Goal: Task Accomplishment & Management: Manage account settings

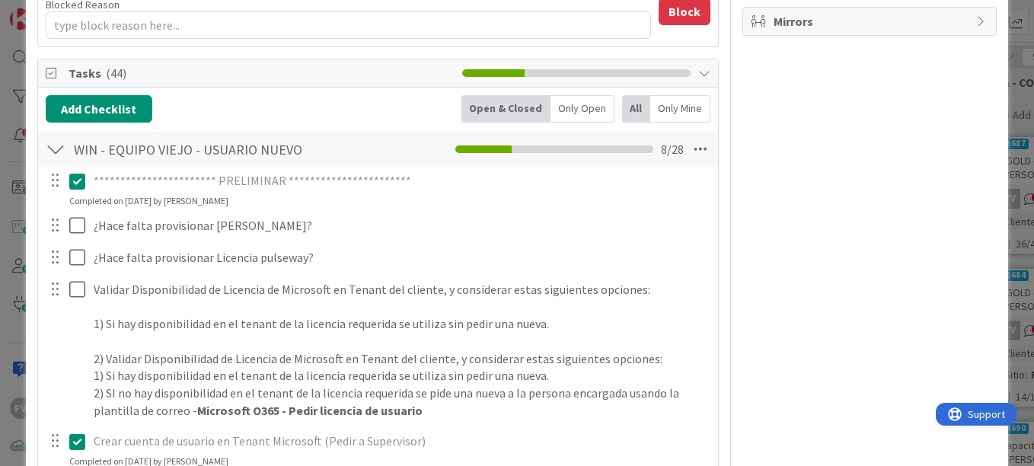
scroll to position [381, 0]
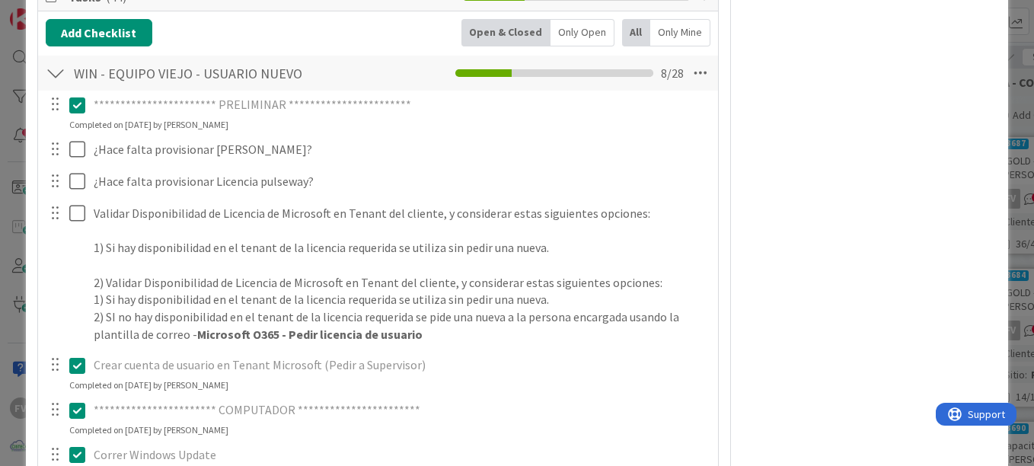
click at [1007, 171] on div "**********" at bounding box center [517, 233] width 1034 height 466
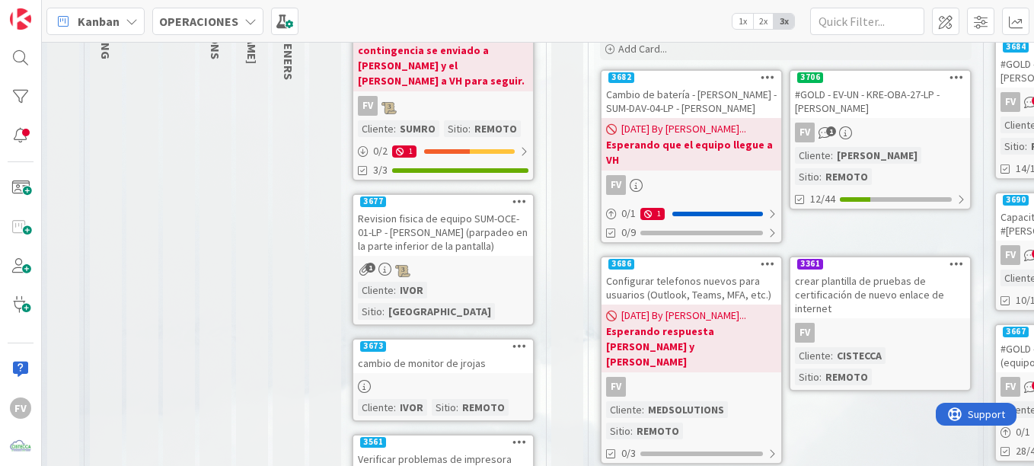
click at [716, 324] on b "Esperando respuesta [PERSON_NAME] y [PERSON_NAME]" at bounding box center [691, 347] width 171 height 46
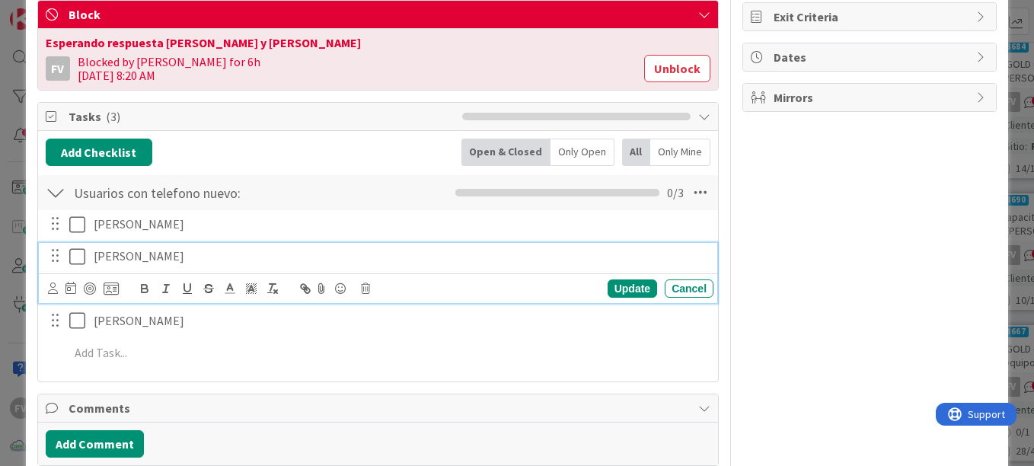
click at [78, 256] on icon at bounding box center [77, 256] width 16 height 18
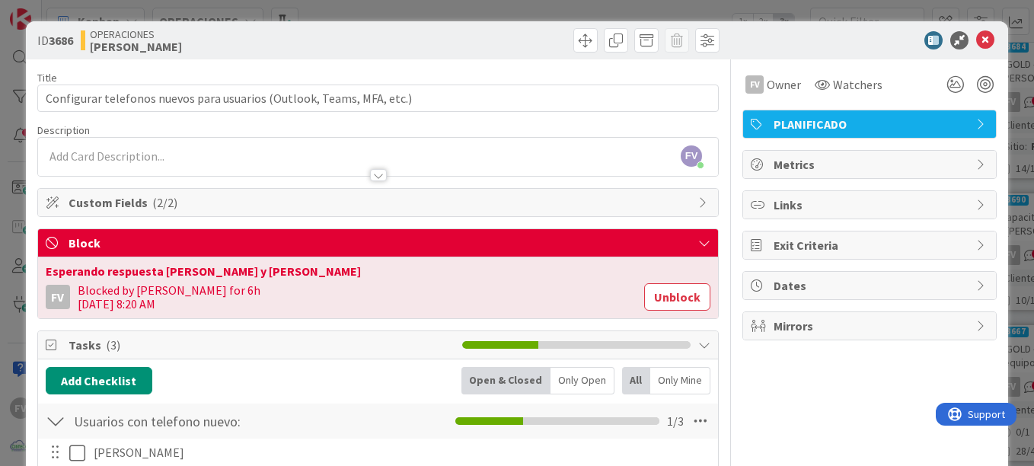
click at [134, 14] on div "ID 3686 OPERACIONES [PERSON_NAME] Title 69 / 128 Configurar telefonos nuevos pa…" at bounding box center [517, 233] width 1034 height 466
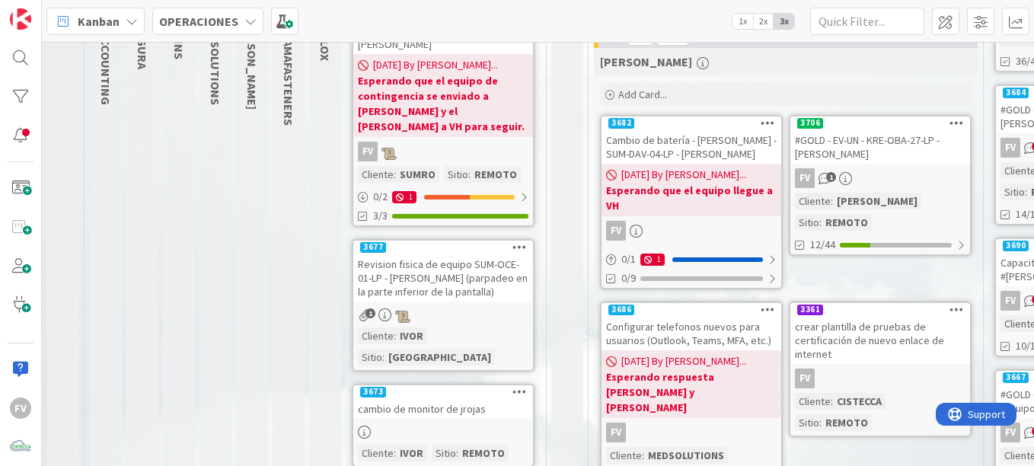
scroll to position [152, 0]
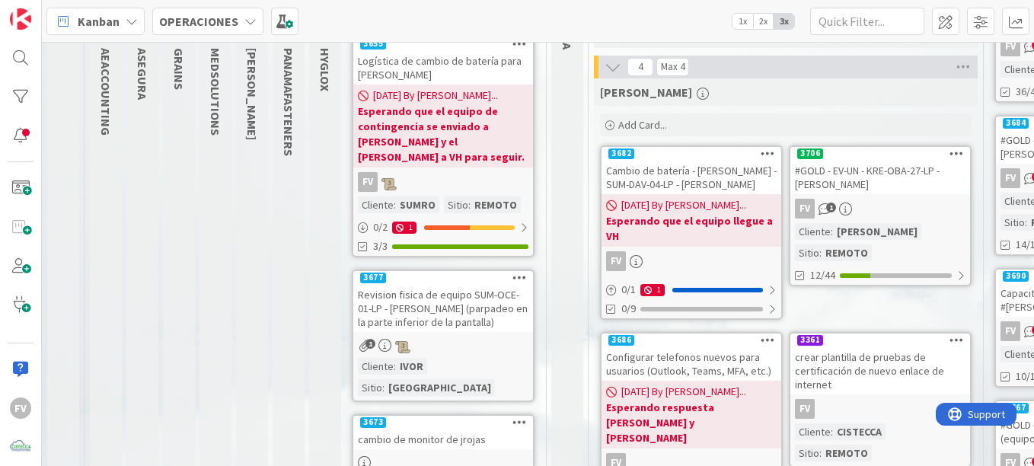
click at [870, 199] on div "FV 1" at bounding box center [880, 209] width 180 height 20
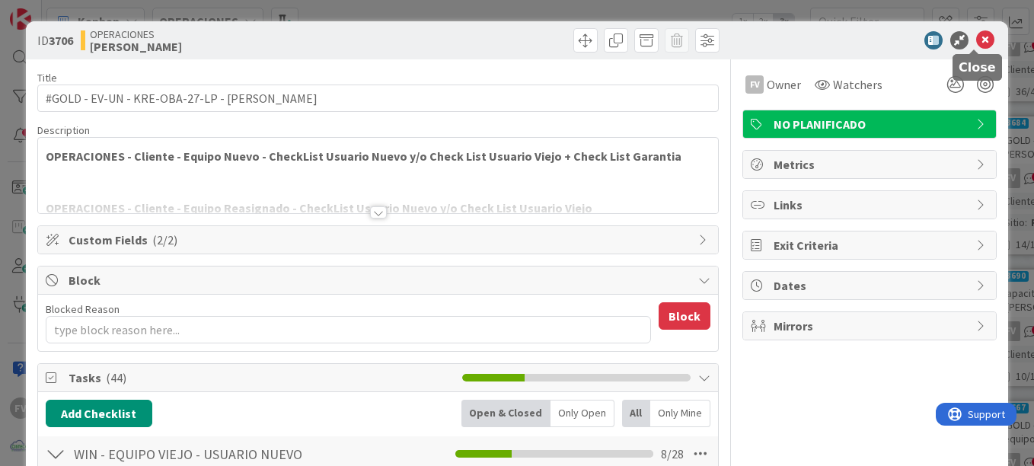
click at [980, 42] on icon at bounding box center [985, 40] width 18 height 18
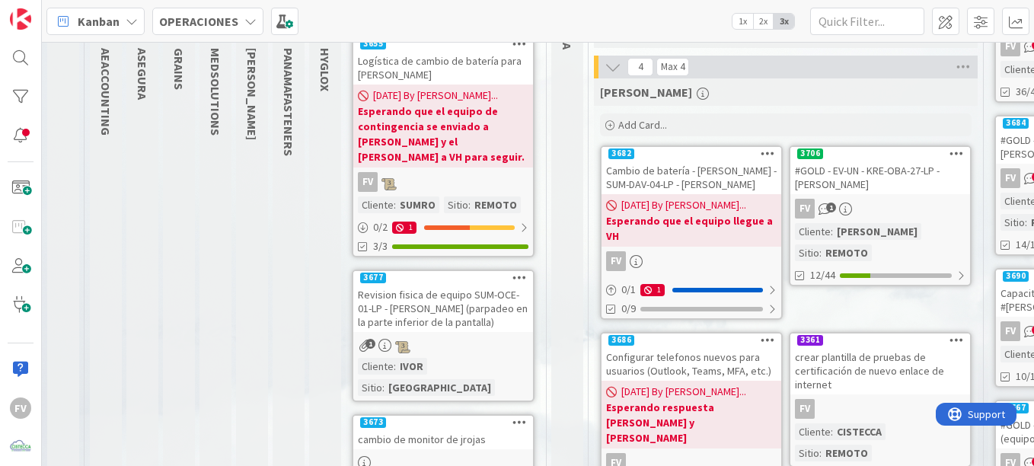
click at [732, 212] on span "[DATE] By [PERSON_NAME]..." at bounding box center [683, 205] width 125 height 16
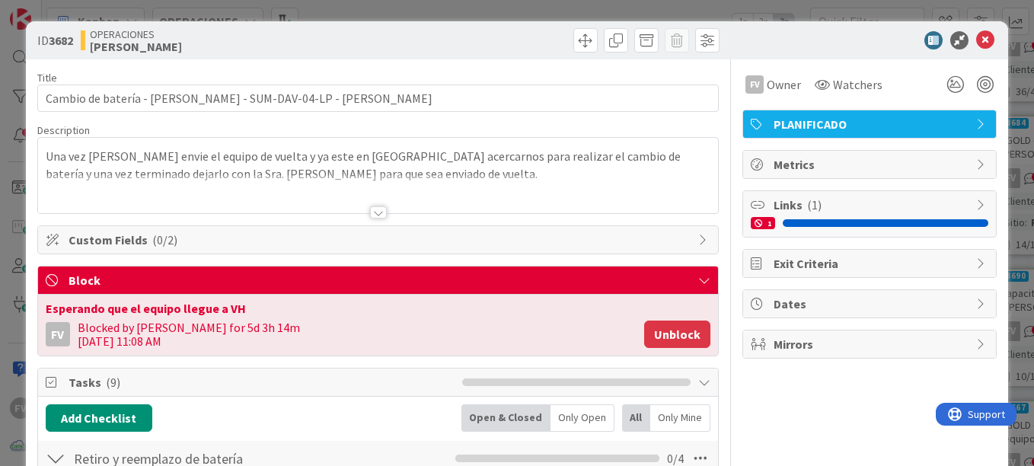
click at [681, 330] on button "Unblock" at bounding box center [677, 334] width 66 height 27
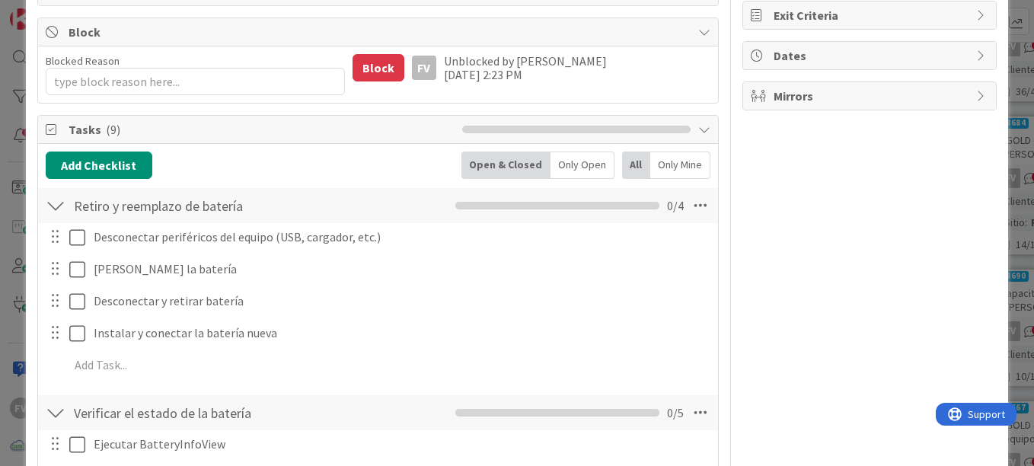
scroll to position [228, 0]
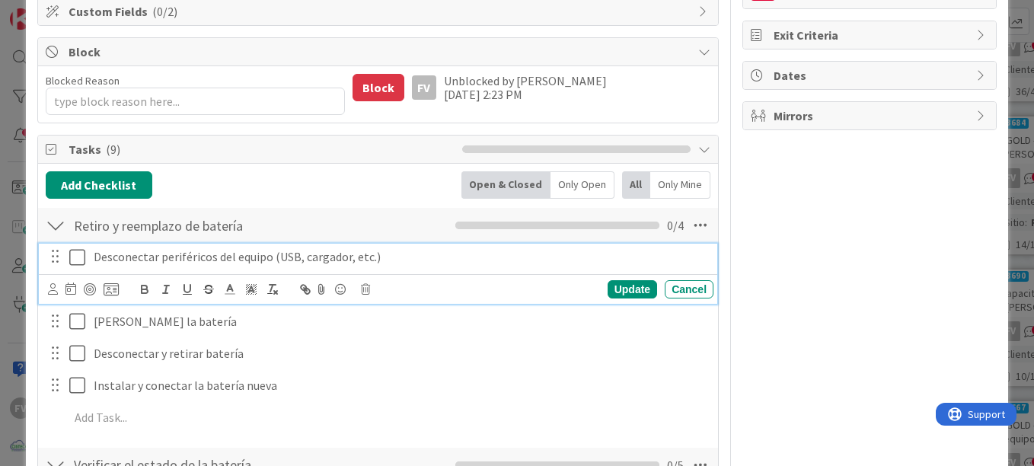
click at [82, 255] on icon at bounding box center [77, 257] width 16 height 18
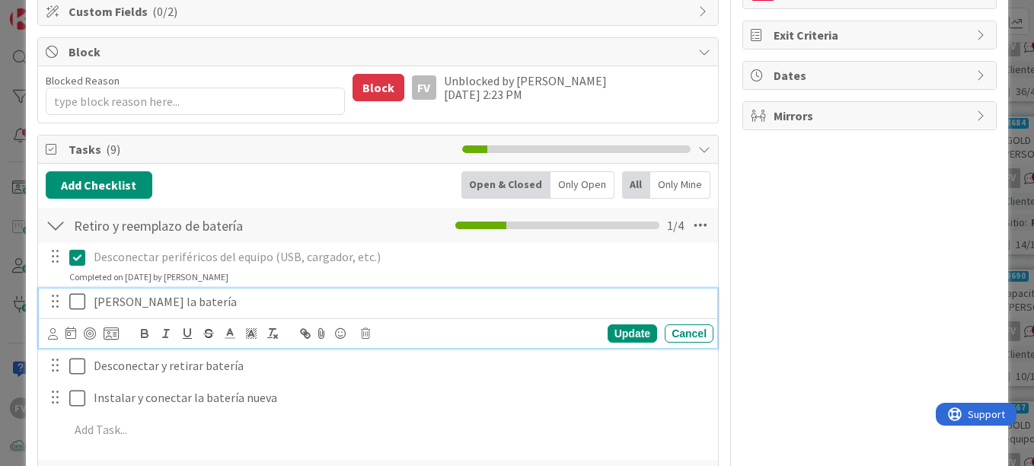
click at [69, 302] on icon at bounding box center [77, 301] width 16 height 18
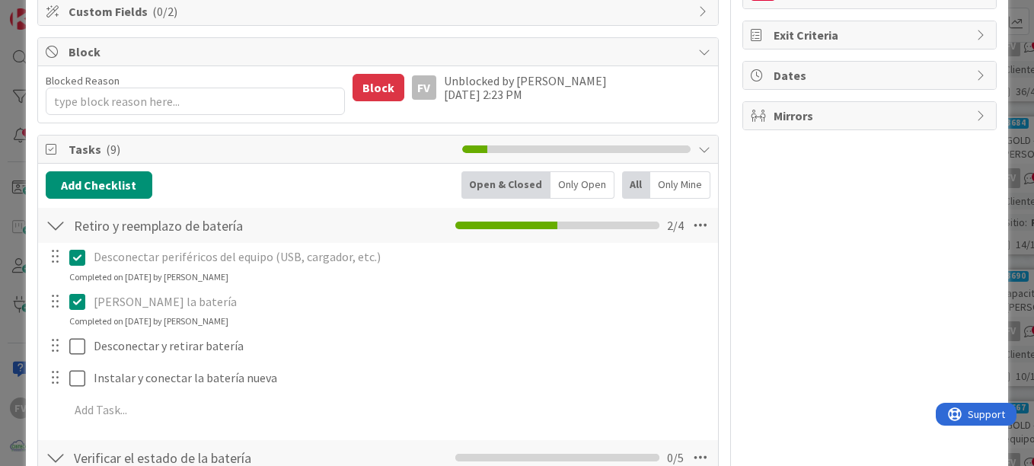
click at [72, 302] on icon at bounding box center [77, 301] width 16 height 18
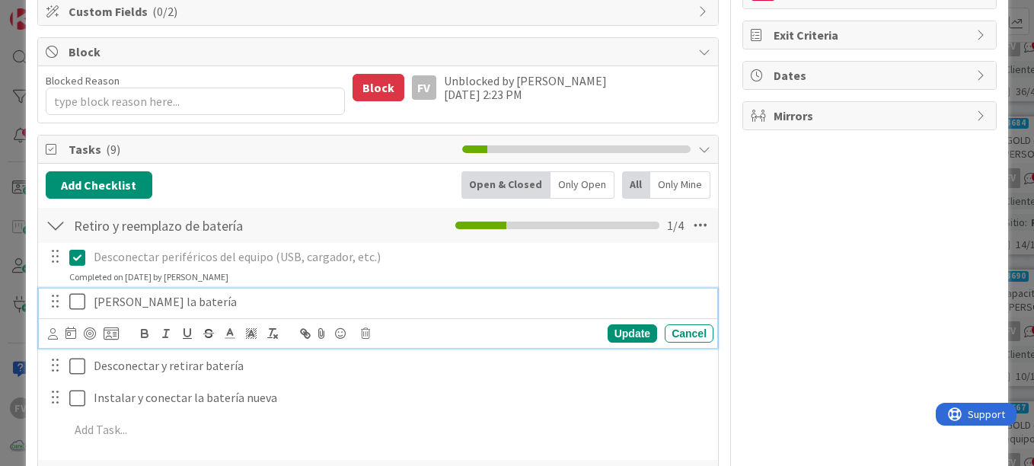
click at [75, 300] on icon at bounding box center [77, 301] width 16 height 18
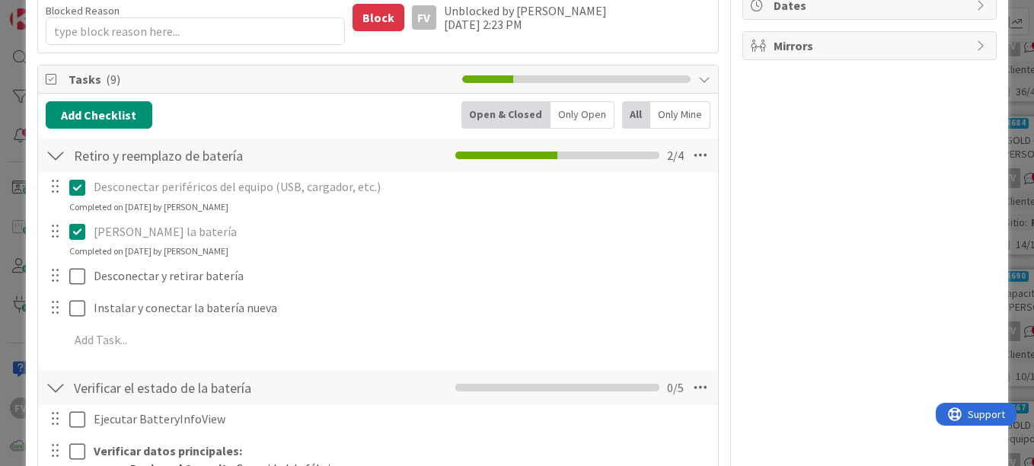
scroll to position [305, 0]
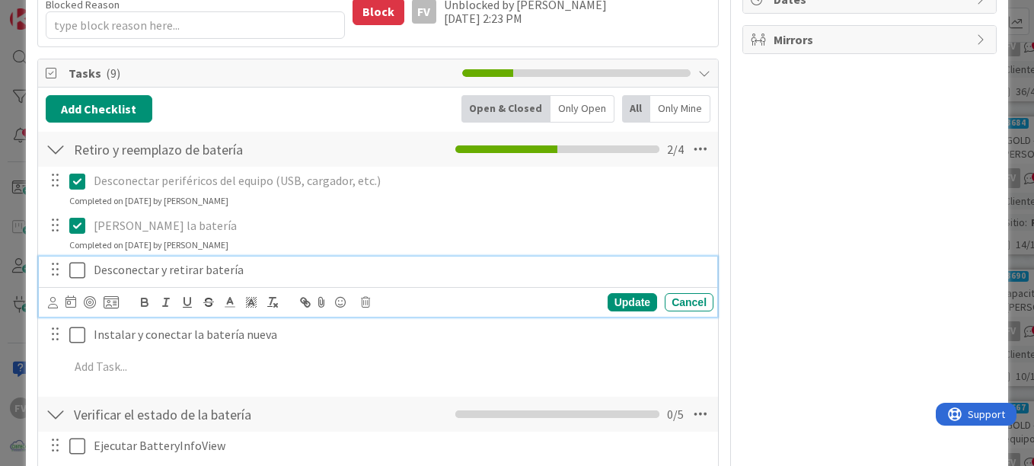
click at [82, 268] on icon at bounding box center [77, 270] width 16 height 18
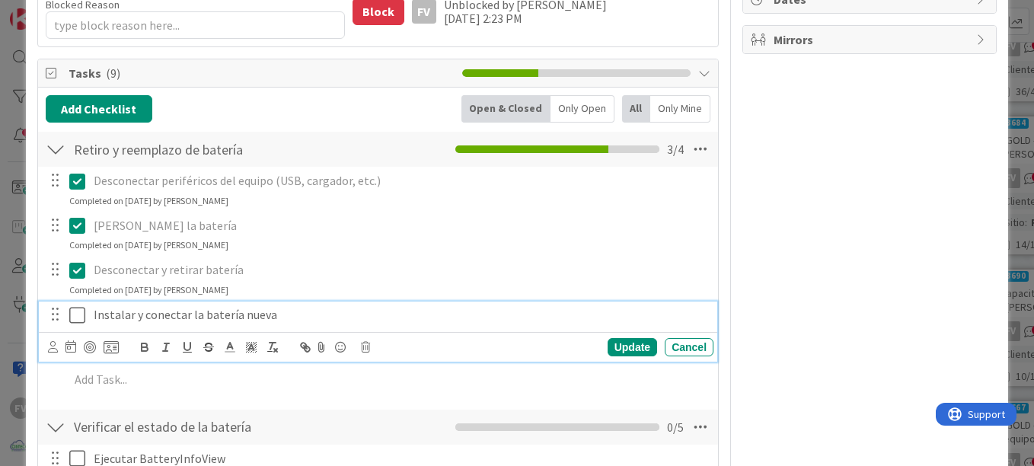
click at [80, 316] on icon at bounding box center [77, 315] width 16 height 18
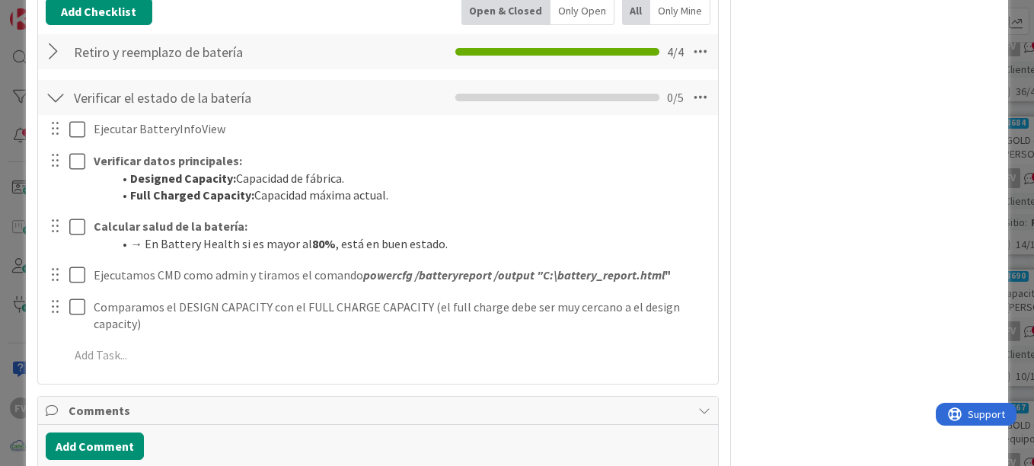
scroll to position [365, 0]
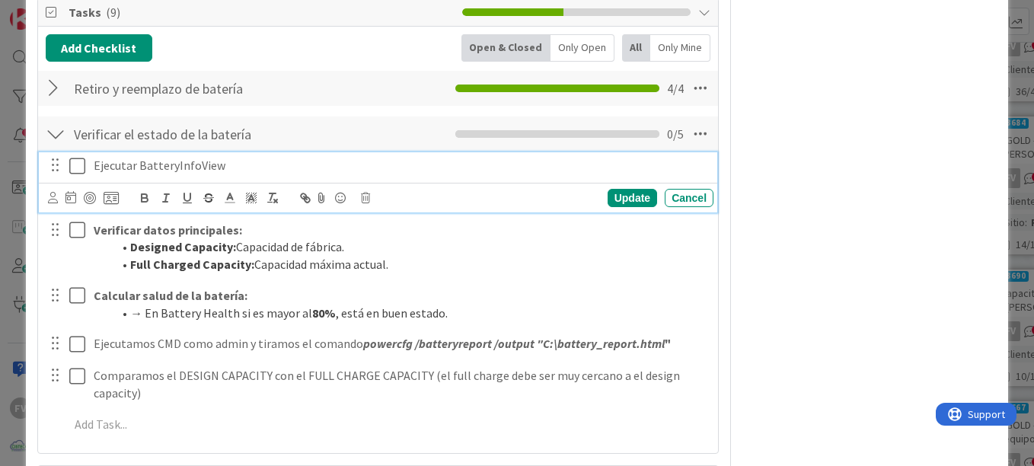
click at [78, 164] on icon at bounding box center [77, 166] width 16 height 18
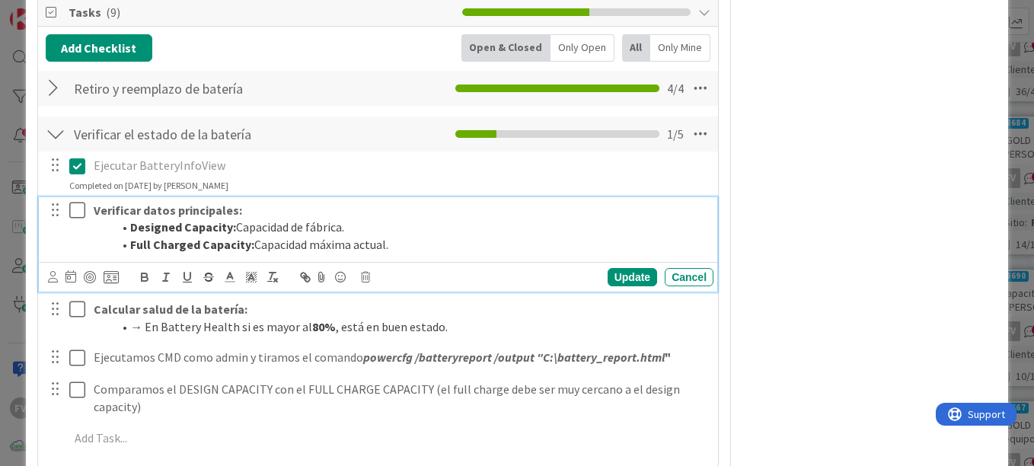
click at [72, 205] on icon at bounding box center [77, 210] width 16 height 18
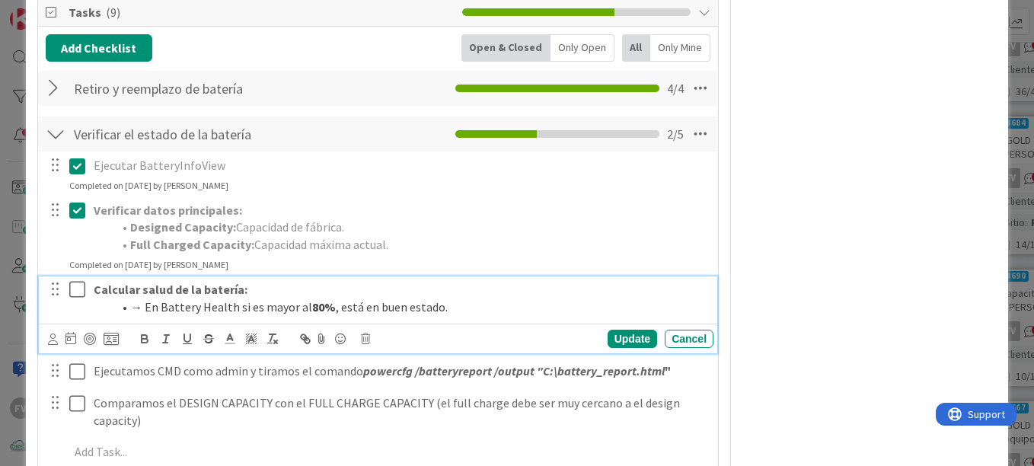
click at [79, 288] on icon at bounding box center [77, 289] width 16 height 18
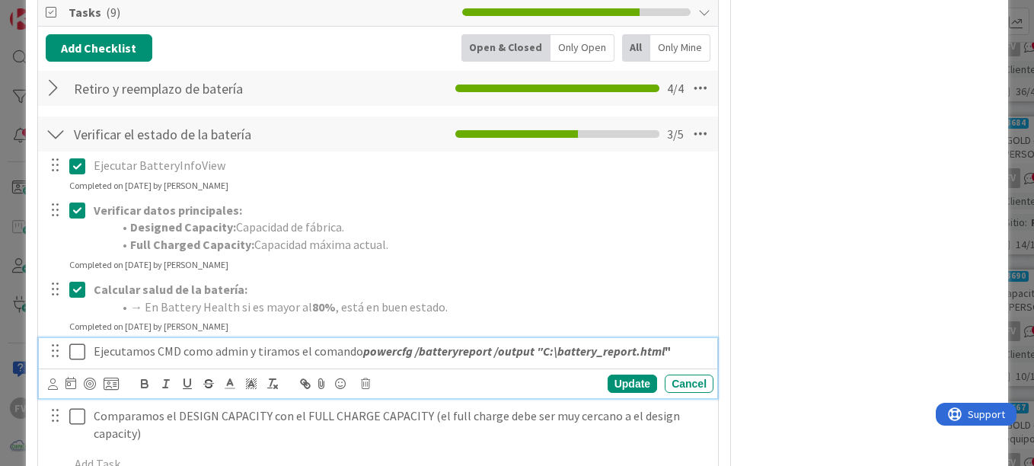
click at [78, 359] on icon at bounding box center [77, 352] width 16 height 18
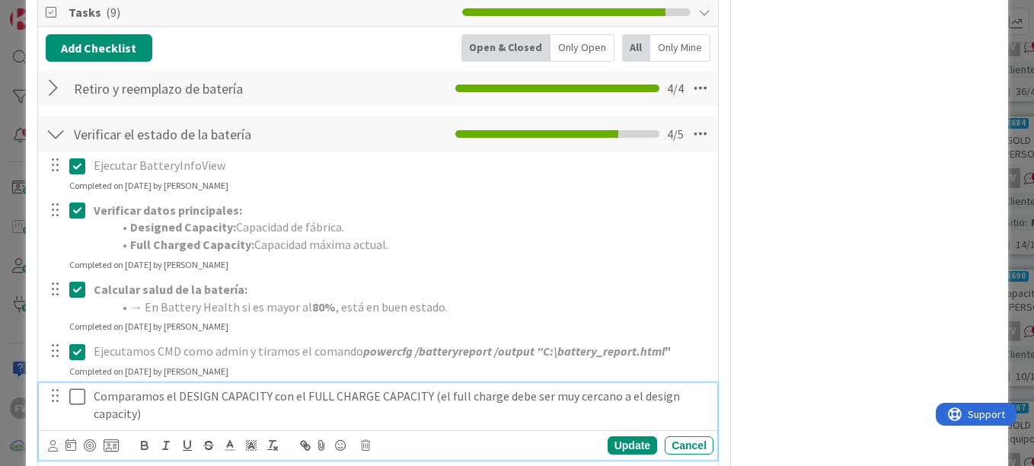
click at [82, 395] on icon at bounding box center [77, 397] width 16 height 18
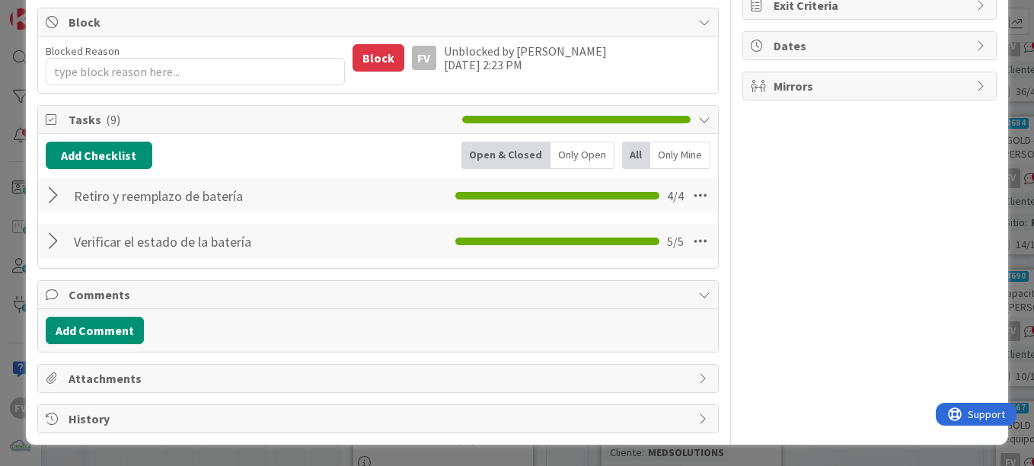
scroll to position [258, 0]
click at [188, 300] on span "Comments" at bounding box center [380, 295] width 622 height 18
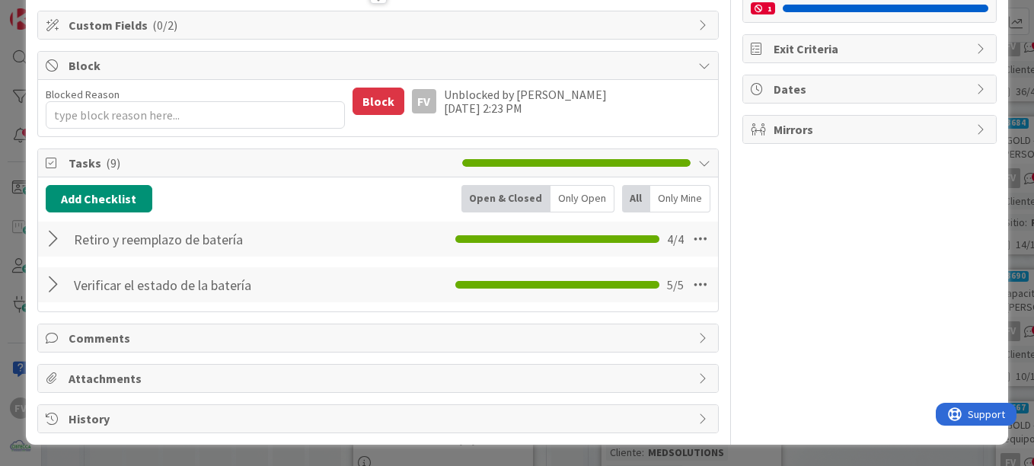
click at [108, 156] on span "( 9 )" at bounding box center [113, 162] width 14 height 15
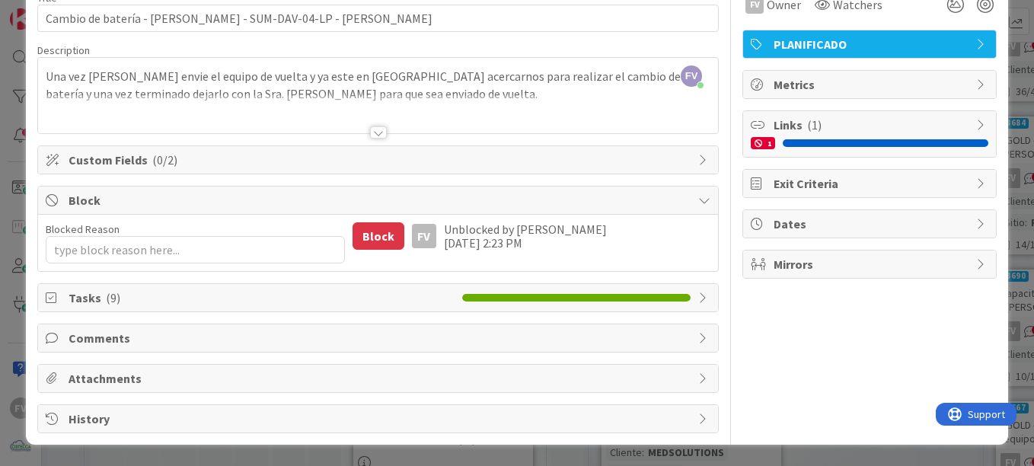
click at [116, 338] on span "Comments" at bounding box center [380, 338] width 622 height 18
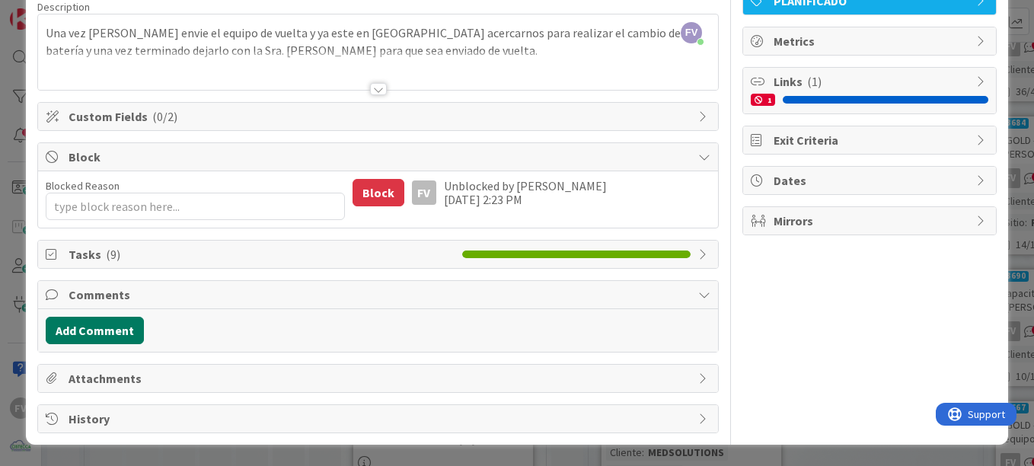
click at [108, 324] on button "Add Comment" at bounding box center [95, 330] width 98 height 27
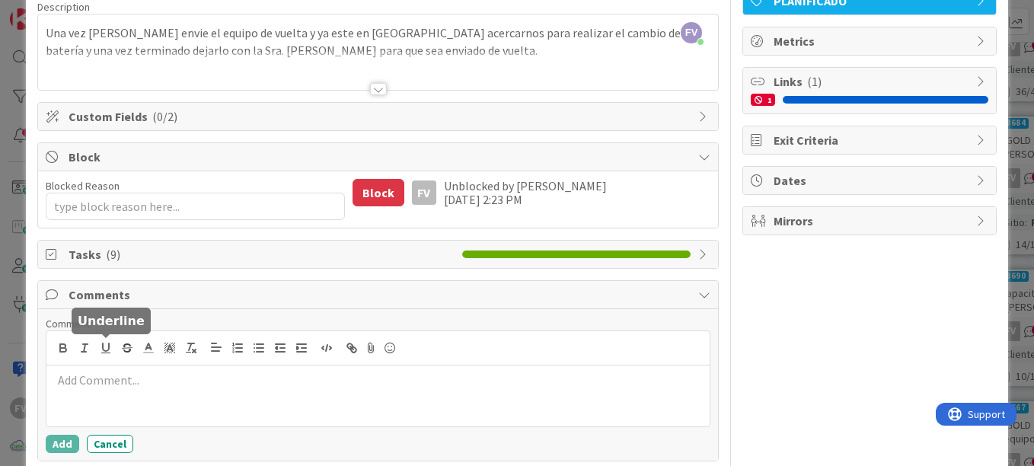
click at [109, 377] on p at bounding box center [378, 381] width 651 height 18
click at [119, 304] on div "Comments" at bounding box center [378, 295] width 680 height 28
type textarea "x"
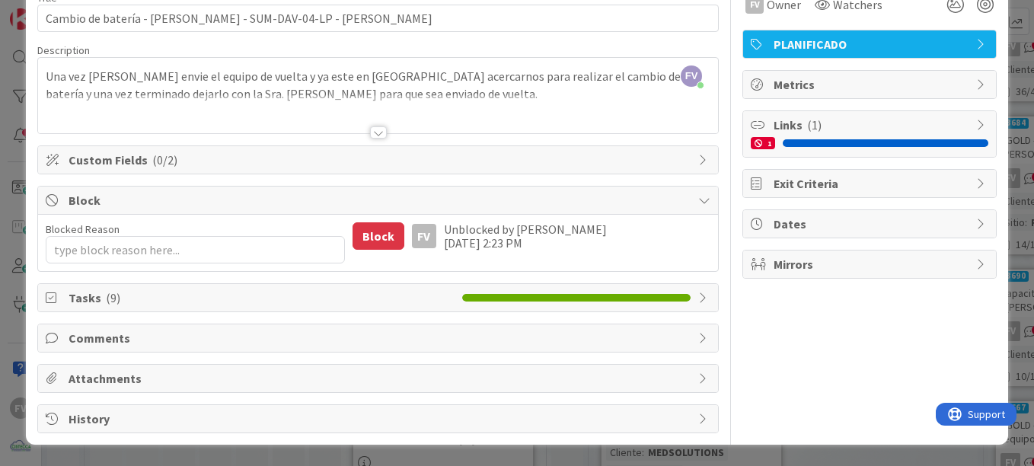
click at [205, 193] on span "Block" at bounding box center [380, 200] width 622 height 18
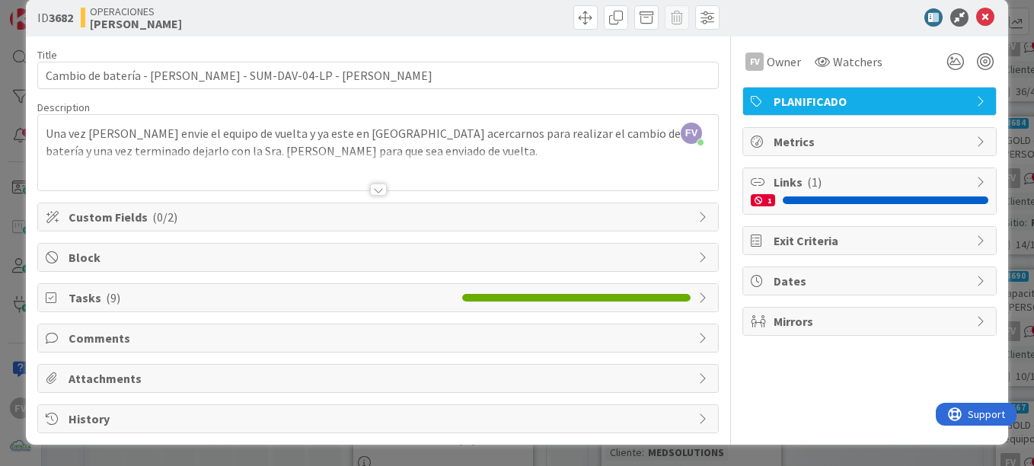
click at [222, 218] on span "Custom Fields ( 0/2 )" at bounding box center [380, 217] width 622 height 18
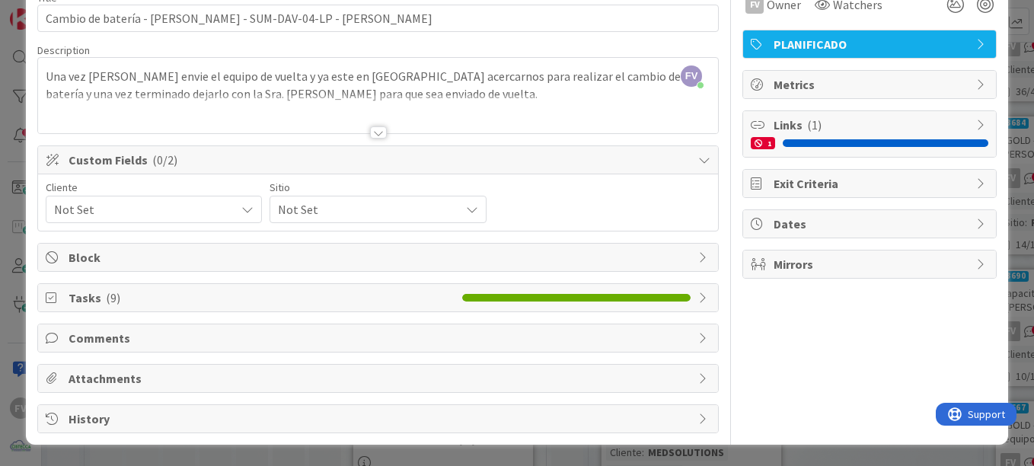
click at [112, 211] on span "Not Set" at bounding box center [141, 209] width 174 height 21
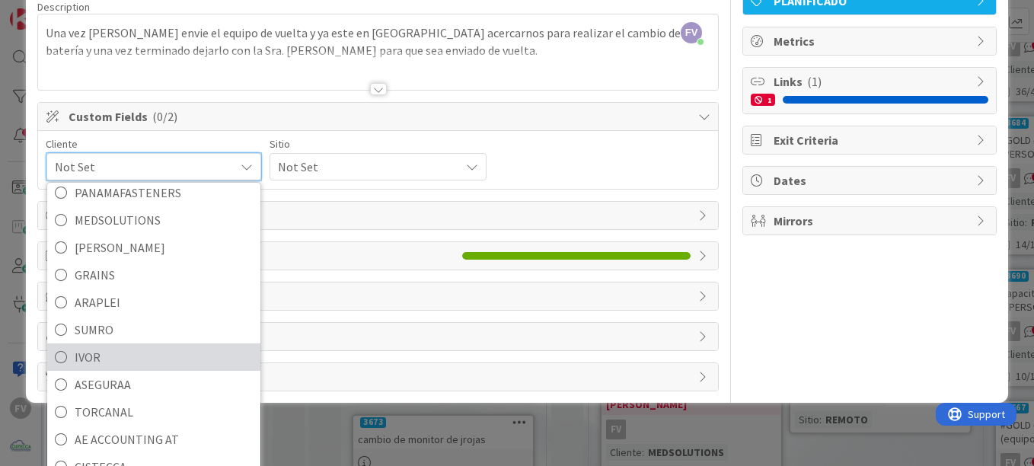
scroll to position [65, 0]
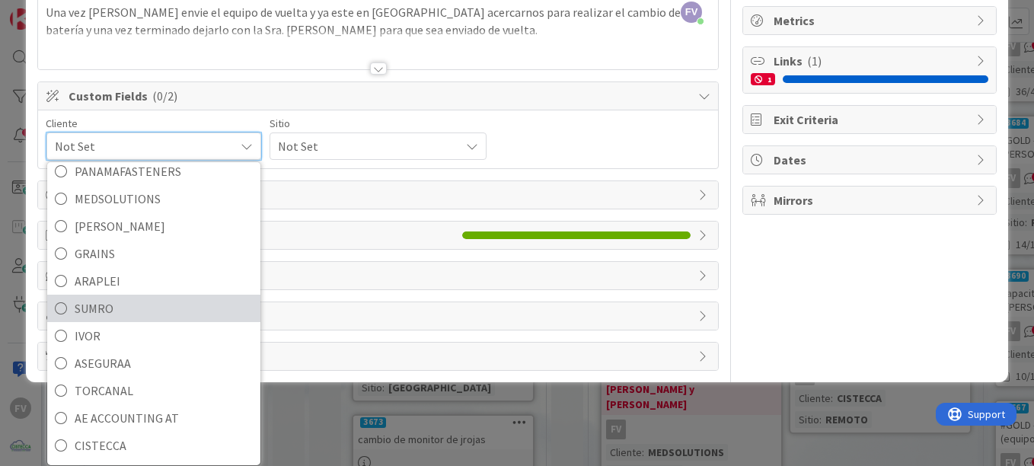
click at [142, 317] on span "SUMRO" at bounding box center [164, 308] width 178 height 23
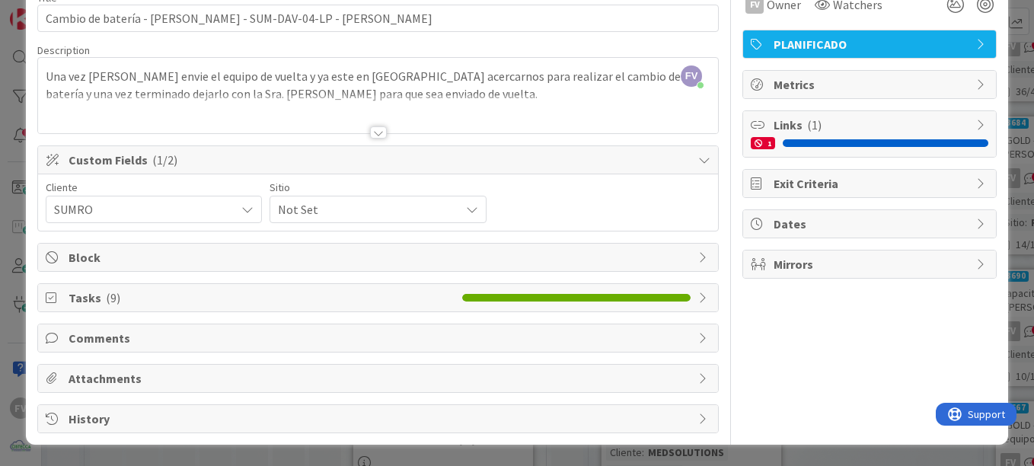
drag, startPoint x: 308, startPoint y: 210, endPoint x: 309, endPoint y: 220, distance: 9.9
click at [308, 212] on span "Not Set" at bounding box center [365, 209] width 174 height 21
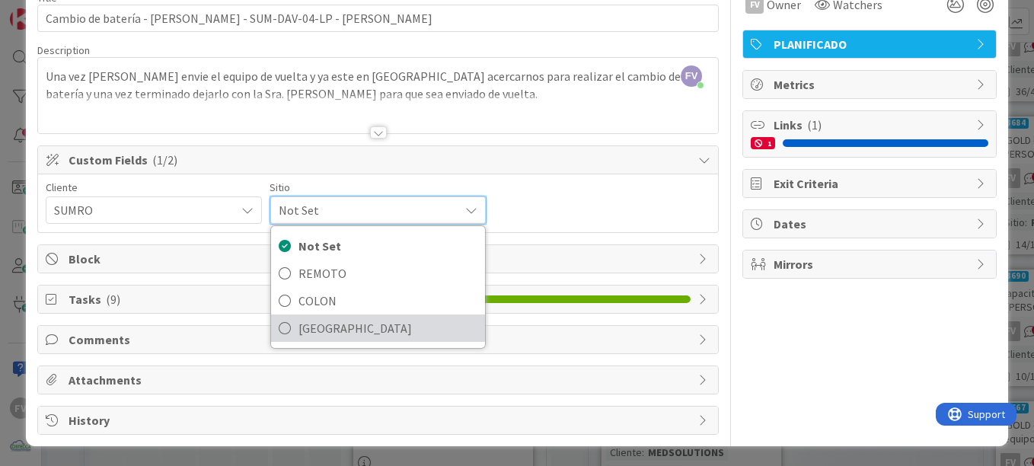
click at [331, 322] on span "[GEOGRAPHIC_DATA]" at bounding box center [387, 328] width 178 height 23
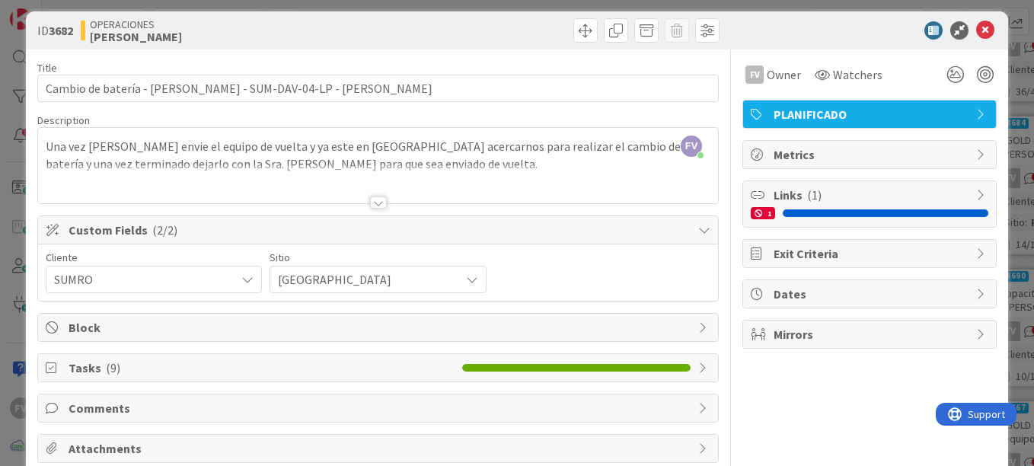
scroll to position [0, 0]
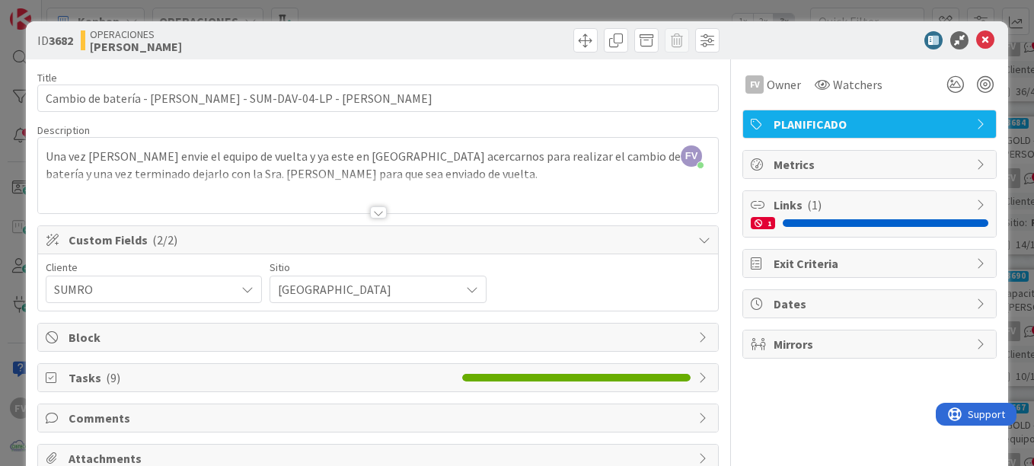
click at [693, 254] on div "Custom Fields ( 2/2 )" at bounding box center [378, 240] width 680 height 28
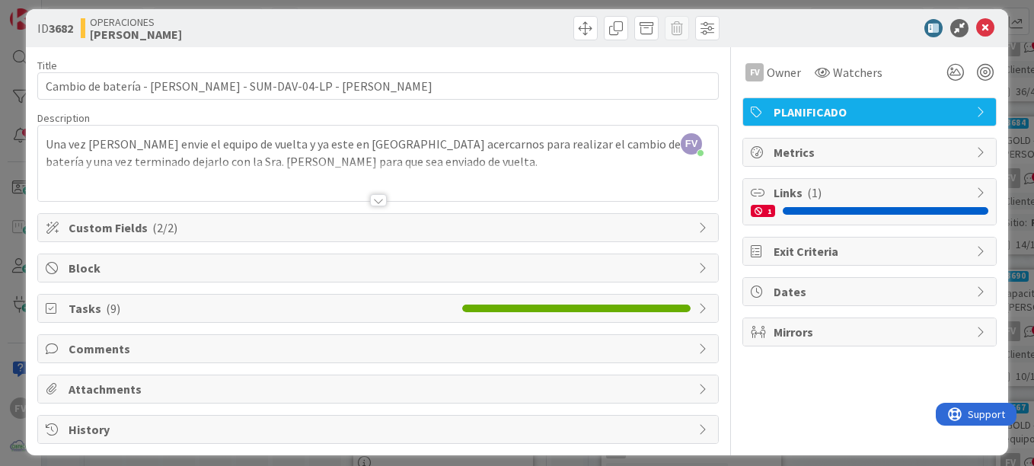
scroll to position [23, 0]
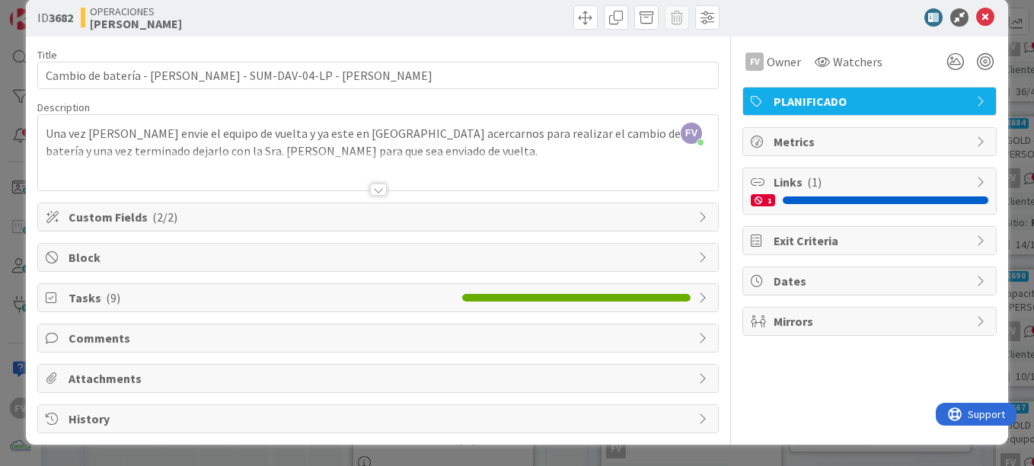
click at [217, 293] on span "Tasks ( 9 )" at bounding box center [262, 298] width 386 height 18
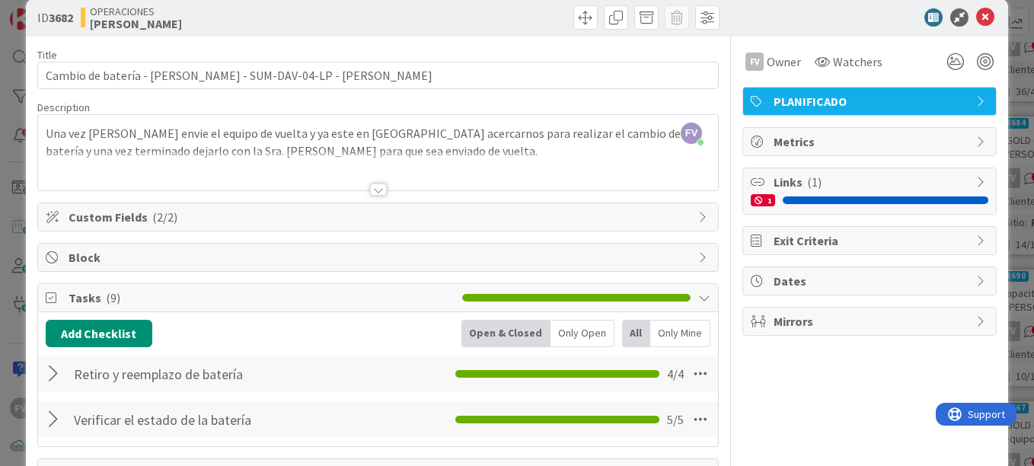
click at [217, 293] on span "Tasks ( 9 )" at bounding box center [262, 298] width 386 height 18
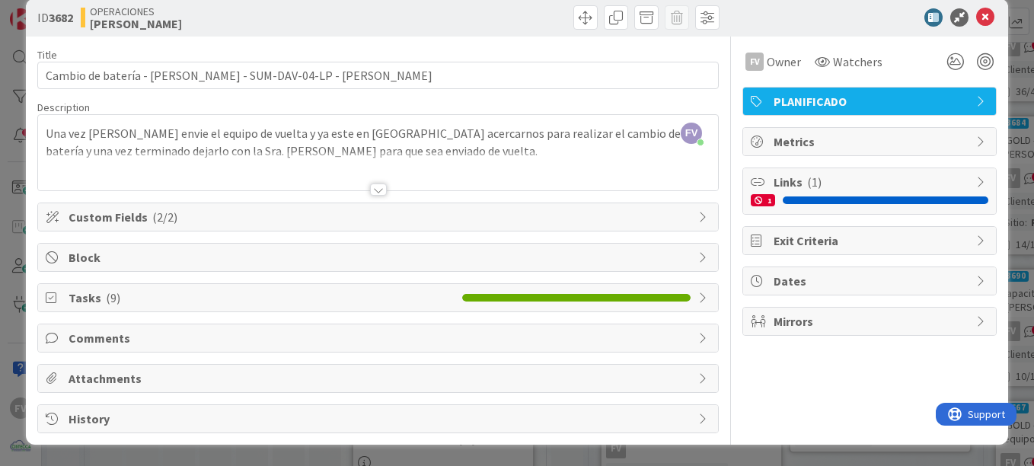
click at [182, 337] on span "Comments" at bounding box center [380, 338] width 622 height 18
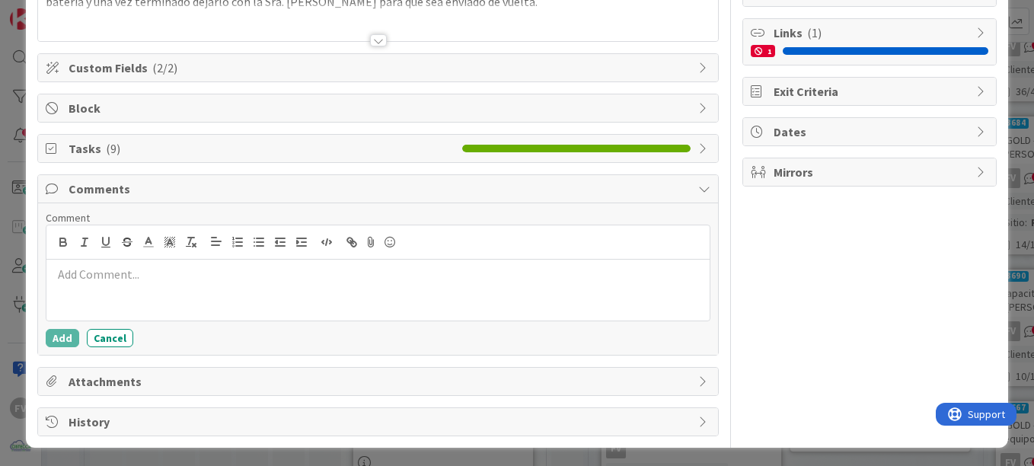
scroll to position [175, 0]
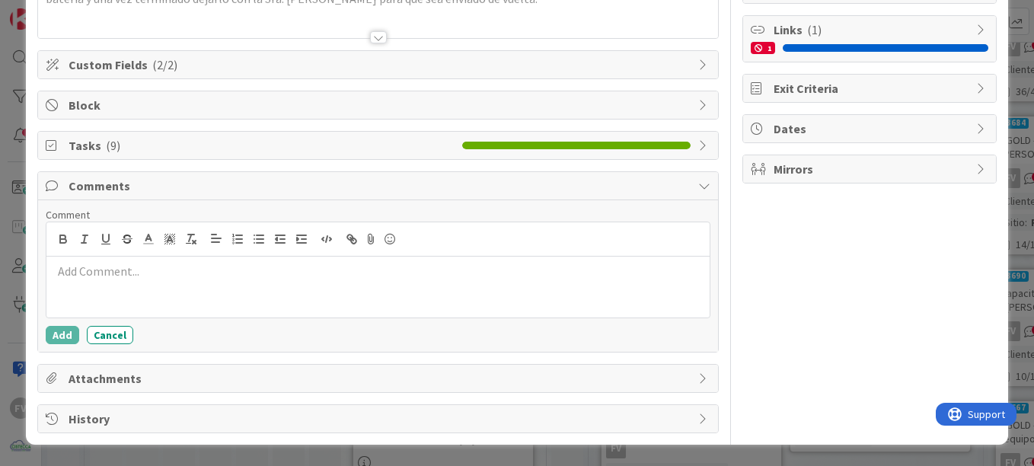
click at [216, 196] on div "Comments" at bounding box center [378, 186] width 680 height 28
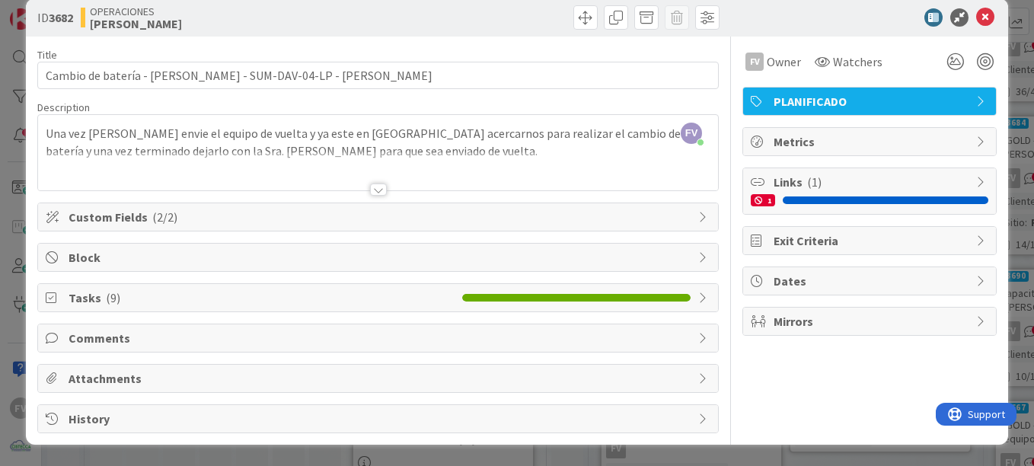
scroll to position [23, 0]
click at [165, 391] on div "Attachments" at bounding box center [378, 378] width 680 height 27
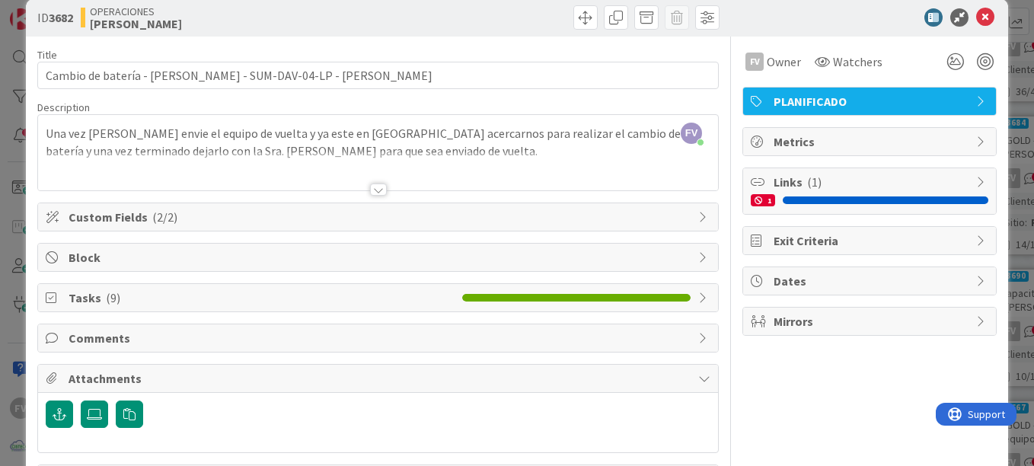
scroll to position [83, 0]
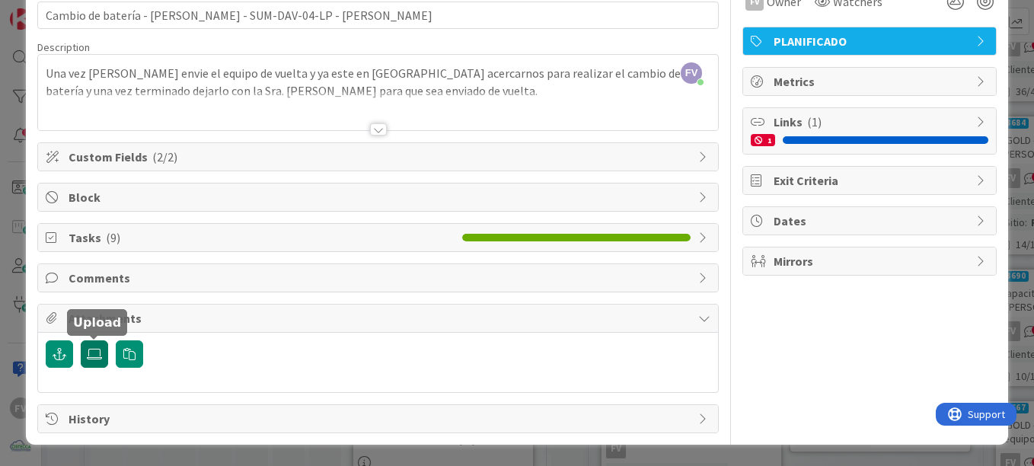
click at [89, 353] on icon at bounding box center [94, 354] width 15 height 12
click at [81, 340] on input "file" at bounding box center [81, 340] width 0 height 0
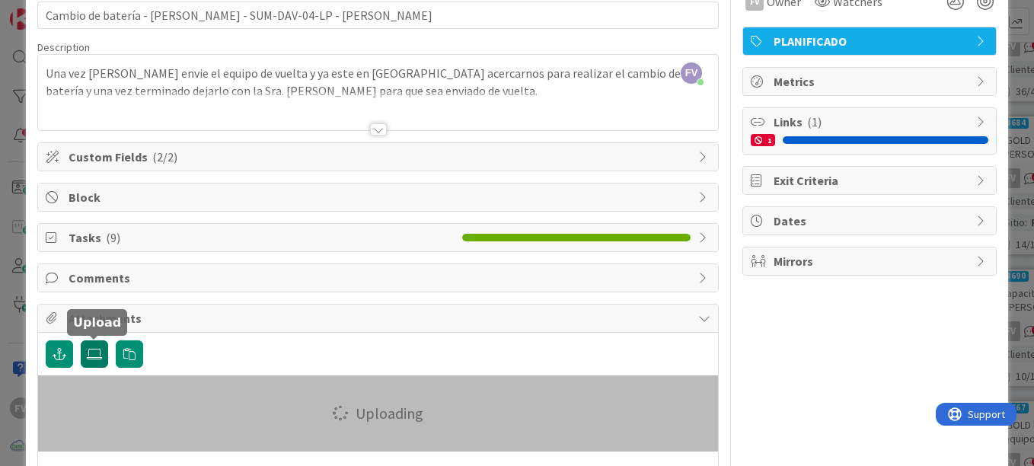
click at [96, 356] on icon at bounding box center [94, 354] width 15 height 12
click at [81, 340] on input "file" at bounding box center [81, 340] width 0 height 0
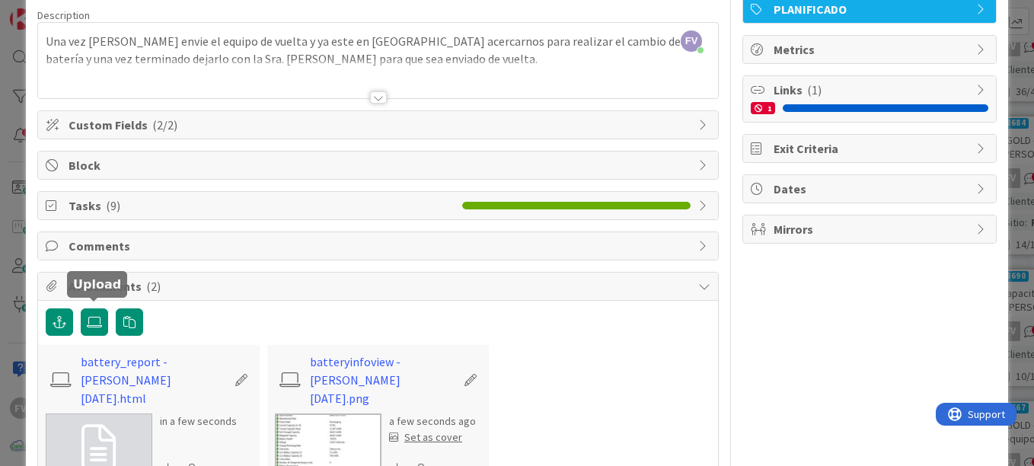
scroll to position [152, 0]
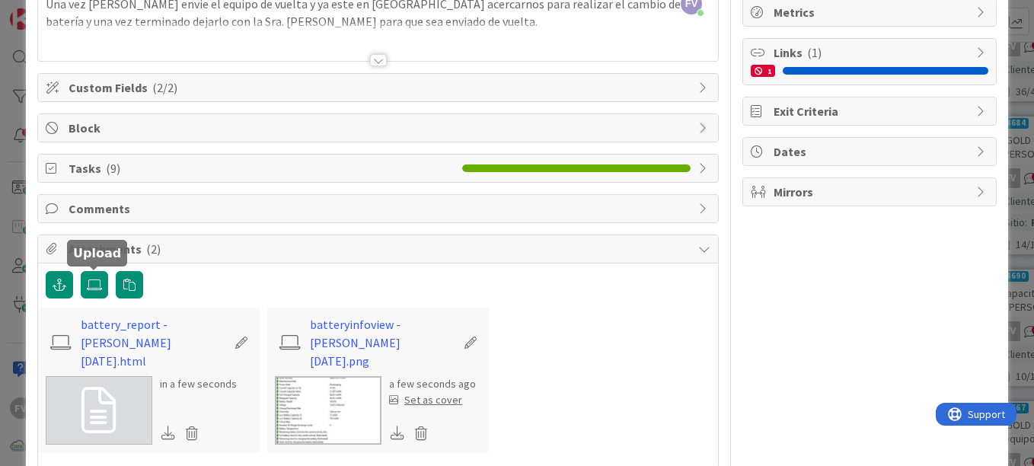
click at [9, 187] on div "ID 3682 OPERACIONES [PERSON_NAME] Title 65 / 128 Cambio de batería - Equipo Por…" at bounding box center [517, 233] width 1034 height 466
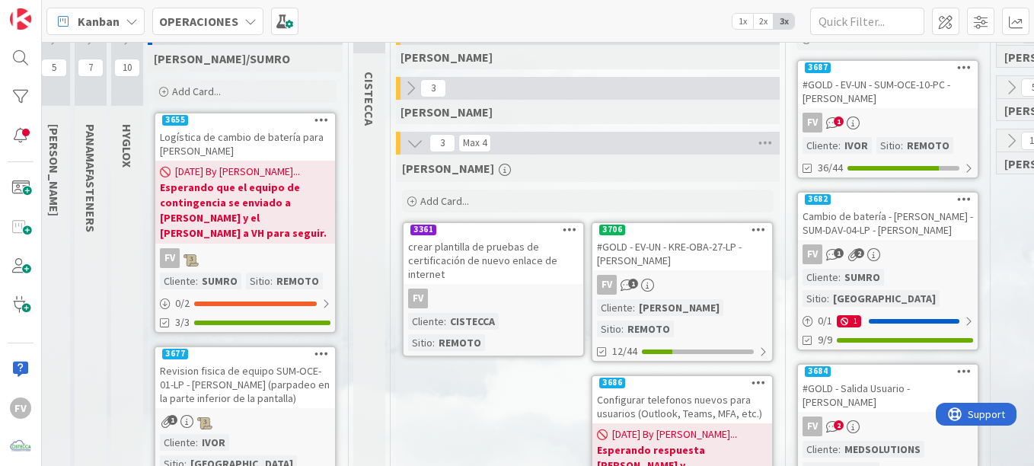
scroll to position [76, 204]
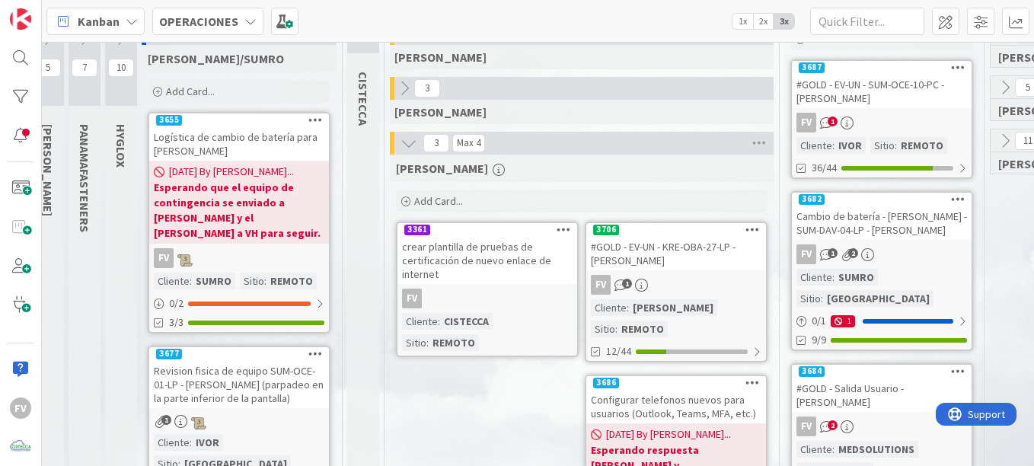
click at [137, 152] on div "HYGLOX" at bounding box center [123, 145] width 37 height 59
click at [190, 164] on span "[DATE] By [PERSON_NAME]..." at bounding box center [231, 172] width 125 height 16
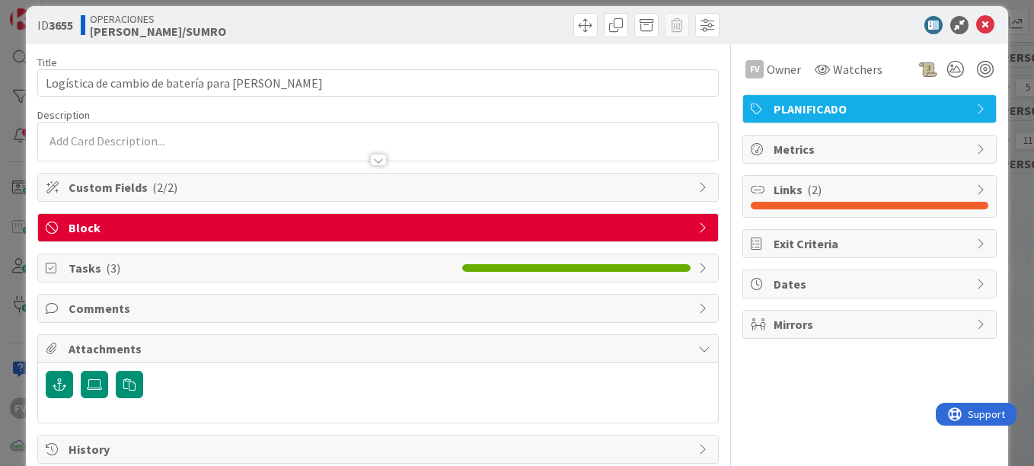
scroll to position [46, 0]
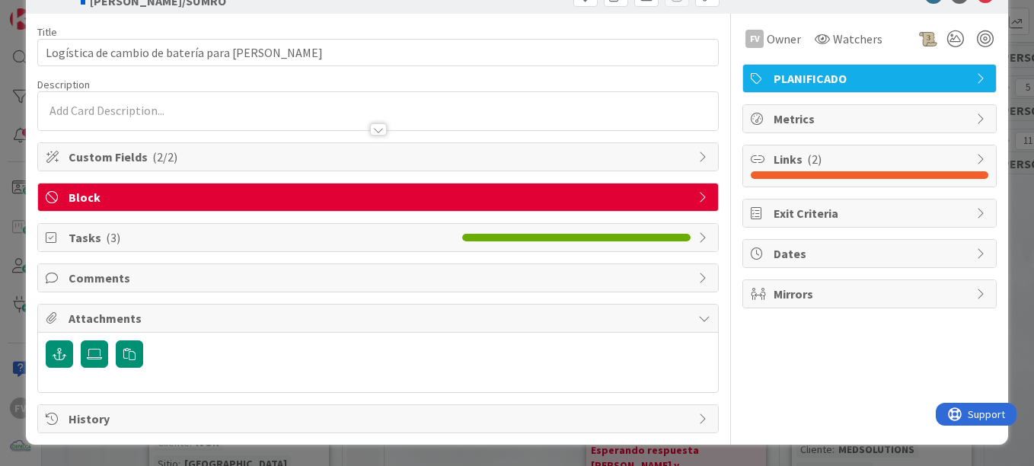
click at [283, 246] on span "Tasks ( 3 )" at bounding box center [262, 237] width 386 height 18
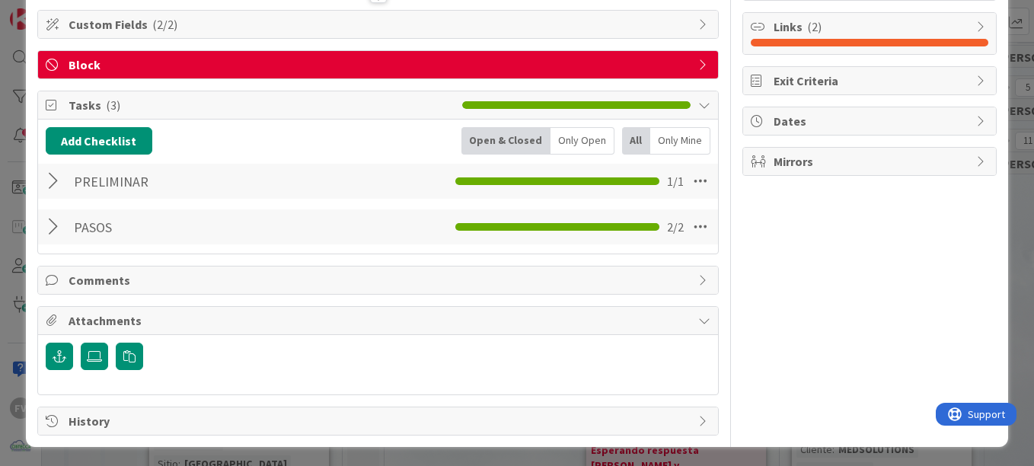
scroll to position [180, 0]
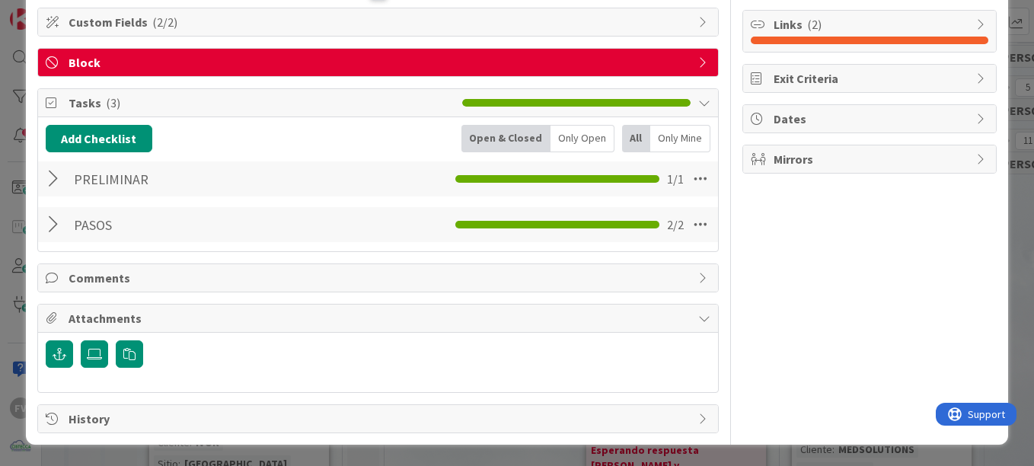
click at [54, 223] on div at bounding box center [56, 224] width 20 height 27
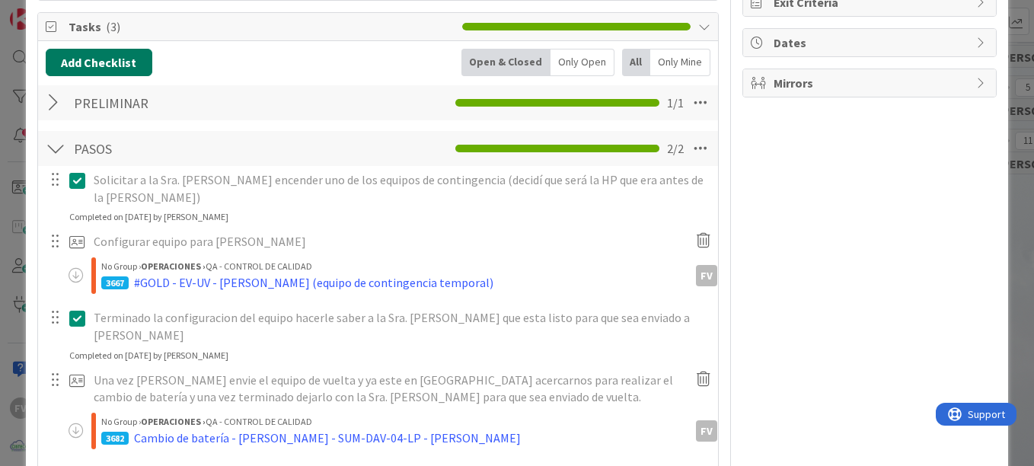
drag, startPoint x: 55, startPoint y: 159, endPoint x: 56, endPoint y: 126, distance: 32.7
click at [55, 158] on div at bounding box center [56, 148] width 20 height 27
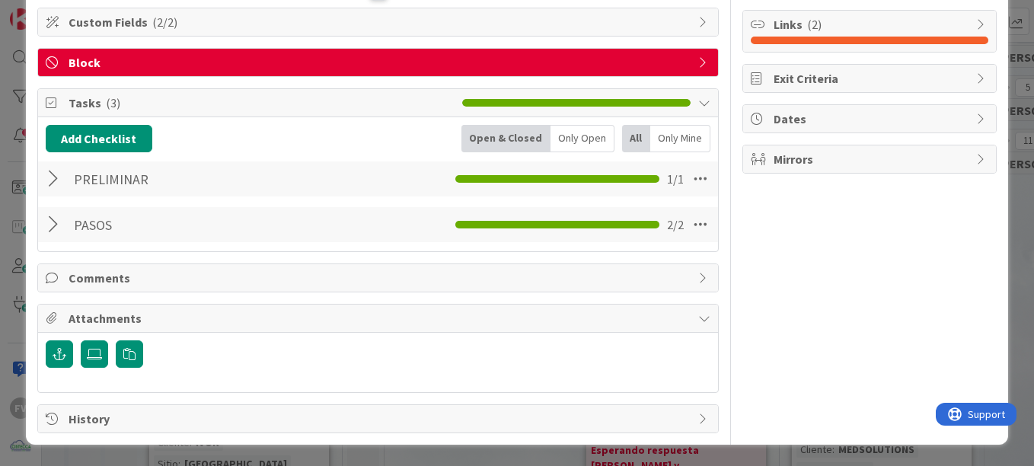
click at [61, 175] on div at bounding box center [56, 178] width 20 height 27
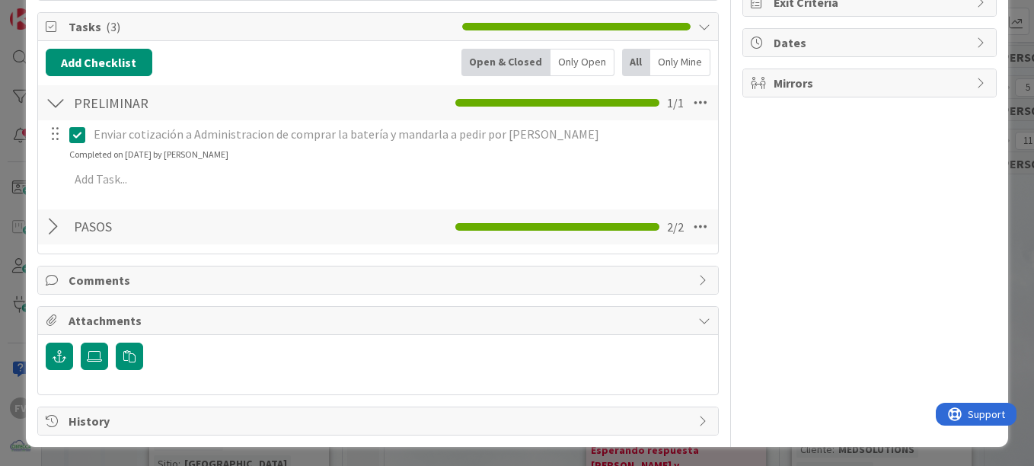
click at [61, 113] on div at bounding box center [56, 102] width 20 height 27
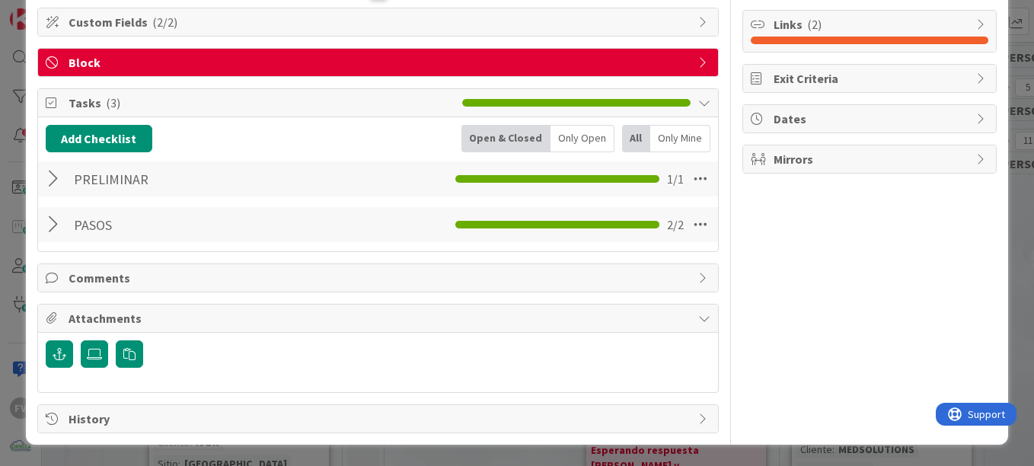
click at [58, 221] on div at bounding box center [56, 224] width 20 height 27
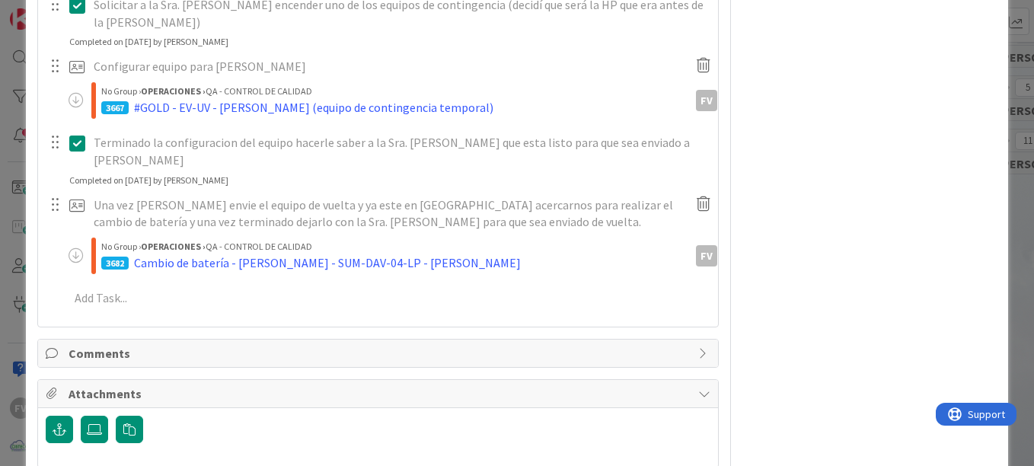
scroll to position [485, 0]
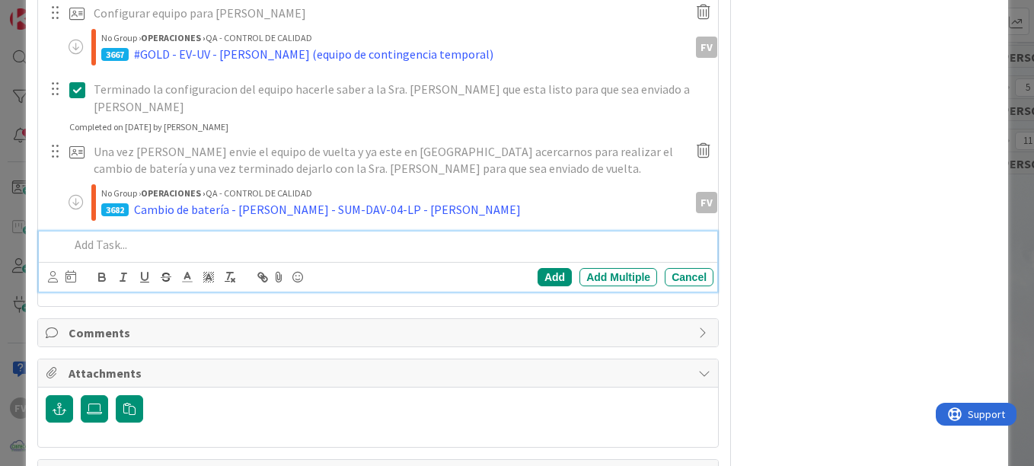
click at [171, 236] on p at bounding box center [388, 245] width 638 height 18
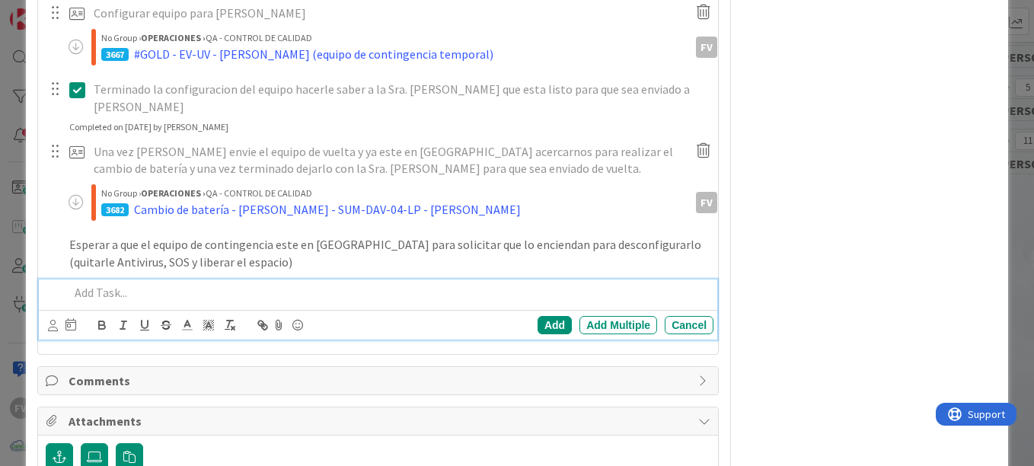
scroll to position [534, 0]
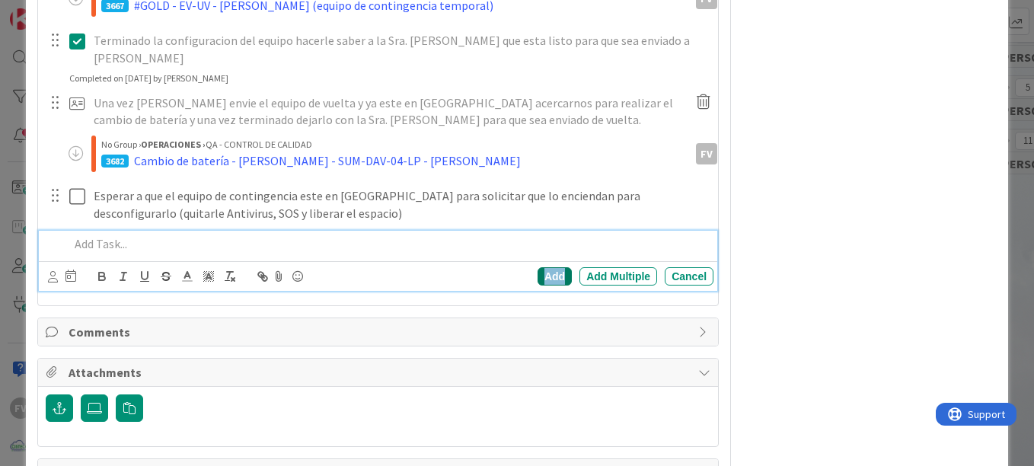
click at [548, 267] on div "Add" at bounding box center [555, 276] width 34 height 18
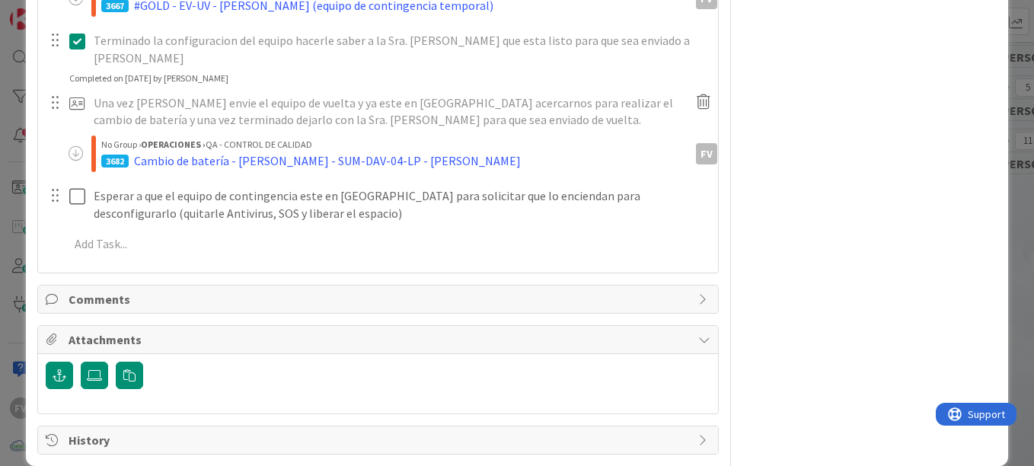
click at [9, 142] on div "ID 3655 OPERACIONES [PERSON_NAME]/SUMRO Title 47 / 128 Logística de cambio de b…" at bounding box center [517, 233] width 1034 height 466
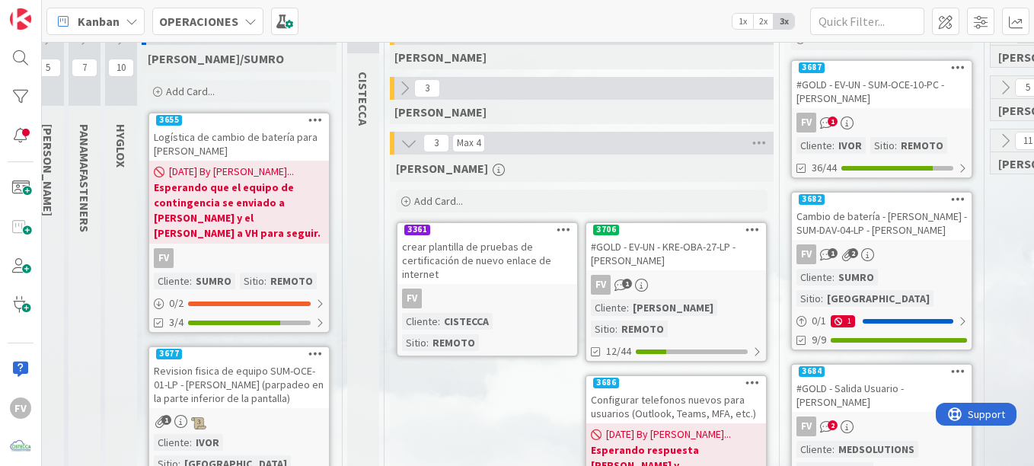
click at [250, 192] on b "Esperando que el equipo de contingencia se enviado a [PERSON_NAME] y el [PERSON…" at bounding box center [239, 210] width 171 height 61
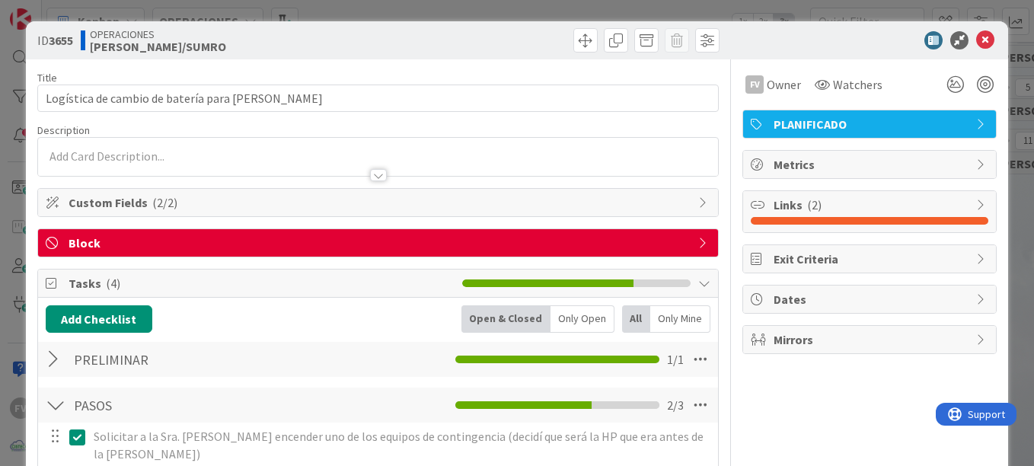
click at [512, 241] on span "Block" at bounding box center [380, 243] width 622 height 18
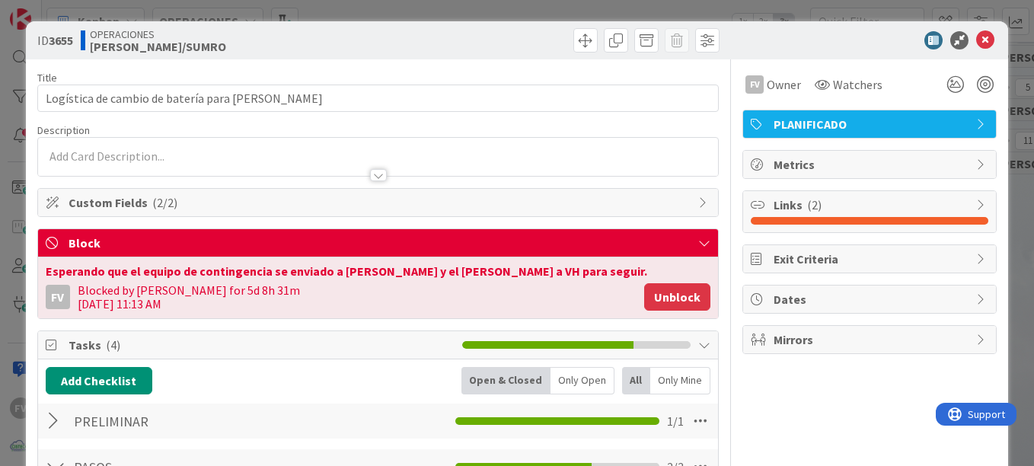
click at [664, 295] on button "Unblock" at bounding box center [677, 296] width 66 height 27
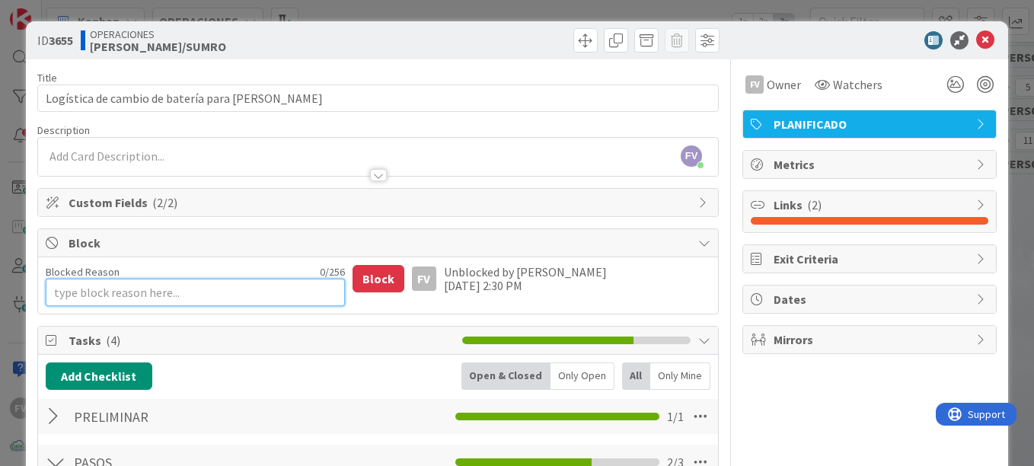
click at [198, 282] on textarea "Blocked Reason" at bounding box center [195, 292] width 299 height 27
type textarea "x"
type textarea "E"
type textarea "x"
type textarea "En"
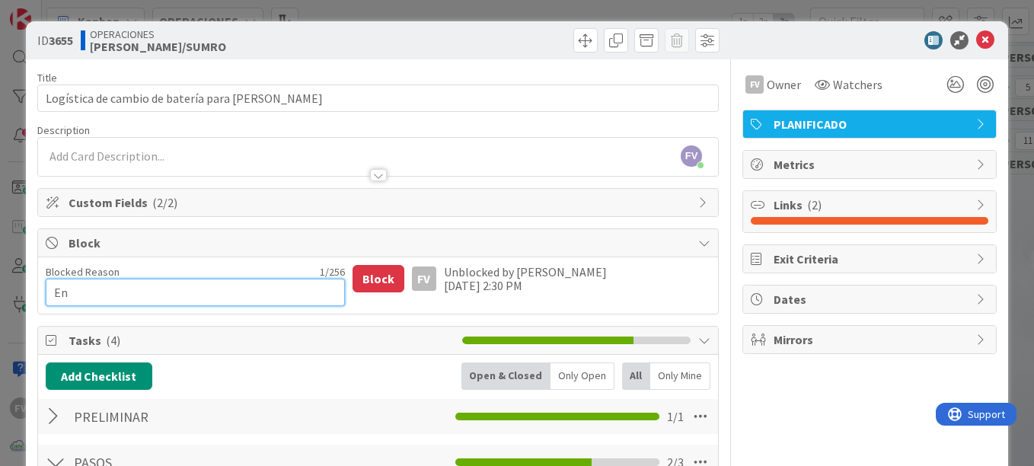
type textarea "x"
type textarea "En e"
type textarea "x"
type textarea "En es"
type textarea "x"
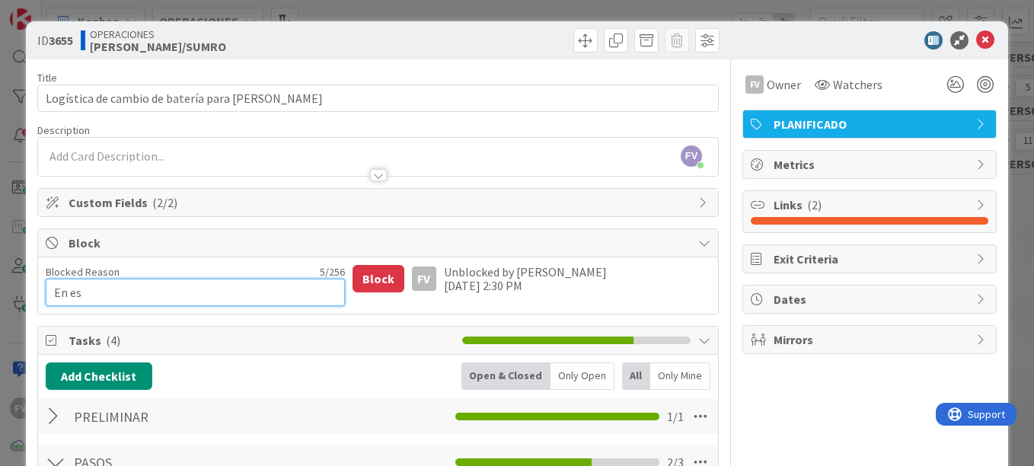
type textarea "En esp"
type textarea "x"
type textarea "En espe"
type textarea "x"
type textarea "En esper"
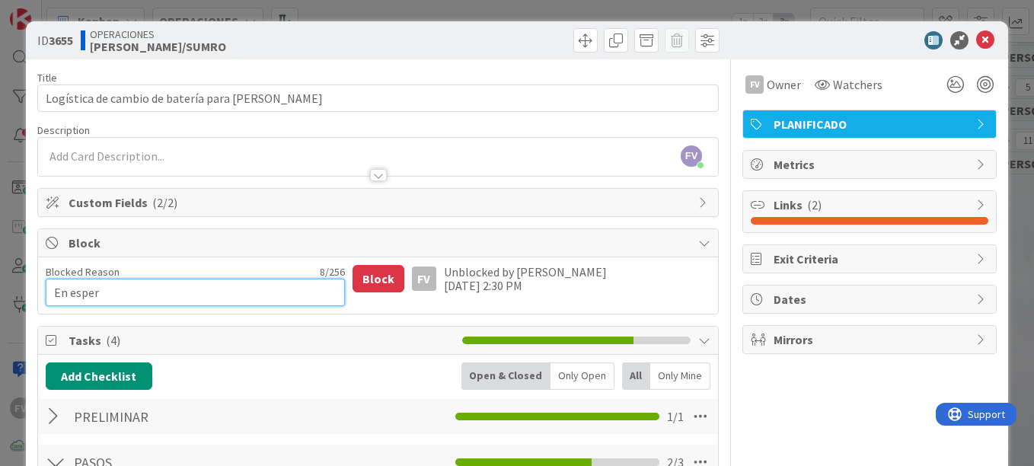
type textarea "x"
type textarea "En espera"
type textarea "x"
type textarea "En espera"
type textarea "x"
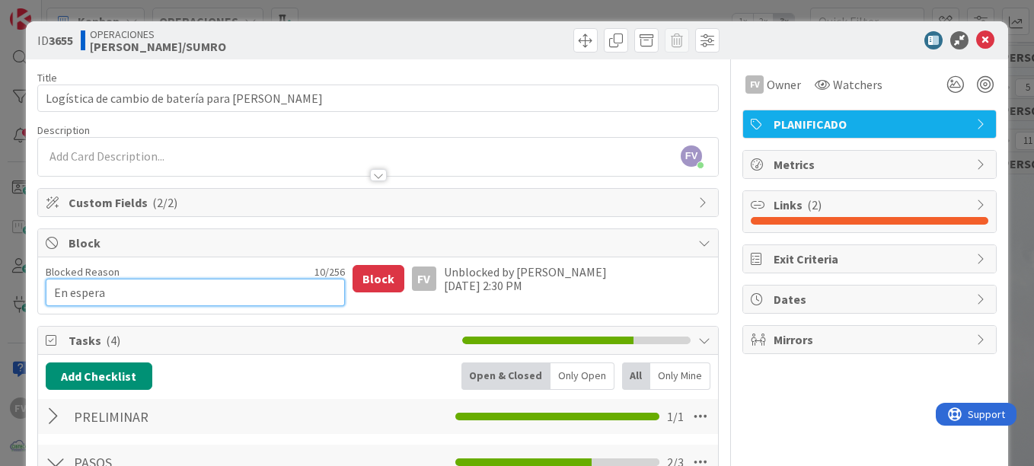
type textarea "En espera d"
type textarea "x"
type textarea "En espera de"
type textarea "x"
type textarea "En espera de"
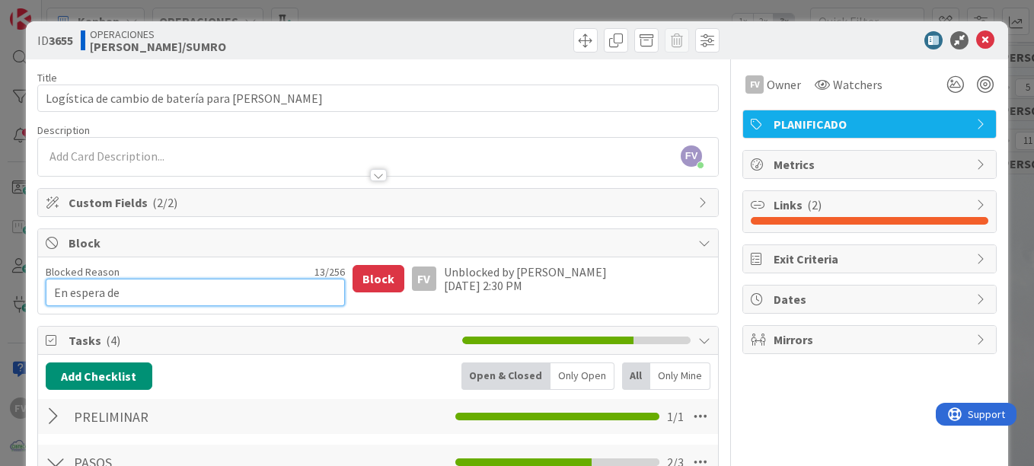
type textarea "x"
type textarea "En espera de q"
type textarea "x"
type textarea "En espera de qu"
type textarea "x"
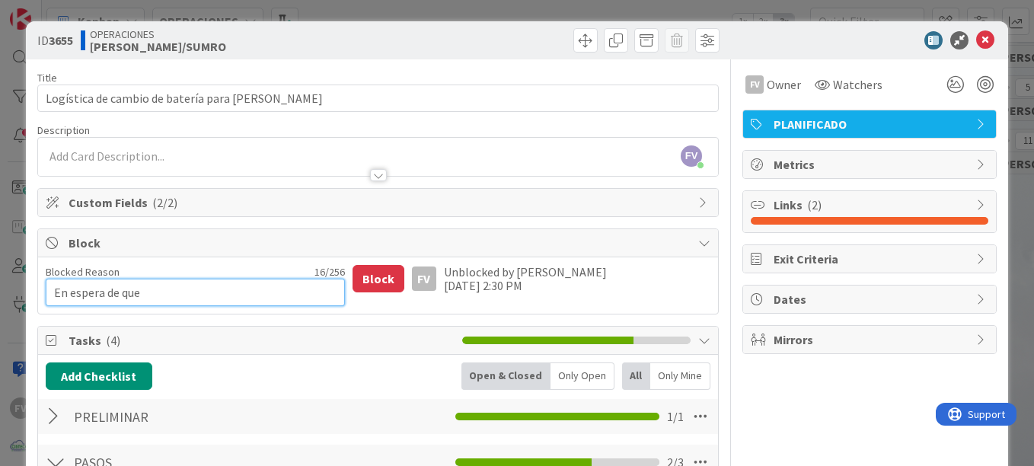
type textarea "En espera de que"
type textarea "x"
type textarea "En espera de que e"
type textarea "x"
type textarea "En espera de que el"
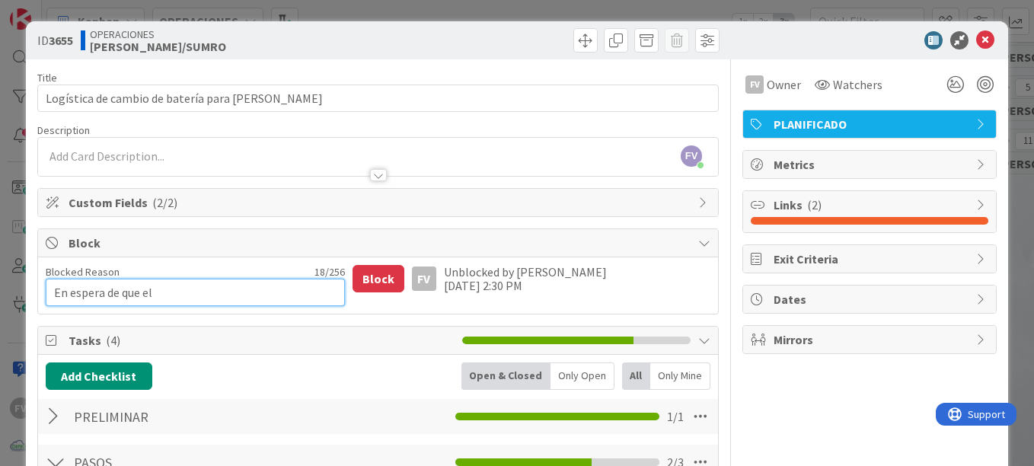
type textarea "x"
type textarea "En espera de que el"
type textarea "x"
type textarea "En espera de que el"
type textarea "x"
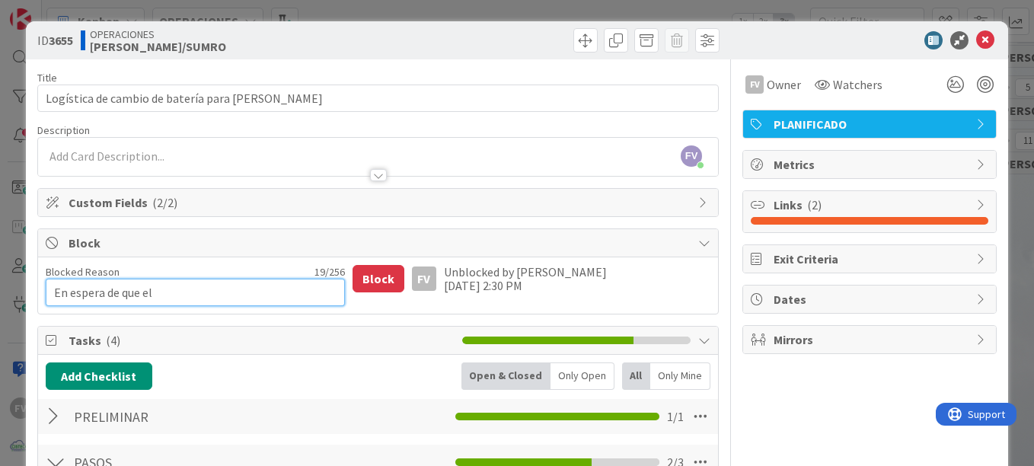
type textarea "En espera de que e"
type textarea "x"
type textarea "En espera de que s"
type textarea "x"
type textarea "En espera de que st"
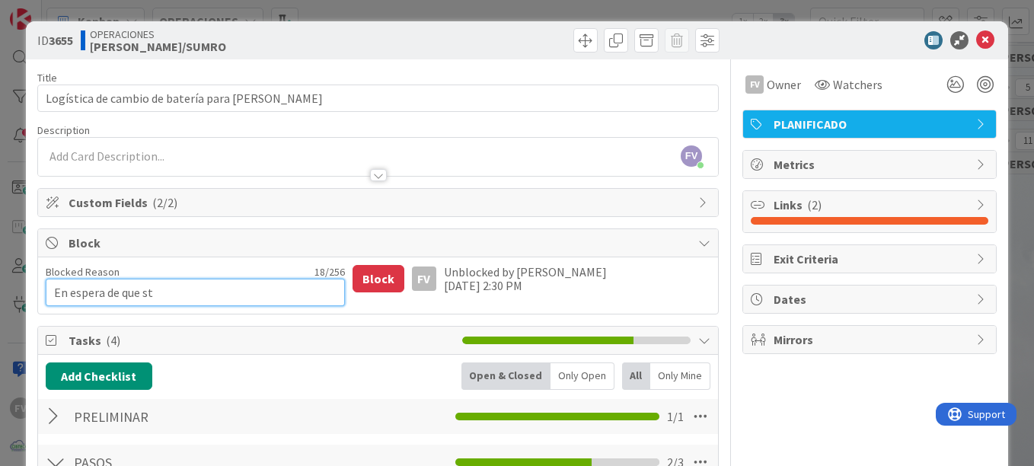
type textarea "x"
type textarea "En espera de que ste"
type textarea "x"
type textarea "En espera de que ste"
type textarea "x"
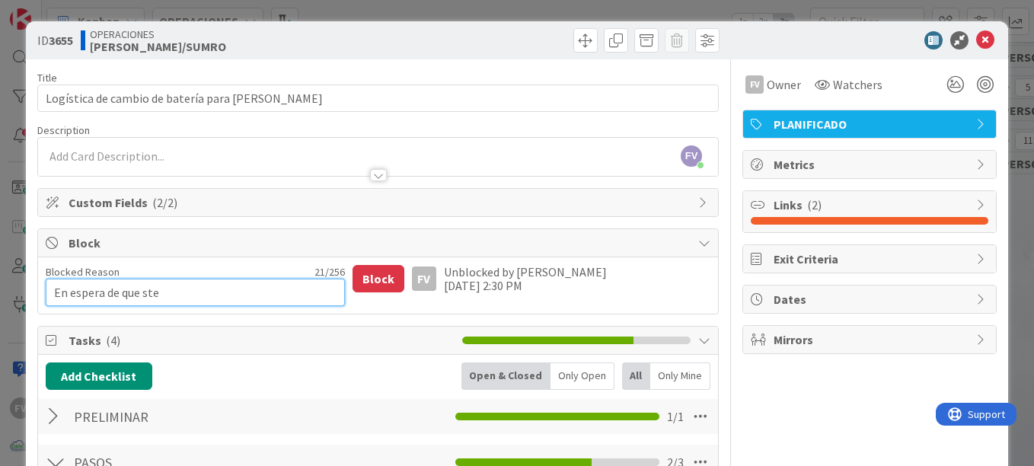
type textarea "En espera de que ste"
type textarea "x"
type textarea "En espera de que st"
type textarea "x"
type textarea "En espera de que s"
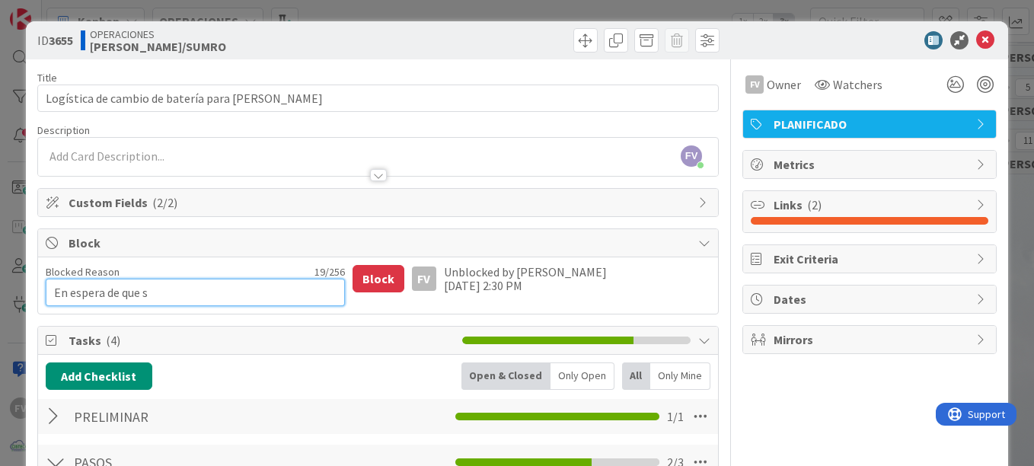
type textarea "x"
type textarea "En espera de que"
type textarea "x"
type textarea "En espera de que e"
type textarea "x"
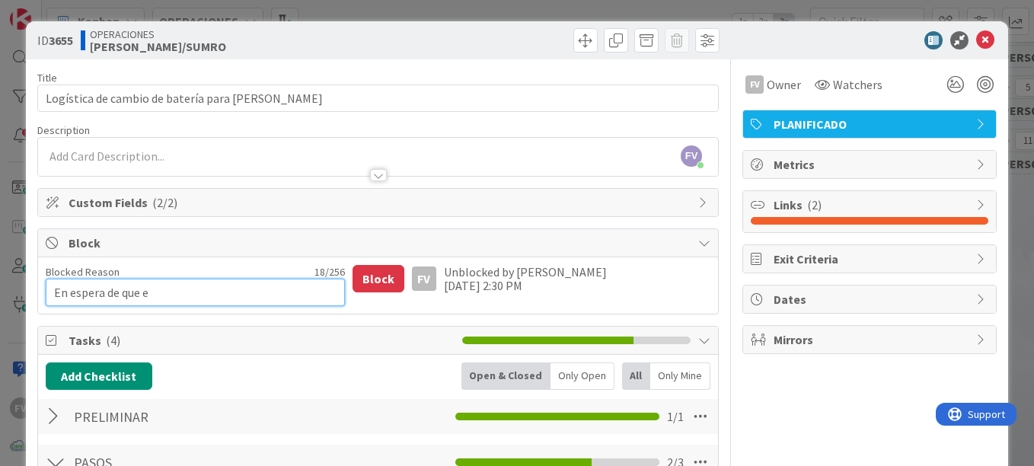
type textarea "En espera de que es"
type textarea "x"
type textarea "En espera de que est"
type textarea "x"
type textarea "En espera de que este"
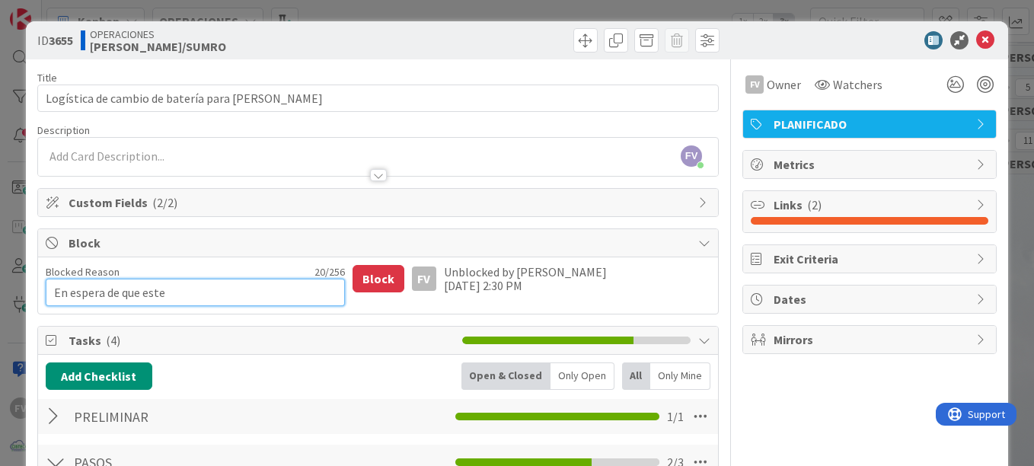
type textarea "x"
type textarea "En espera de que este"
type textarea "x"
type textarea "En espera de que este e"
type textarea "x"
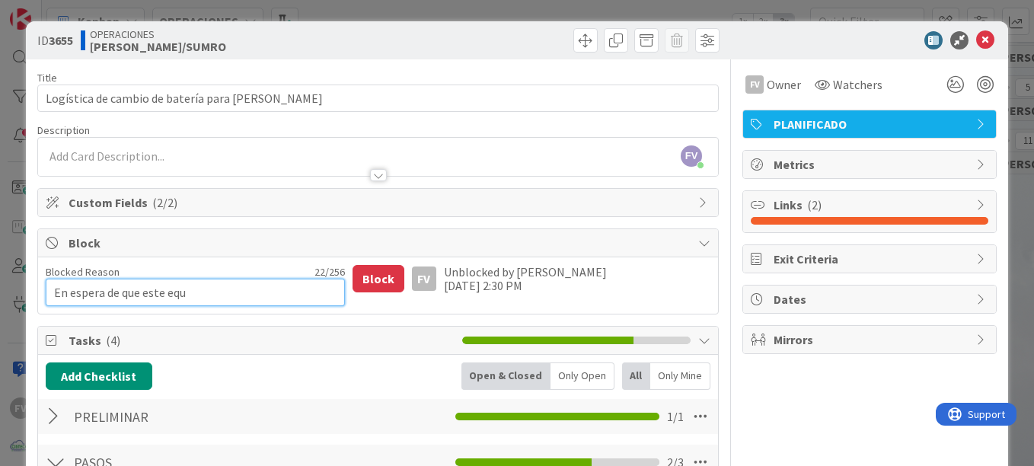
type textarea "En espera de que este equi"
type textarea "x"
type textarea "En espera de que este equ"
type textarea "x"
type textarea "En espera de que este eq"
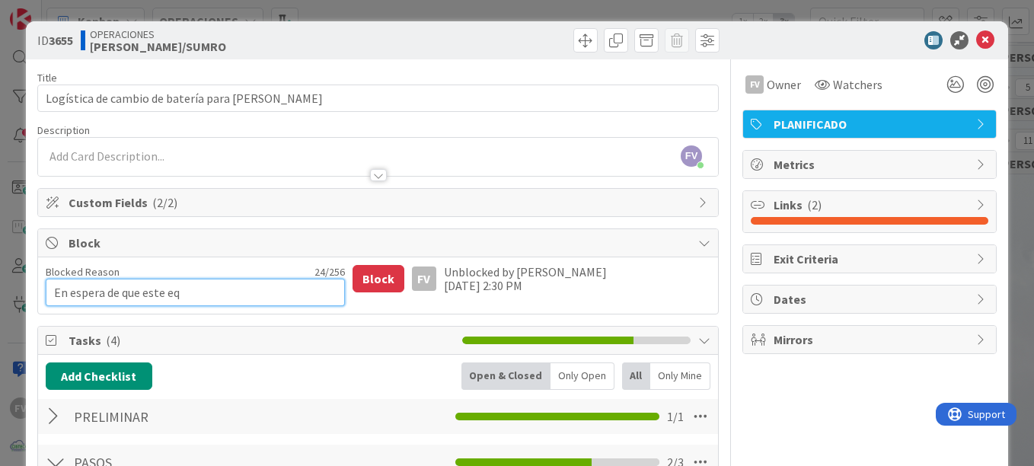
type textarea "x"
type textarea "En espera de que este e"
type textarea "x"
type textarea "En espera de que este"
type textarea "x"
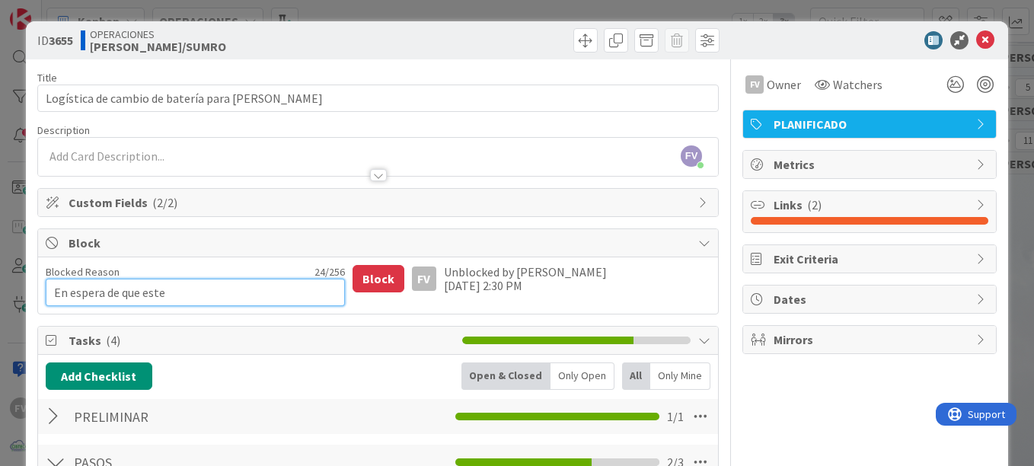
type textarea "En espera de que este"
type textarea "x"
type textarea "En espera de que est"
type textarea "x"
type textarea "En espera de que es"
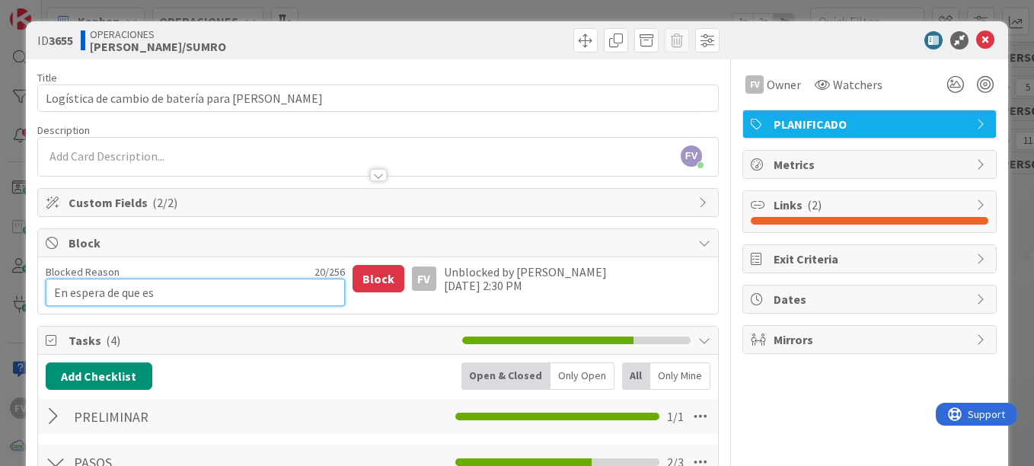
type textarea "x"
type textarea "En espera de que e"
type textarea "x"
type textarea "En espera de que el"
type textarea "x"
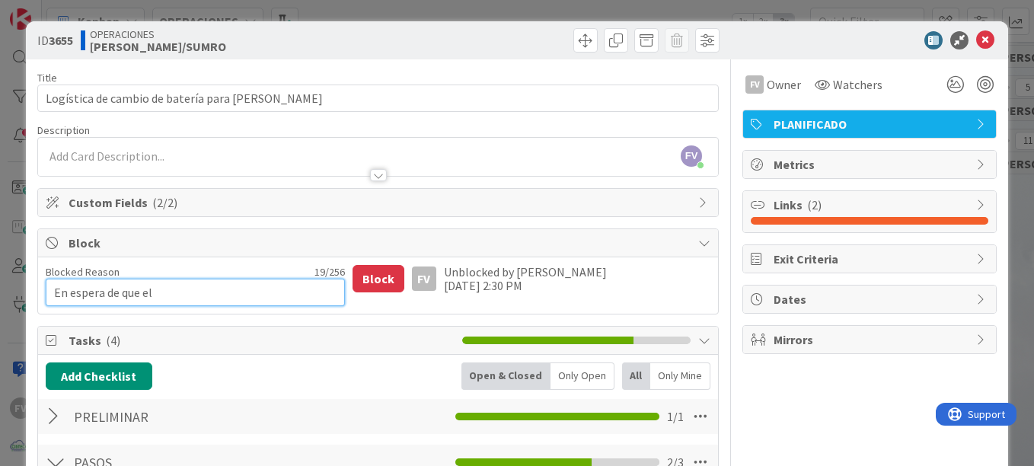
type textarea "En espera de que el"
type textarea "x"
type textarea "En espera de que el e"
type textarea "x"
type textarea "En espera de que el eq"
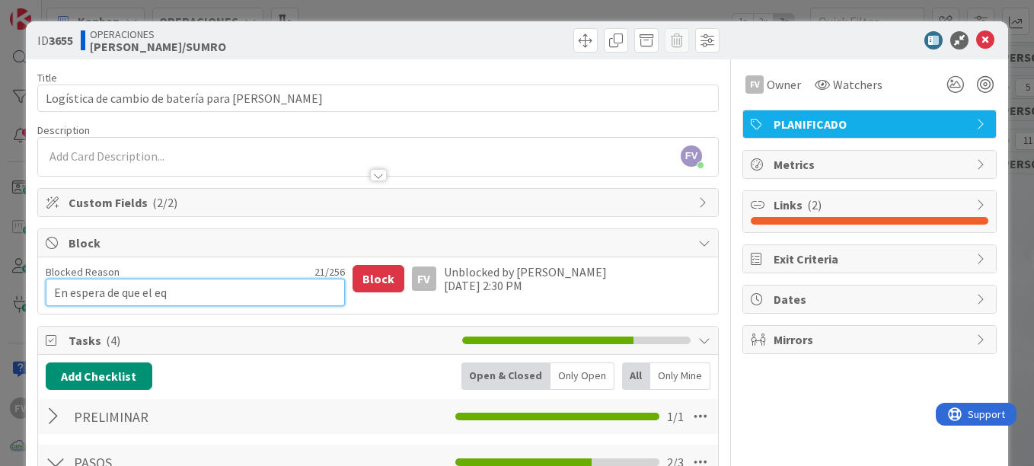
type textarea "x"
type textarea "En espera de que el equ"
type textarea "x"
type textarea "En espera de que el equi"
type textarea "x"
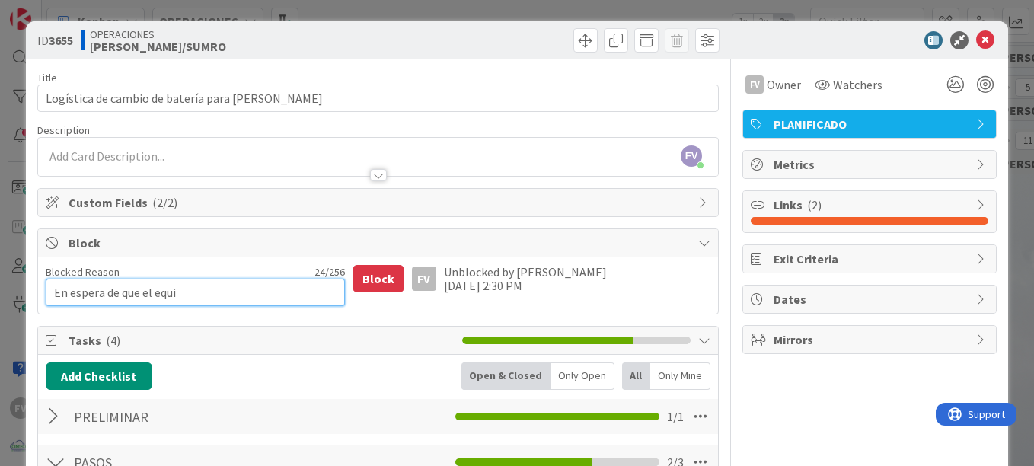
type textarea "En espera de que el equip"
type textarea "x"
type textarea "En espera de que el equipo"
type textarea "x"
type textarea "En espera de que el equipo"
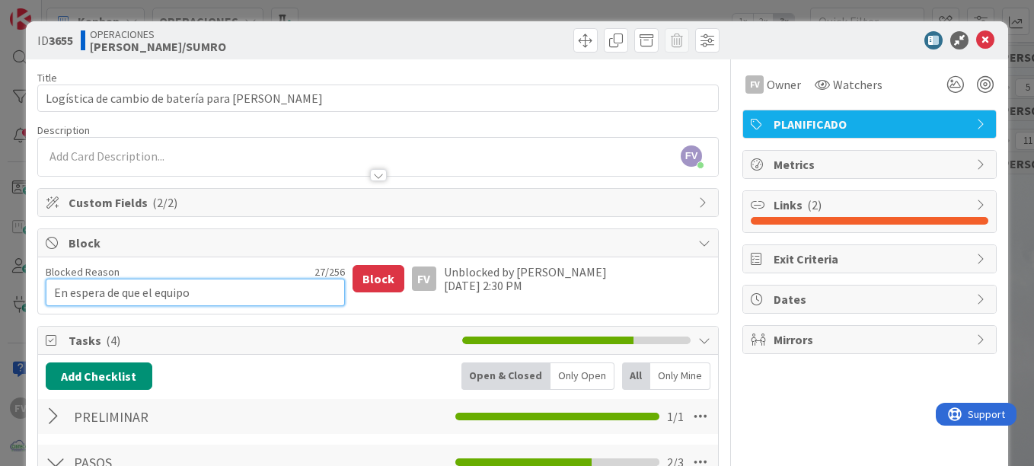
type textarea "x"
type textarea "En espera de que el equipo d"
type textarea "x"
type textarea "En espera de que el equipo de"
type textarea "x"
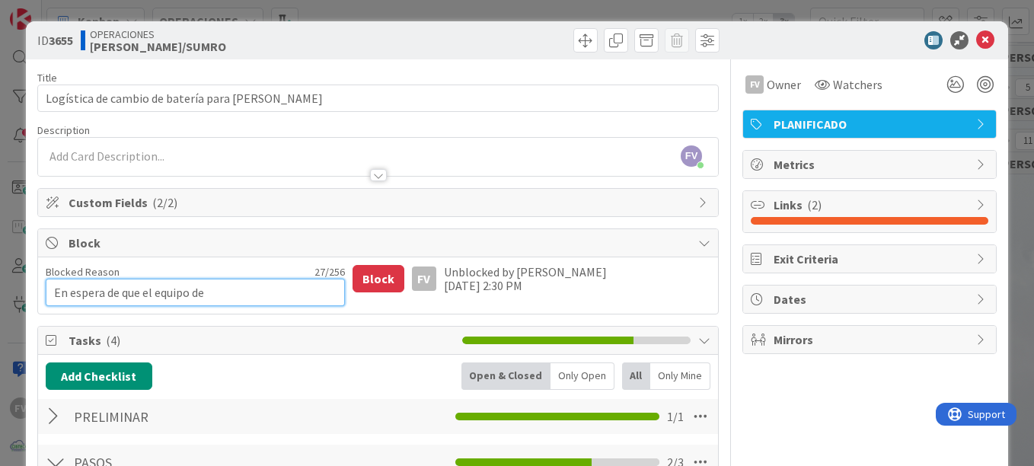
type textarea "En espera de que el equipo de"
type textarea "x"
type textarea "En espera de que el equipo de c"
type textarea "x"
type textarea "En espera de que el equipo de co"
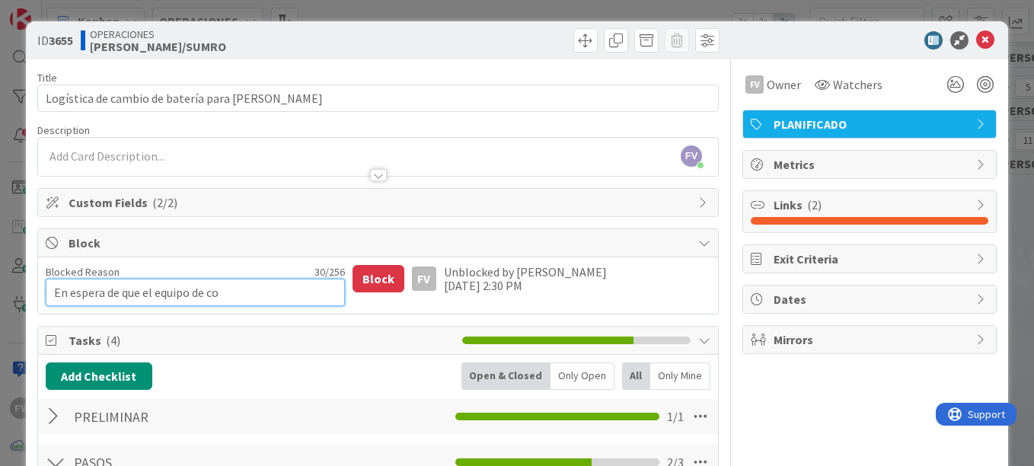
type textarea "x"
type textarea "En espera de que el equipo de con"
type textarea "x"
type textarea "En espera de que el equipo de cont"
type textarea "x"
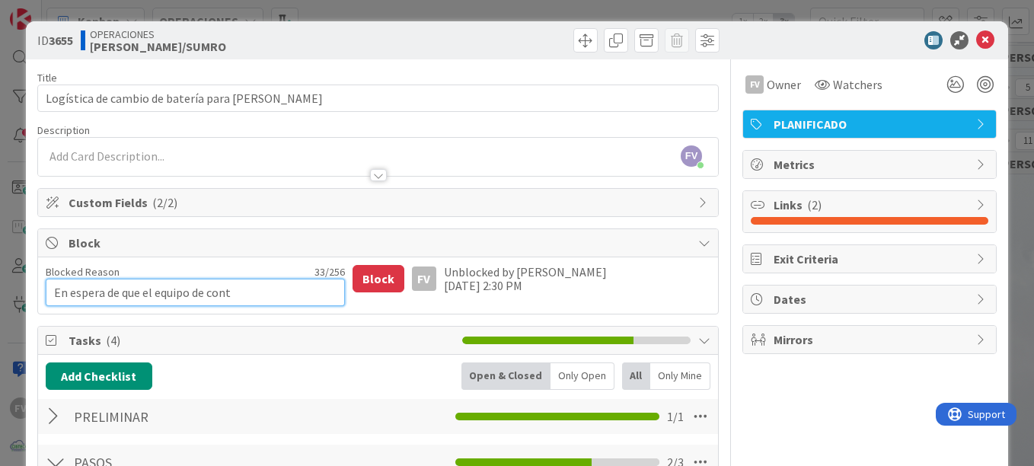
type textarea "En espera de que el equipo [PERSON_NAME]"
type textarea "x"
type textarea "En espera de que el equipo [PERSON_NAME]"
type textarea "x"
type textarea "En espera de que el equipo de conting"
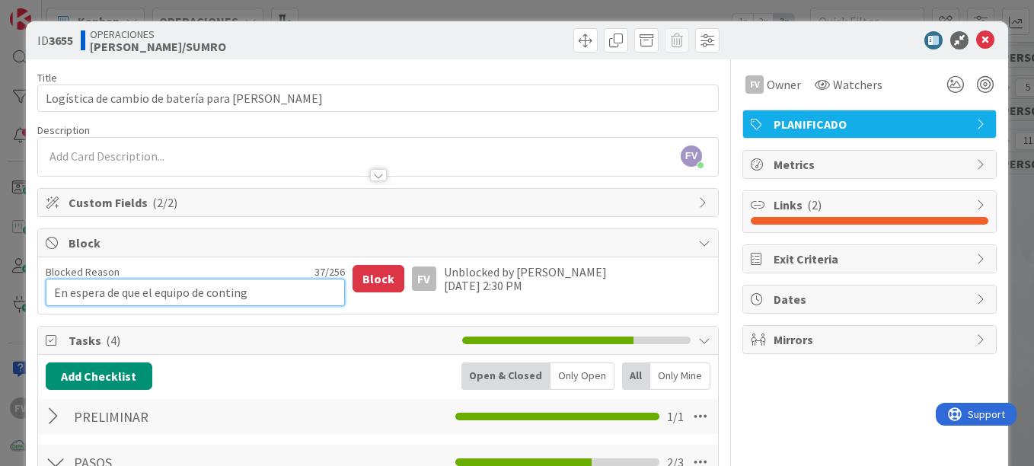
type textarea "x"
type textarea "En espera de que el equipo de continge"
type textarea "x"
type textarea "En espera de que el equipo de contingen"
type textarea "x"
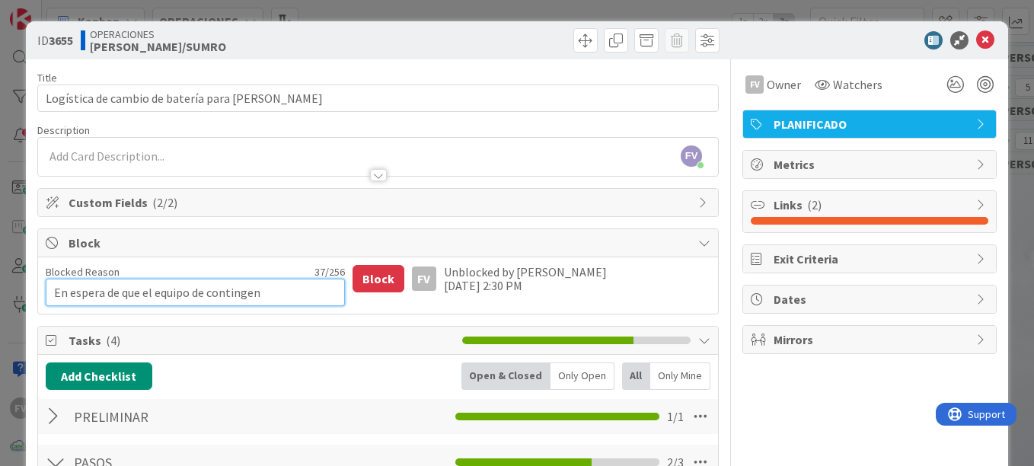
type textarea "En espera de que el equipo de contingenc"
type textarea "x"
type textarea "En espera de que el equipo de contingenci"
type textarea "x"
type textarea "En espera de que el equipo de contingencia"
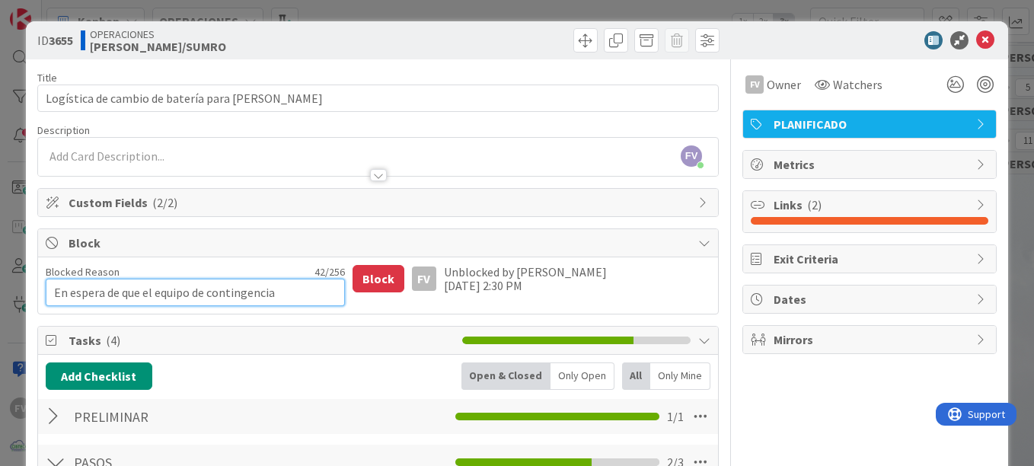
type textarea "x"
type textarea "En espera de que el equipo de contingencia e"
type textarea "x"
type textarea "En espera de que el equipo de contingencia es"
type textarea "x"
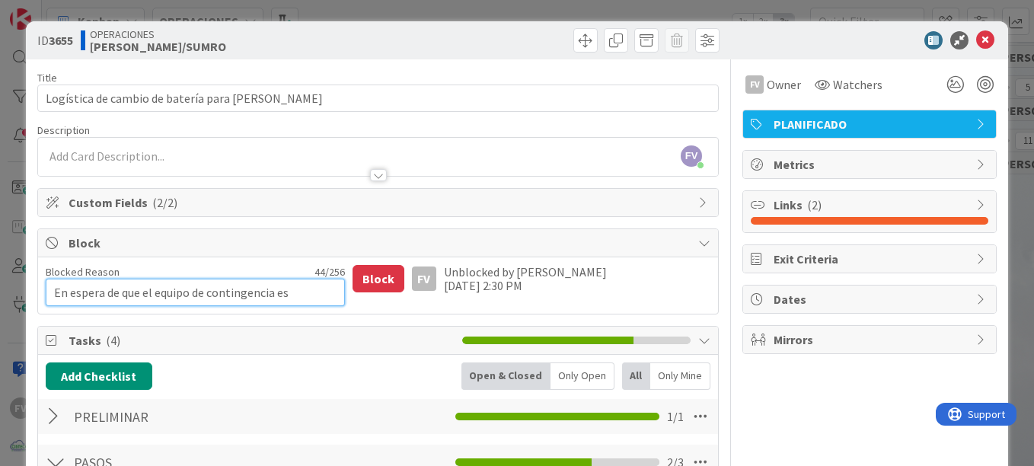
type textarea "En espera de que el equipo de contingencia est"
type textarea "x"
type textarea "En espera de que el equipo de contingencia este"
type textarea "x"
type textarea "En espera de que el equipo de contingencia este"
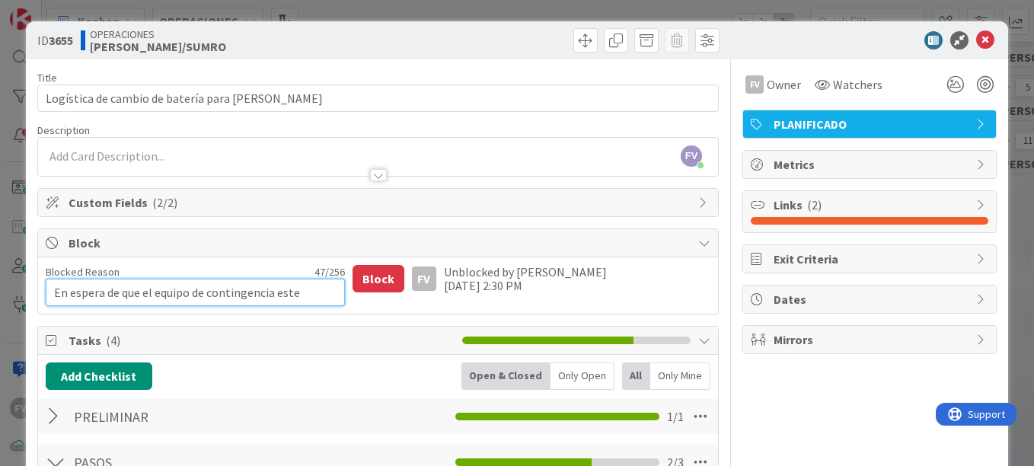
type textarea "x"
type textarea "En espera de que el equipo de contingencia este d"
type textarea "x"
type textarea "En espera de que el equipo de contingencia este de"
type textarea "x"
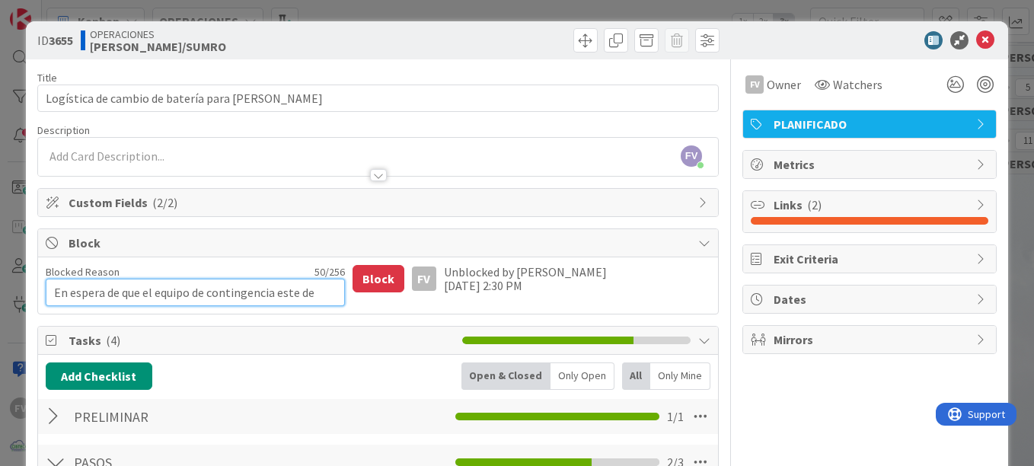
type textarea "En espera de que el equipo de contingencia este de v"
type textarea "x"
type textarea "En espera de que el equipo de contingencia este [PERSON_NAME]"
type textarea "x"
type textarea "En espera de que el equipo de contingencia este [PERSON_NAME]"
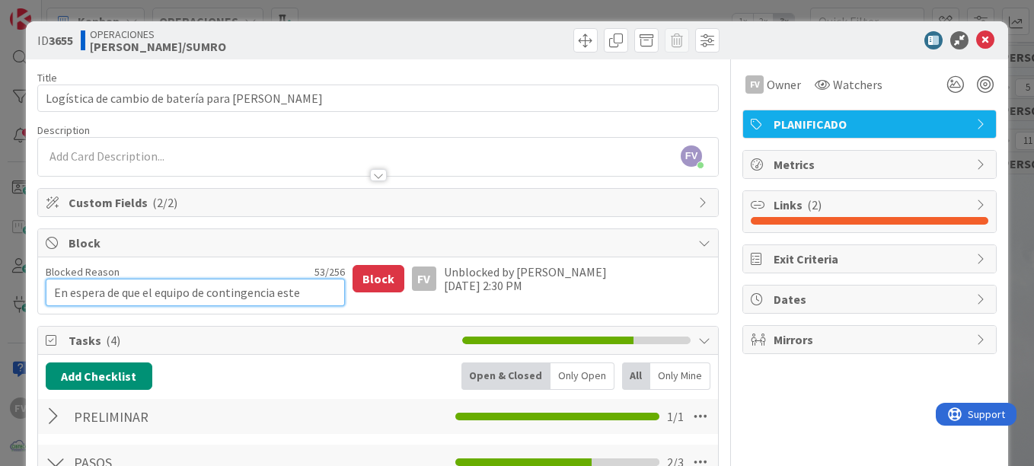
type textarea "x"
type textarea "En espera de que el equipo de contingencia este de vuel"
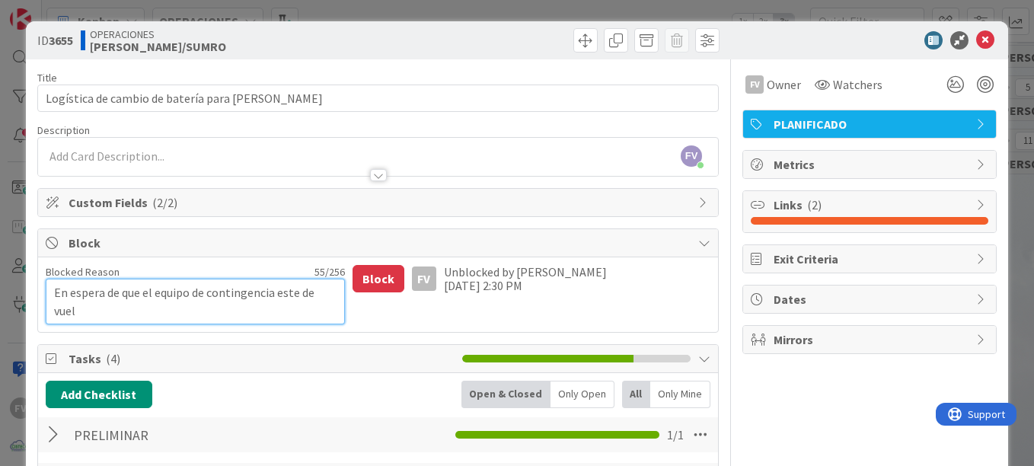
type textarea "x"
type textarea "En espera de que el equipo de contingencia este de vuelt"
type textarea "x"
type textarea "En espera de que el equipo de contingencia este de vuelta"
type textarea "x"
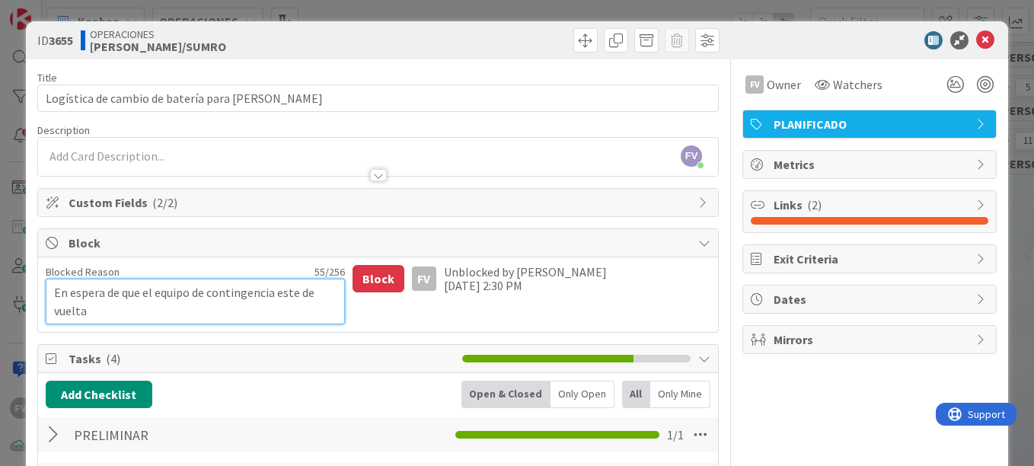
type textarea "En espera de que el equipo de contingencia este de vuelta"
type textarea "x"
type textarea "En espera de que el equipo de contingencia este de vuelta e"
type textarea "x"
type textarea "En espera de que el equipo de contingencia este de vuelta en"
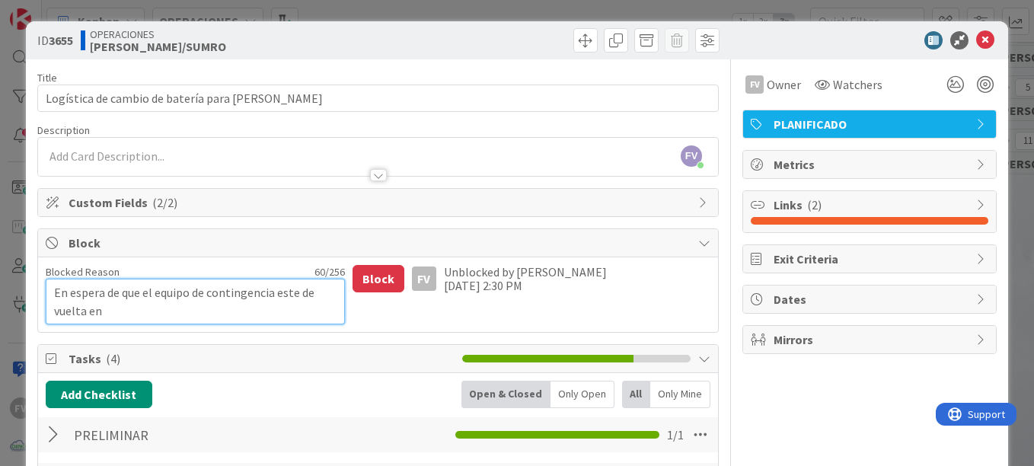
type textarea "x"
type textarea "En espera de que el equipo de contingencia este de vuelta en"
type textarea "x"
type textarea "En espera de que el equipo de contingencia este de vuelta en V"
type textarea "x"
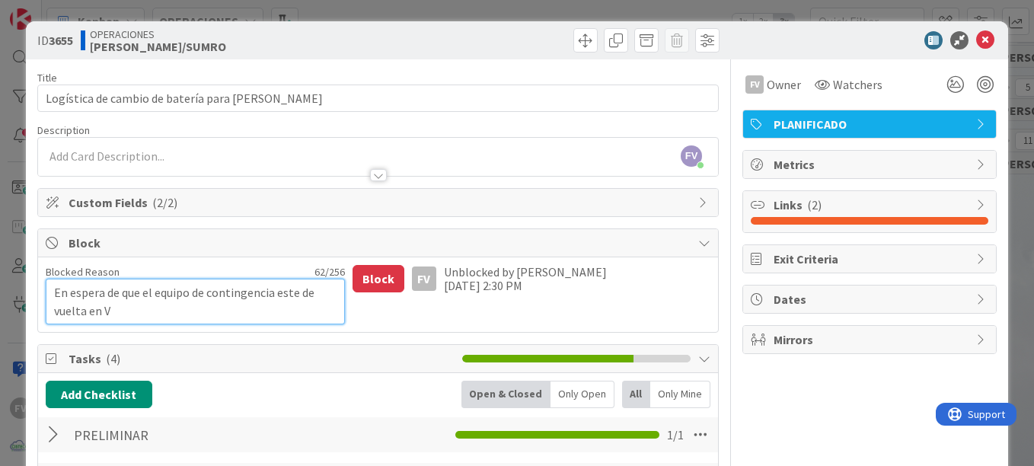
type textarea "En espera de que el equipo de contingencia este de vuelta en Vs"
type textarea "x"
type textarea "En espera de que el equipo de contingencia este de vuelta en [GEOGRAPHIC_DATA]"
type textarea "x"
type textarea "En espera de que el equipo de contingencia este de vuelta en Vs"
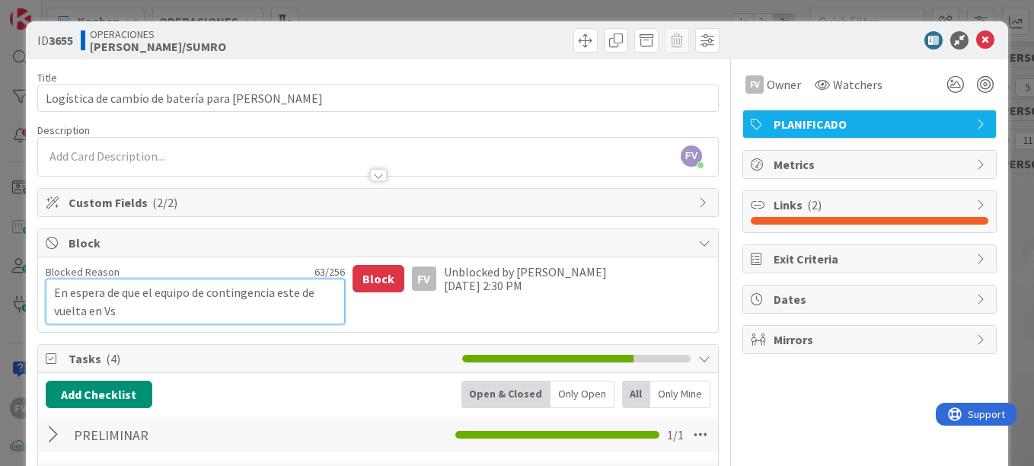
type textarea "x"
type textarea "En espera de que el equipo de contingencia este de vuelta en Vo"
type textarea "x"
type textarea "En espera de que el equipo de contingencia este de vuelta en Voi"
type textarea "x"
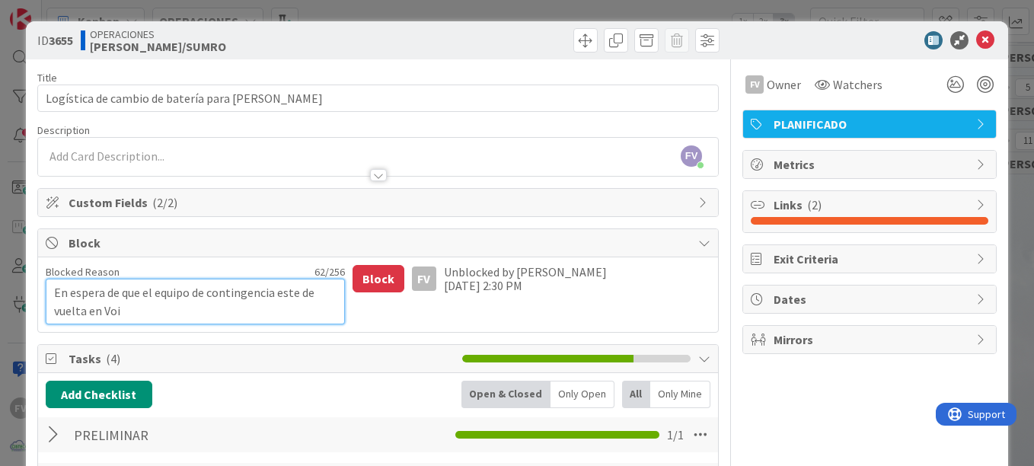
type textarea "En espera de que el equipo de contingencia este de vuelta en Vois"
type textarea "x"
type textarea "En espera de que el equipo de contingencia este de vuelta en Voi"
type textarea "x"
type textarea "En espera de que el equipo de contingencia este de vuelta en Vo"
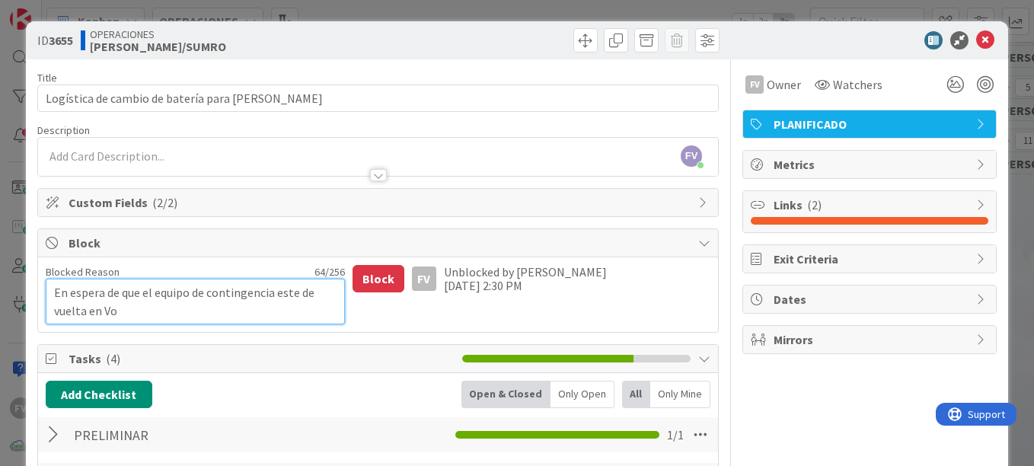
type textarea "x"
type textarea "En espera de que el equipo de contingencia este de vuelta en Vi"
type textarea "x"
type textarea "En espera de que el equipo de contingencia este de vuelta en Vio"
type textarea "x"
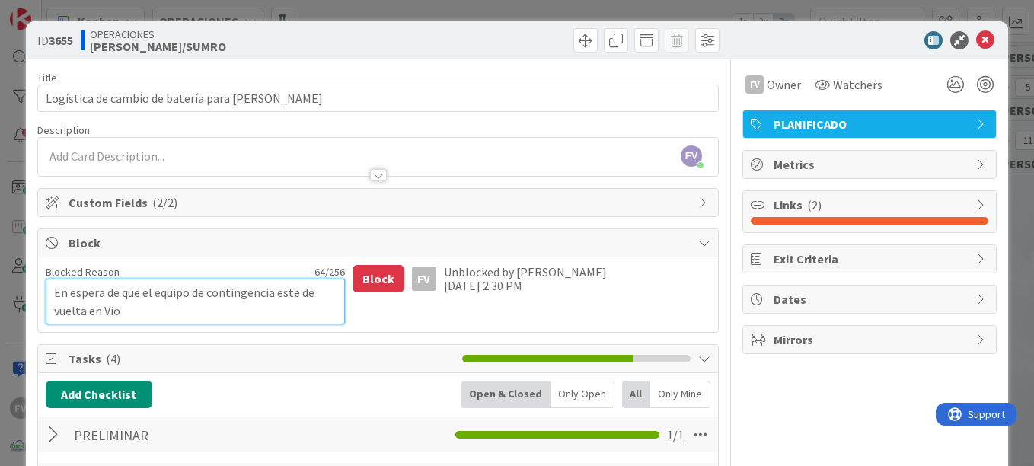
type textarea "En espera de que el equipo de contingencia este de vuelta en [GEOGRAPHIC_DATA]"
type textarea "x"
type textarea "En espera de que el equipo de contingencia este de vuelta en Viost"
type textarea "x"
type textarea "En espera de que el equipo de contingencia este de vuelta en [GEOGRAPHIC_DATA]"
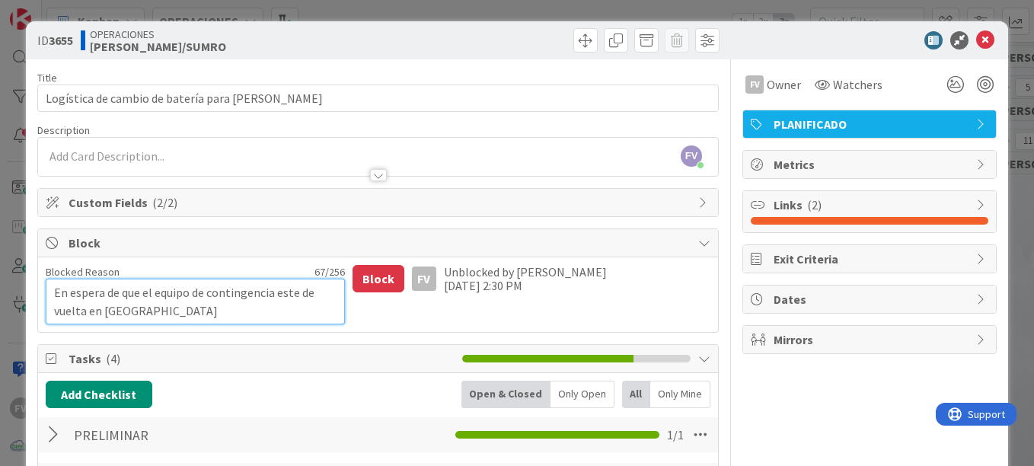
type textarea "x"
type textarea "En espera de que el equipo de contingencia este de vuelta en Viost"
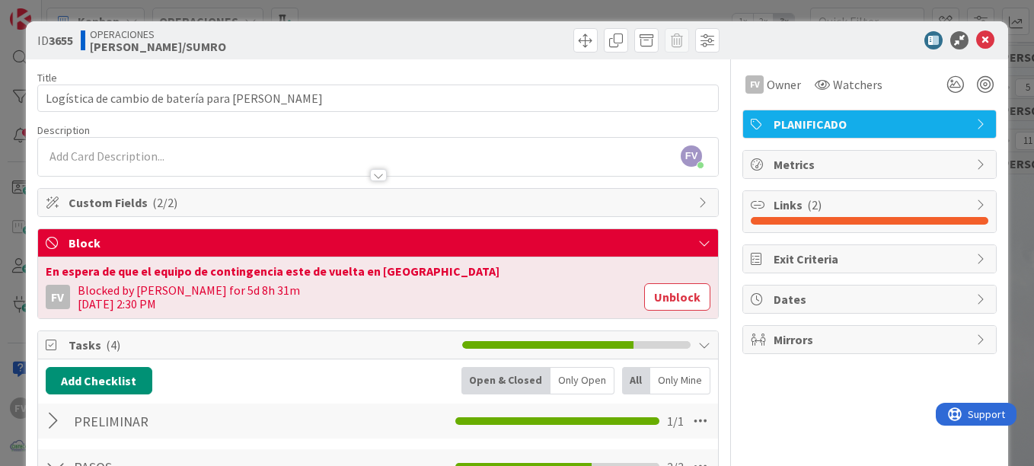
click at [24, 99] on div "ID 3655 OPERACIONES [PERSON_NAME]/SUMRO Title 47 / 128 Logística de cambio de b…" at bounding box center [517, 233] width 1034 height 466
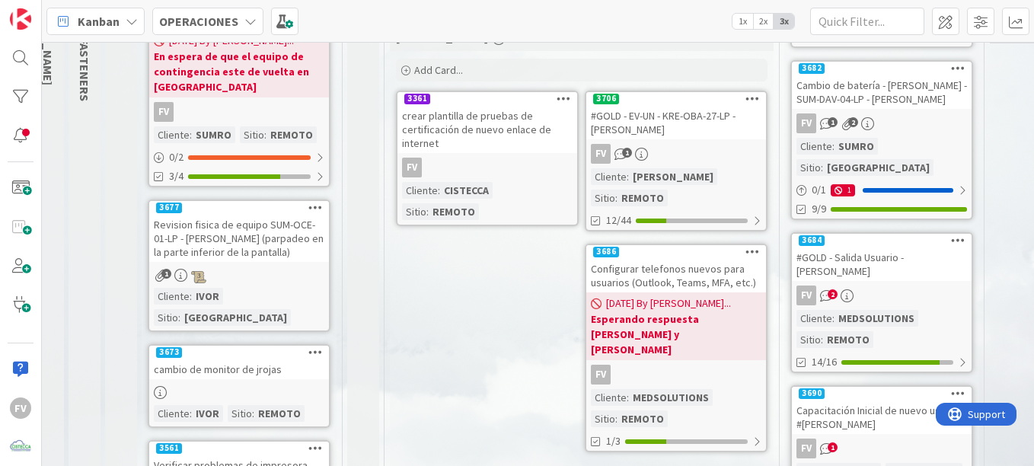
scroll to position [228, 204]
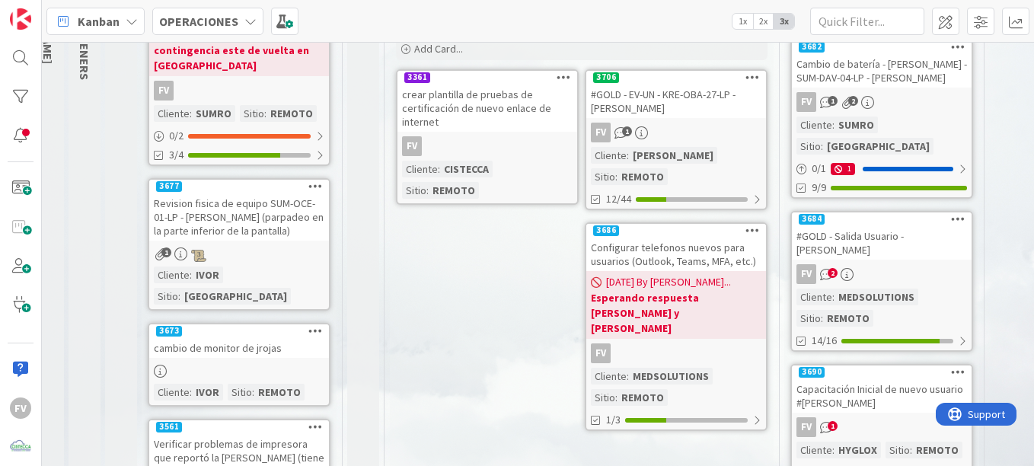
click at [713, 125] on div "FV 1" at bounding box center [676, 133] width 180 height 20
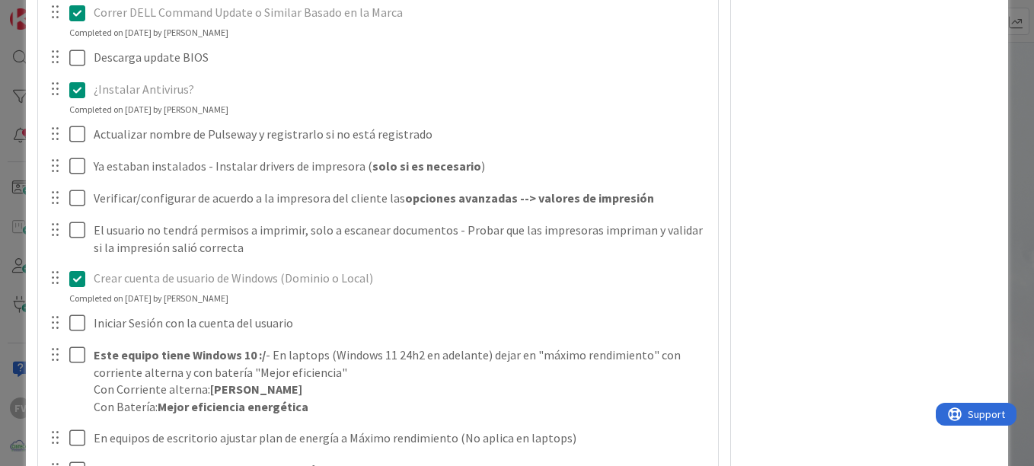
scroll to position [914, 0]
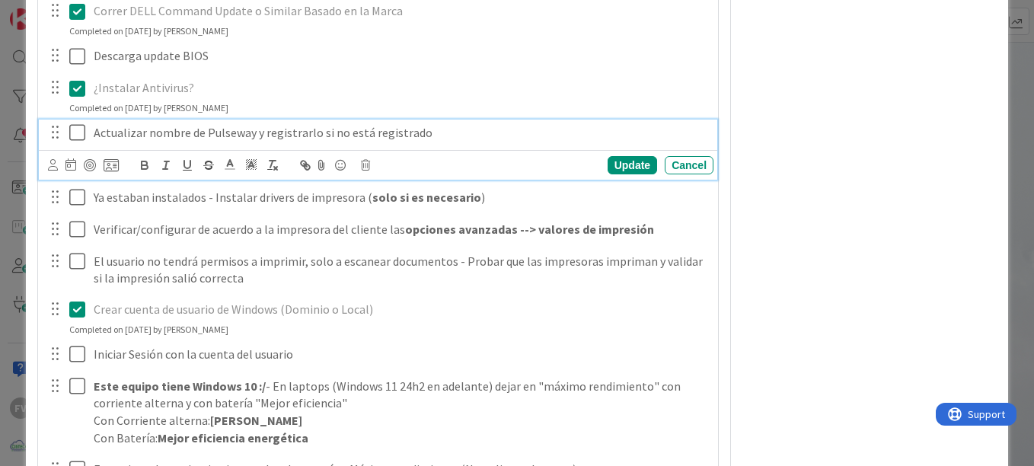
click at [75, 137] on icon at bounding box center [77, 132] width 16 height 18
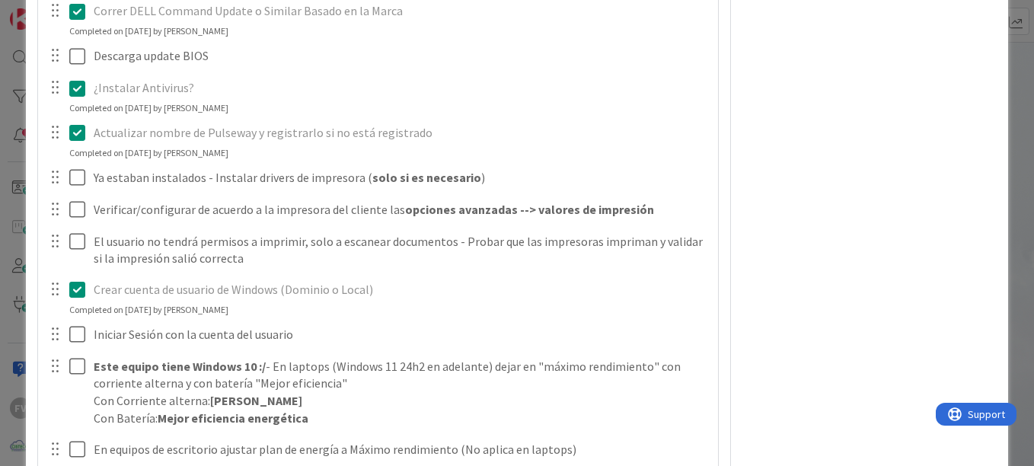
click at [75, 137] on icon at bounding box center [77, 132] width 16 height 18
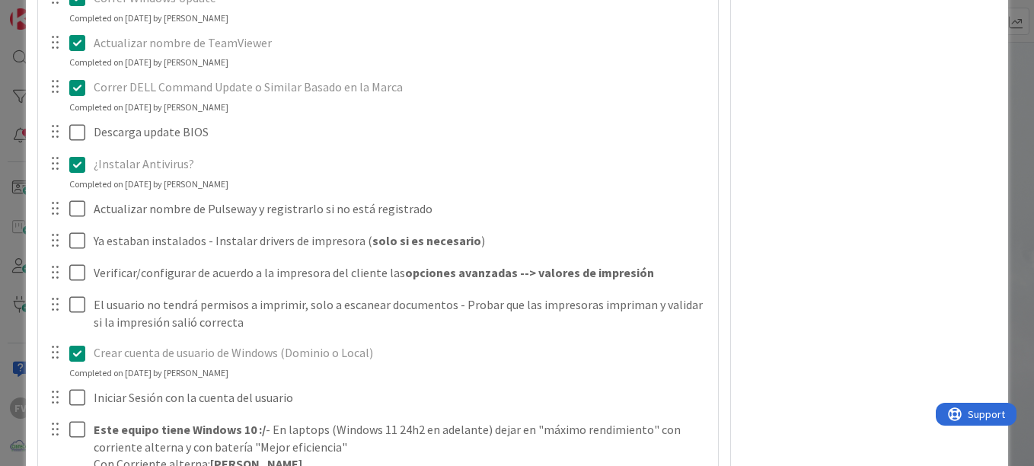
scroll to position [761, 0]
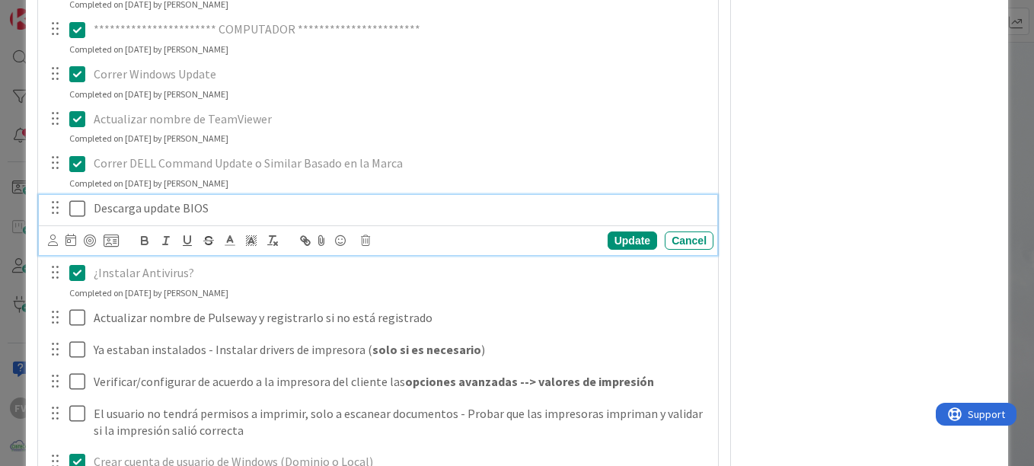
click at [72, 215] on icon at bounding box center [77, 208] width 16 height 18
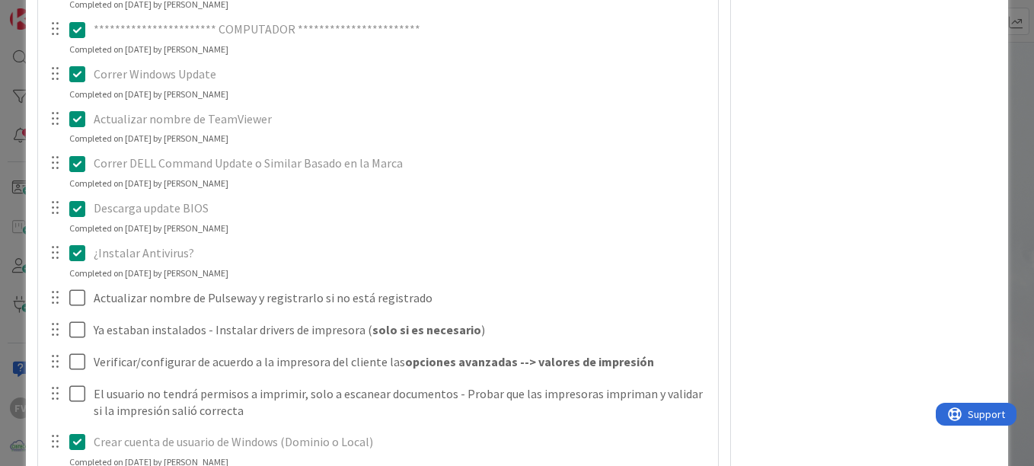
scroll to position [837, 0]
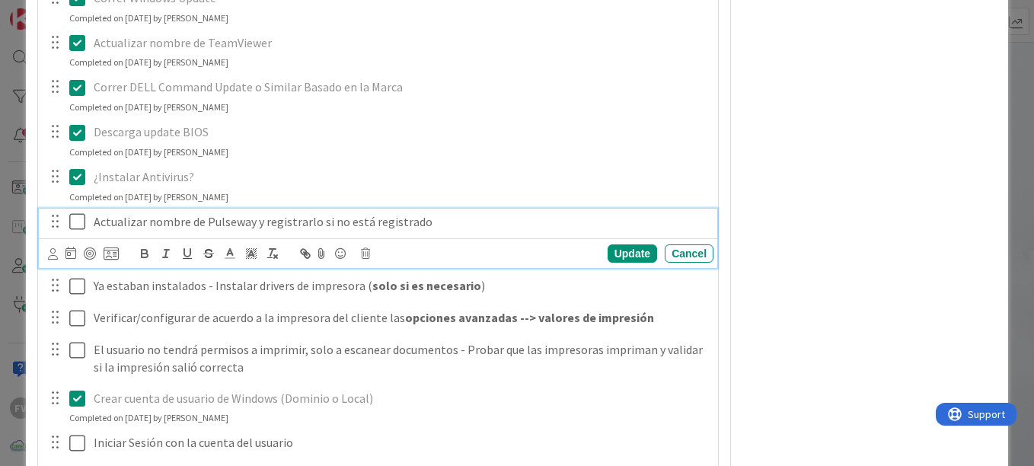
click at [75, 225] on icon at bounding box center [77, 221] width 16 height 18
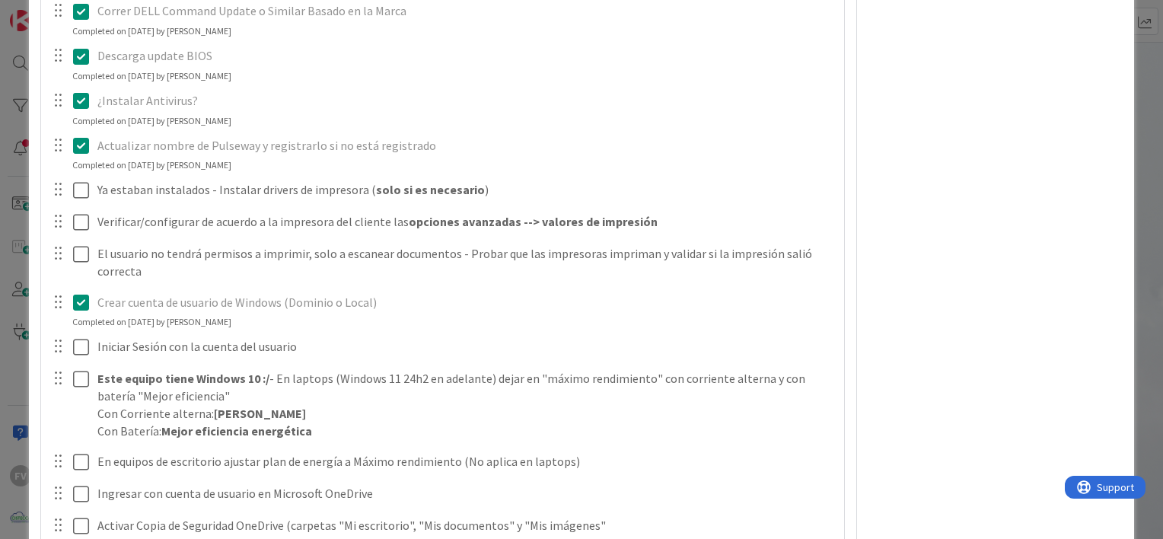
scroll to position [457, 0]
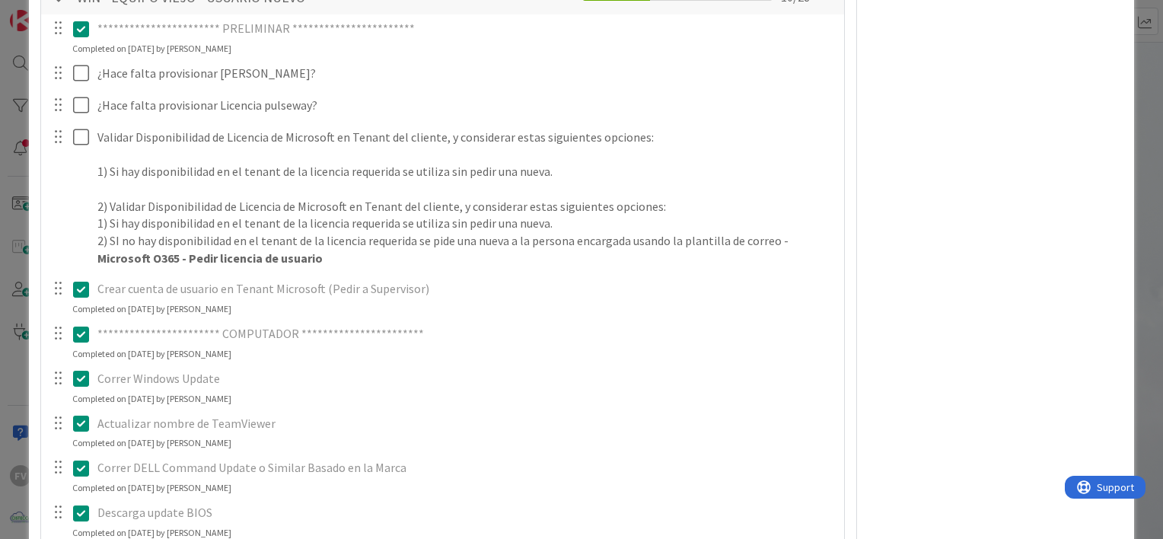
click at [18, 147] on div "**********" at bounding box center [581, 269] width 1163 height 539
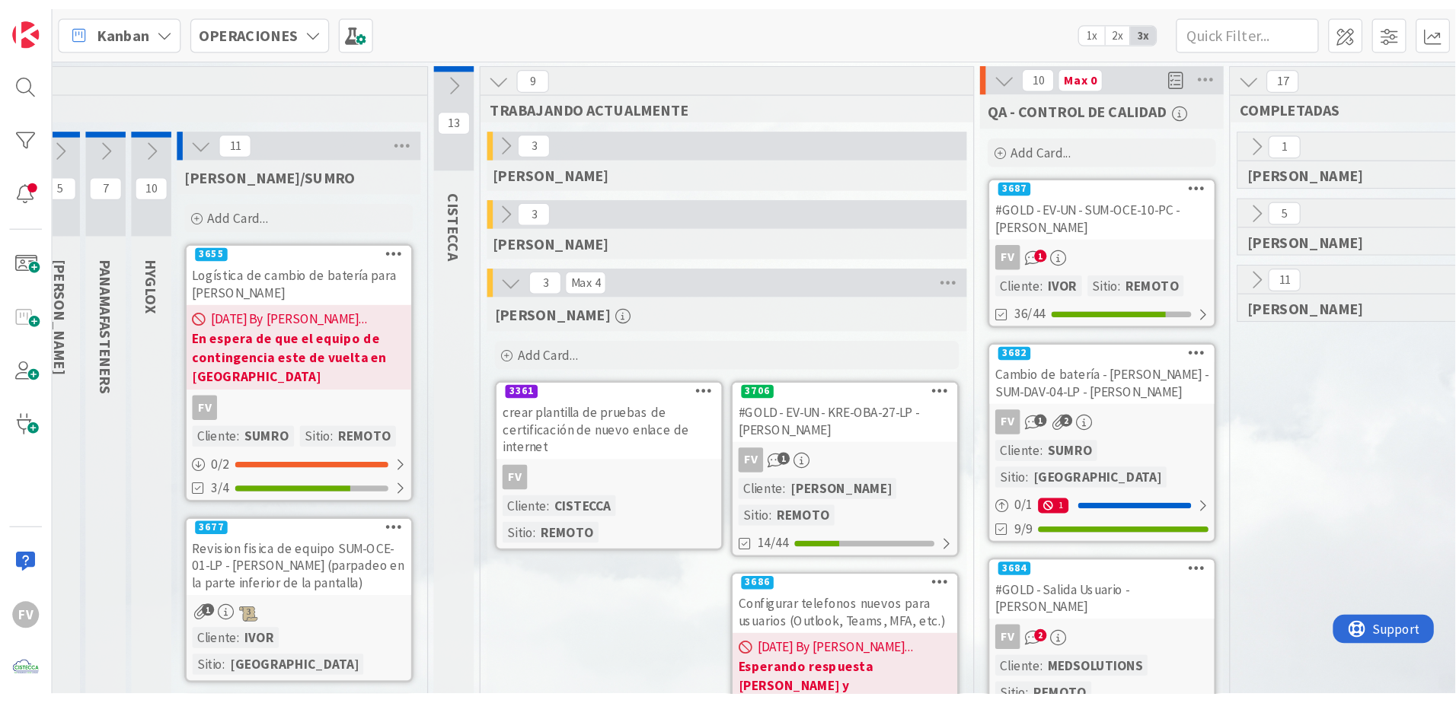
scroll to position [0, 37]
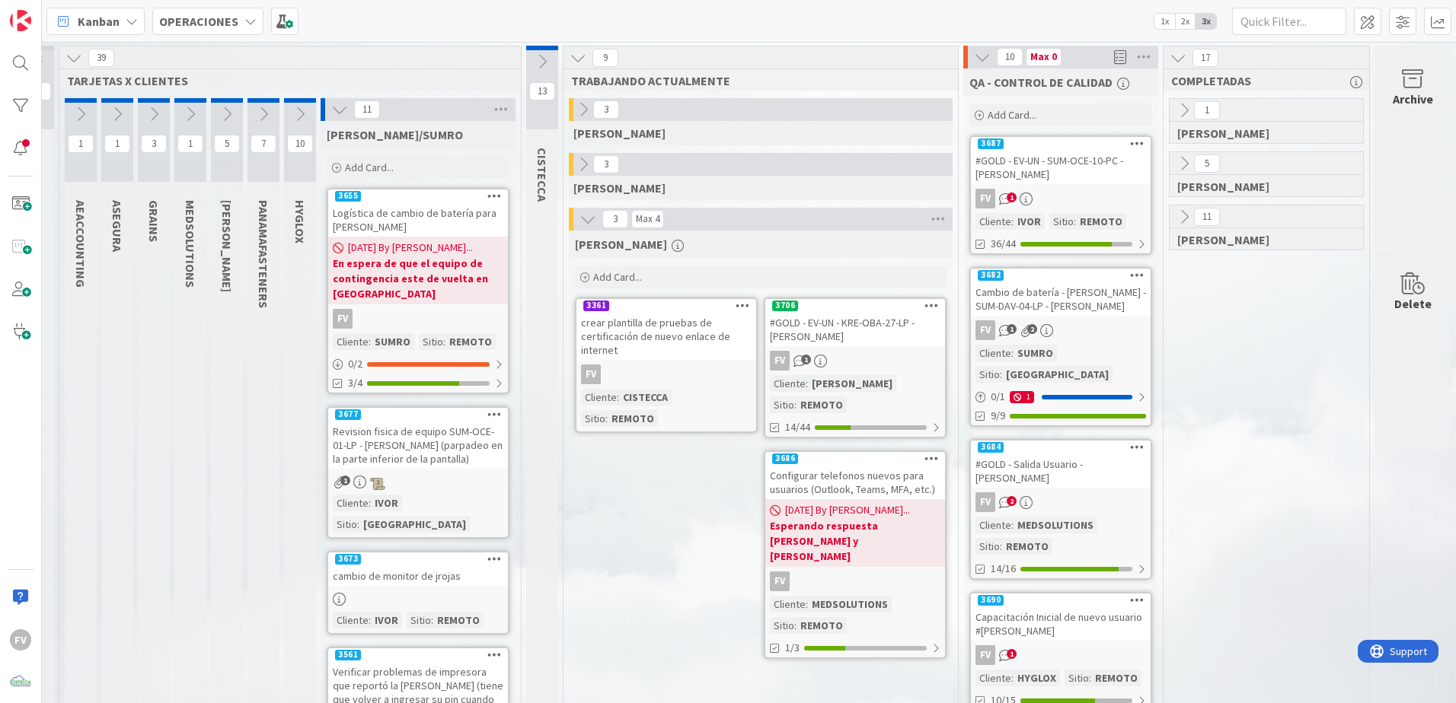
click at [815, 321] on div "#GOLD - EV-UN - KRE-OBA-27-LP - [PERSON_NAME]" at bounding box center [855, 329] width 180 height 33
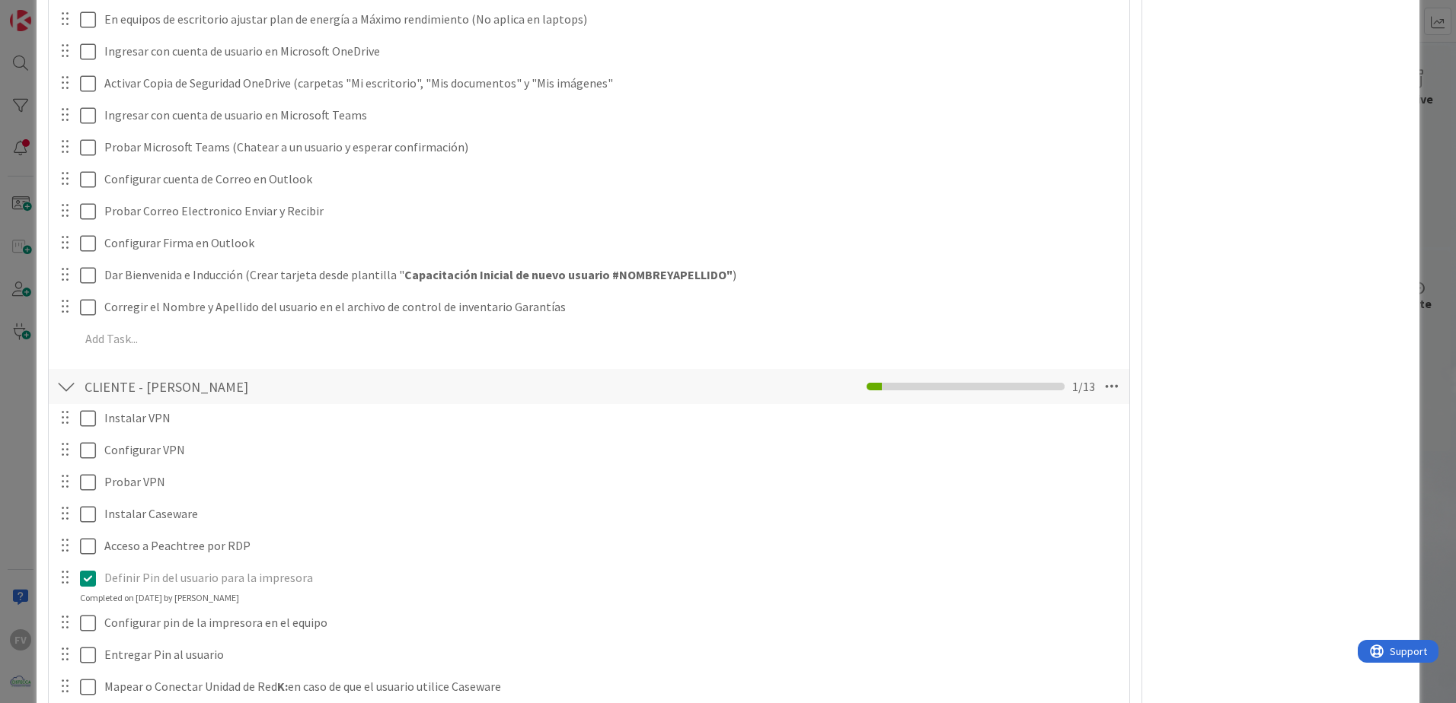
scroll to position [1271, 0]
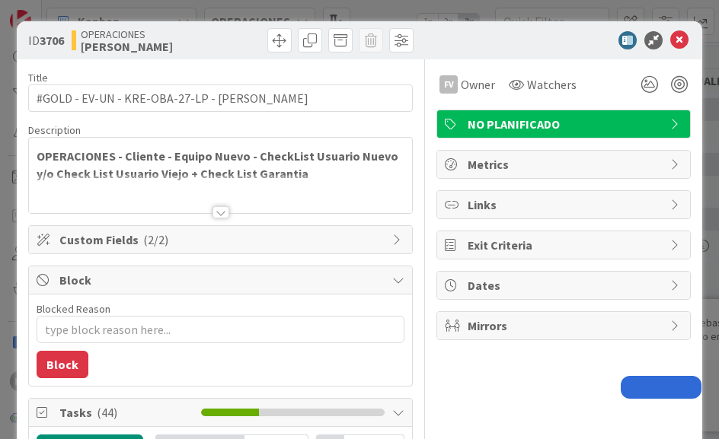
type textarea "x"
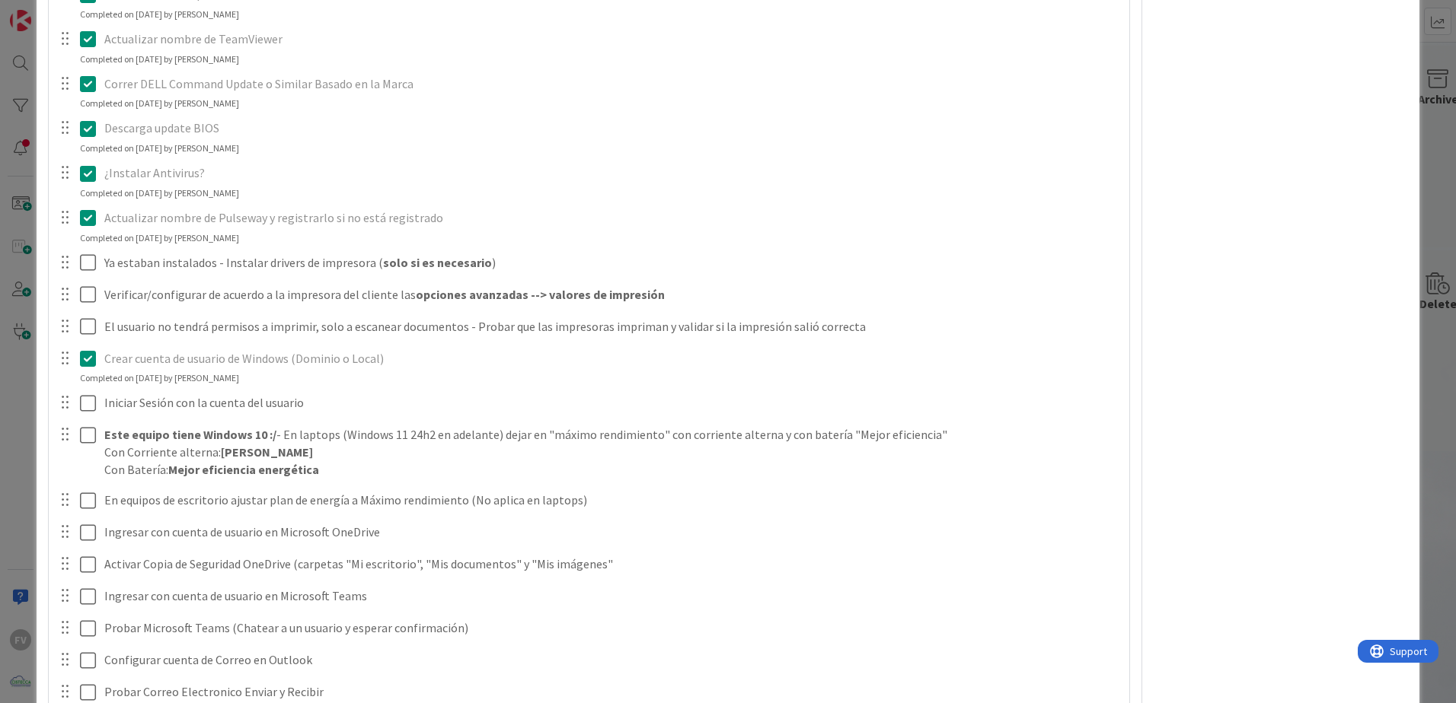
scroll to position [215, 0]
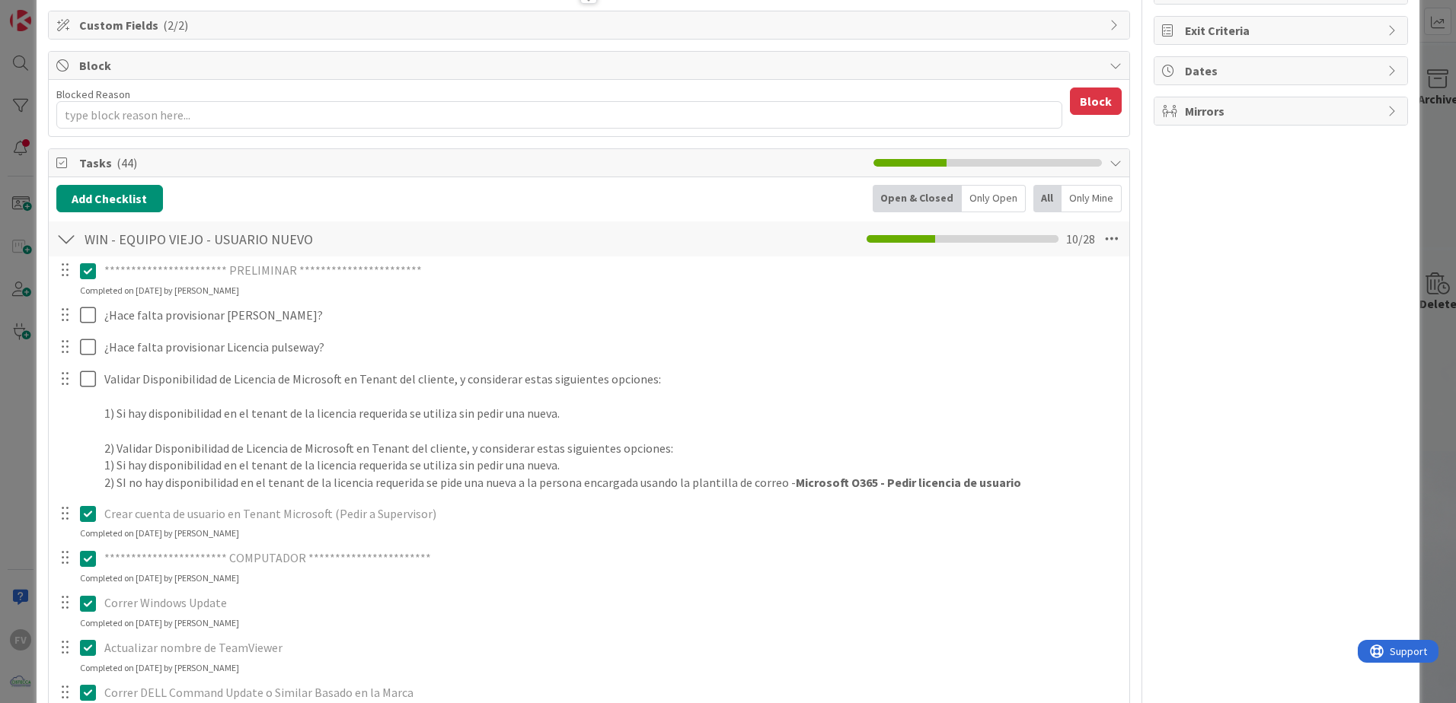
click at [13, 232] on div "**********" at bounding box center [728, 351] width 1456 height 703
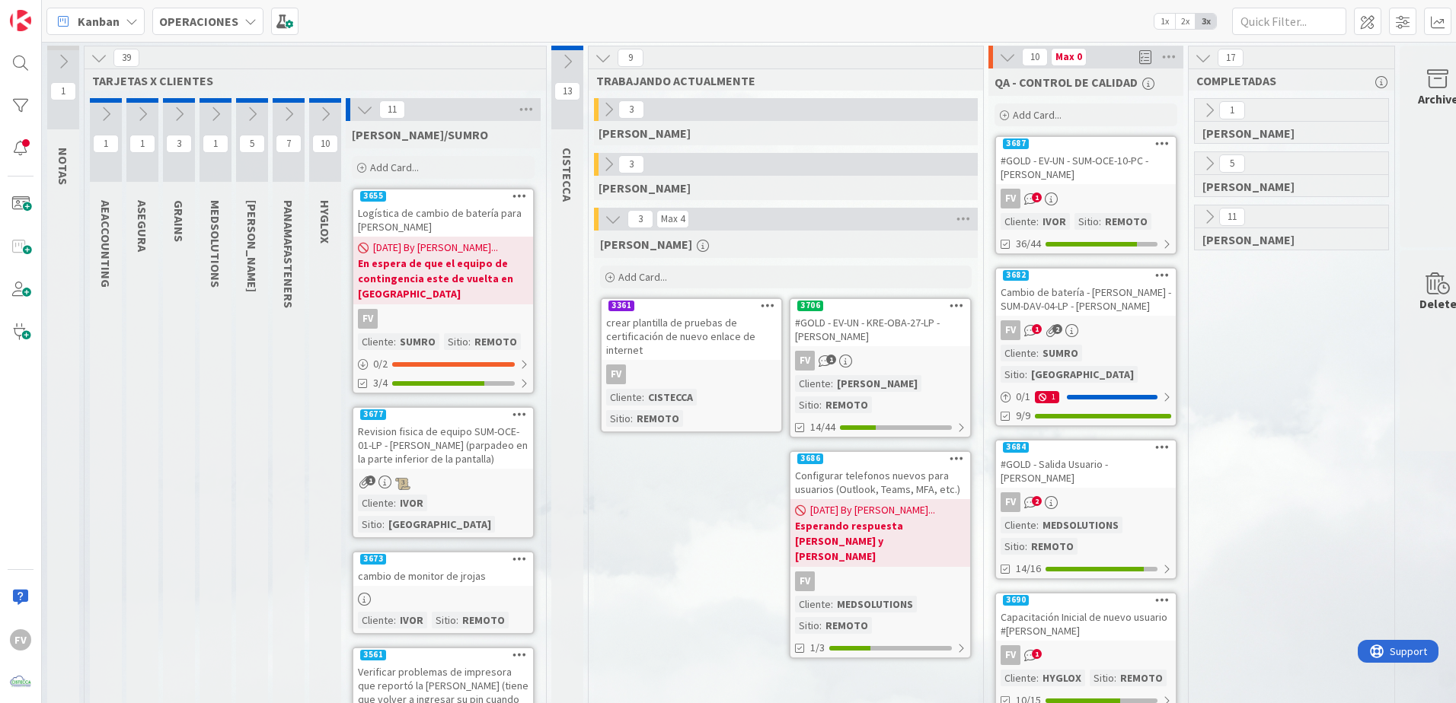
click at [370, 108] on icon at bounding box center [364, 109] width 17 height 17
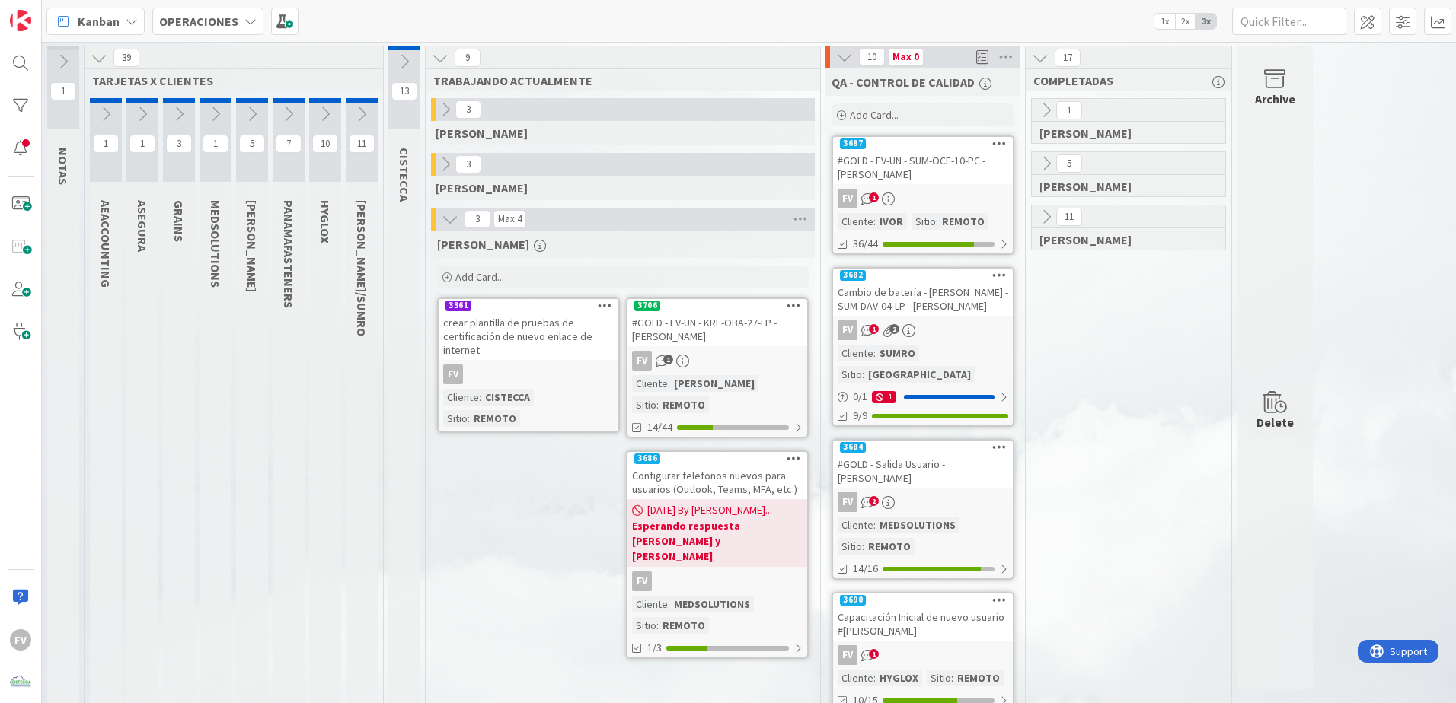
click at [1033, 107] on div "Archive" at bounding box center [1275, 99] width 40 height 18
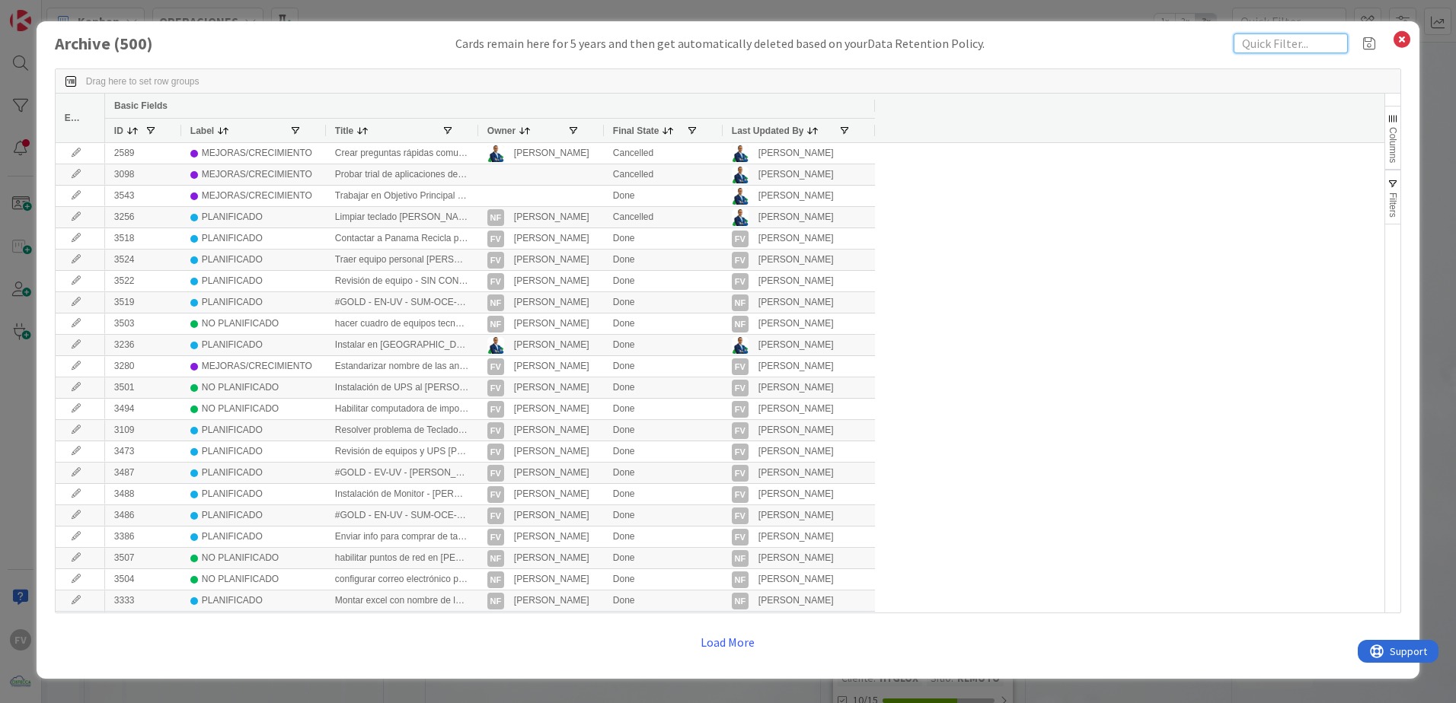
click at [1033, 49] on input "text" at bounding box center [1290, 43] width 114 height 20
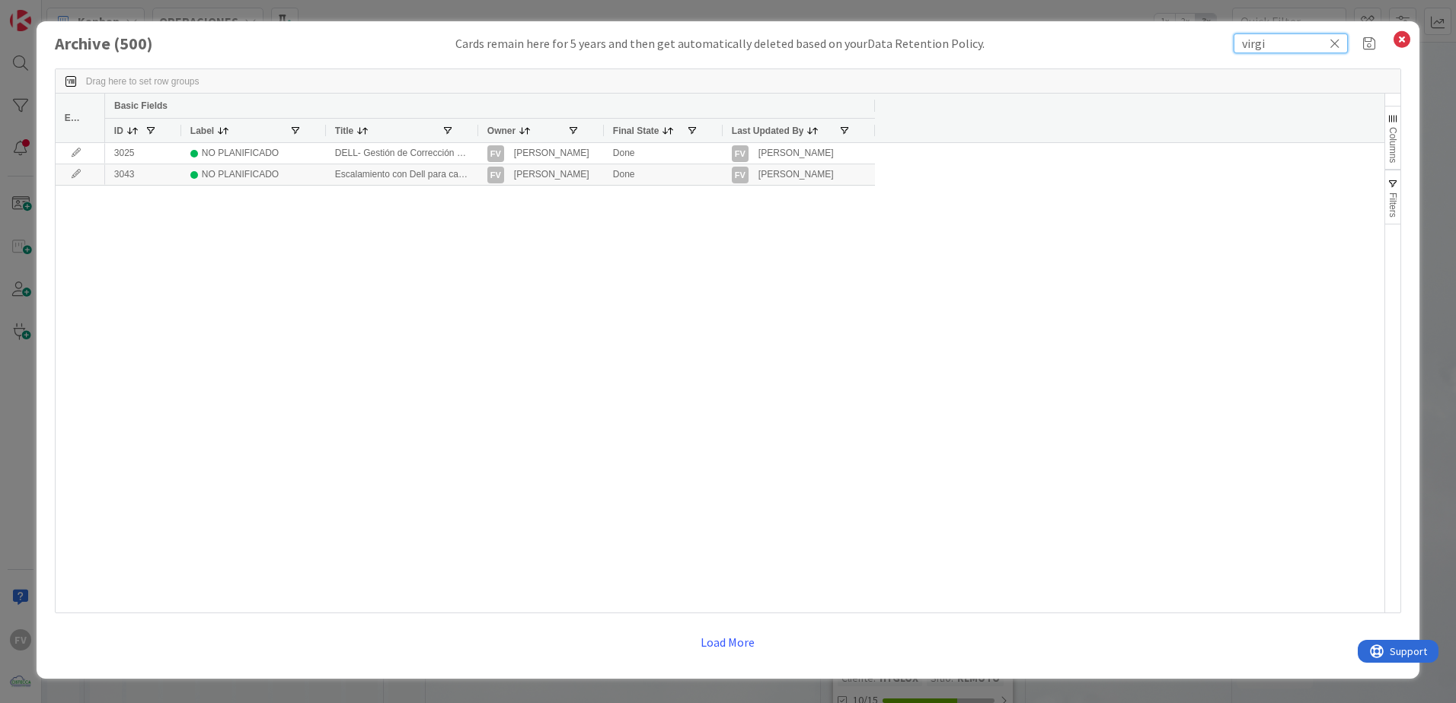
type input "virgi"
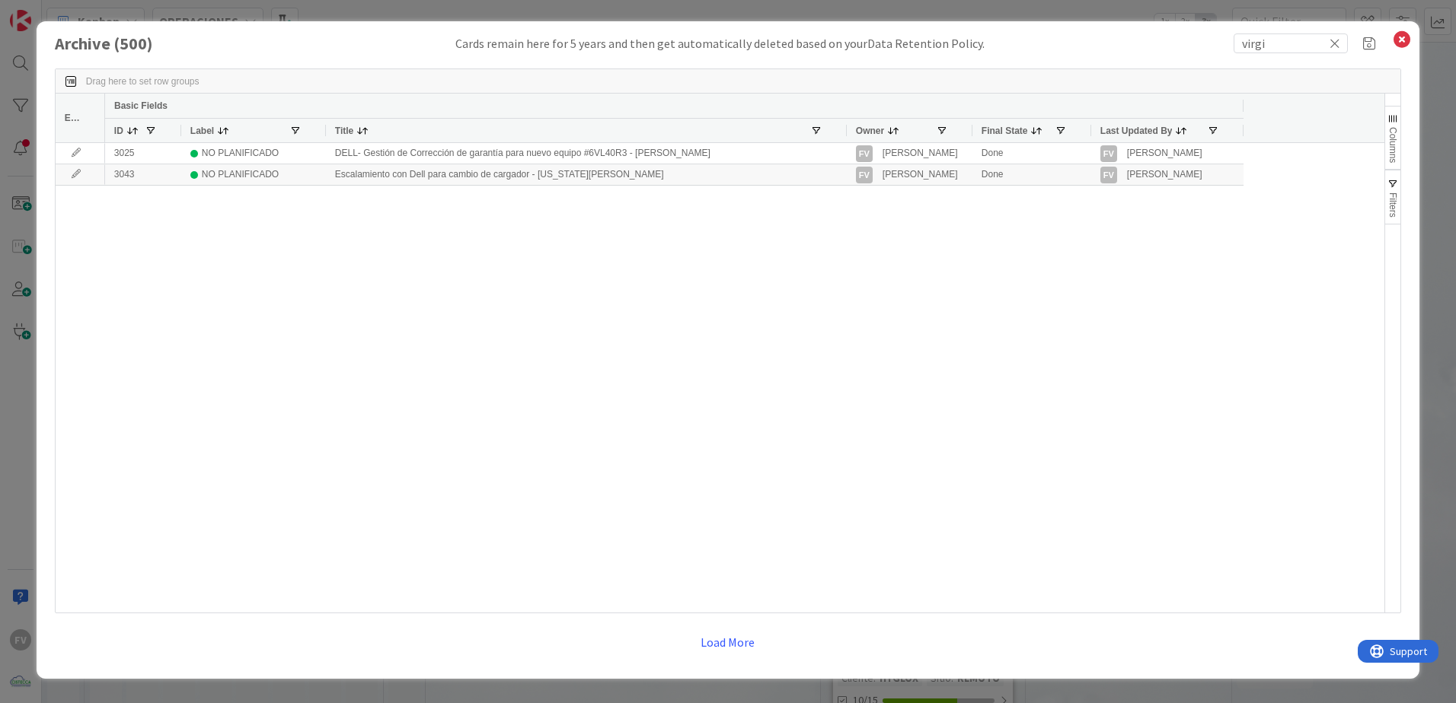
drag, startPoint x: 477, startPoint y: 131, endPoint x: 846, endPoint y: 129, distance: 368.5
click at [846, 129] on div at bounding box center [846, 131] width 6 height 24
click at [630, 219] on div "3025 NO PLANIFICADO DELL- Gestión de Corrección de garantía para nuevo equipo #…" at bounding box center [744, 378] width 1279 height 470
click at [1033, 42] on icon at bounding box center [1402, 39] width 20 height 21
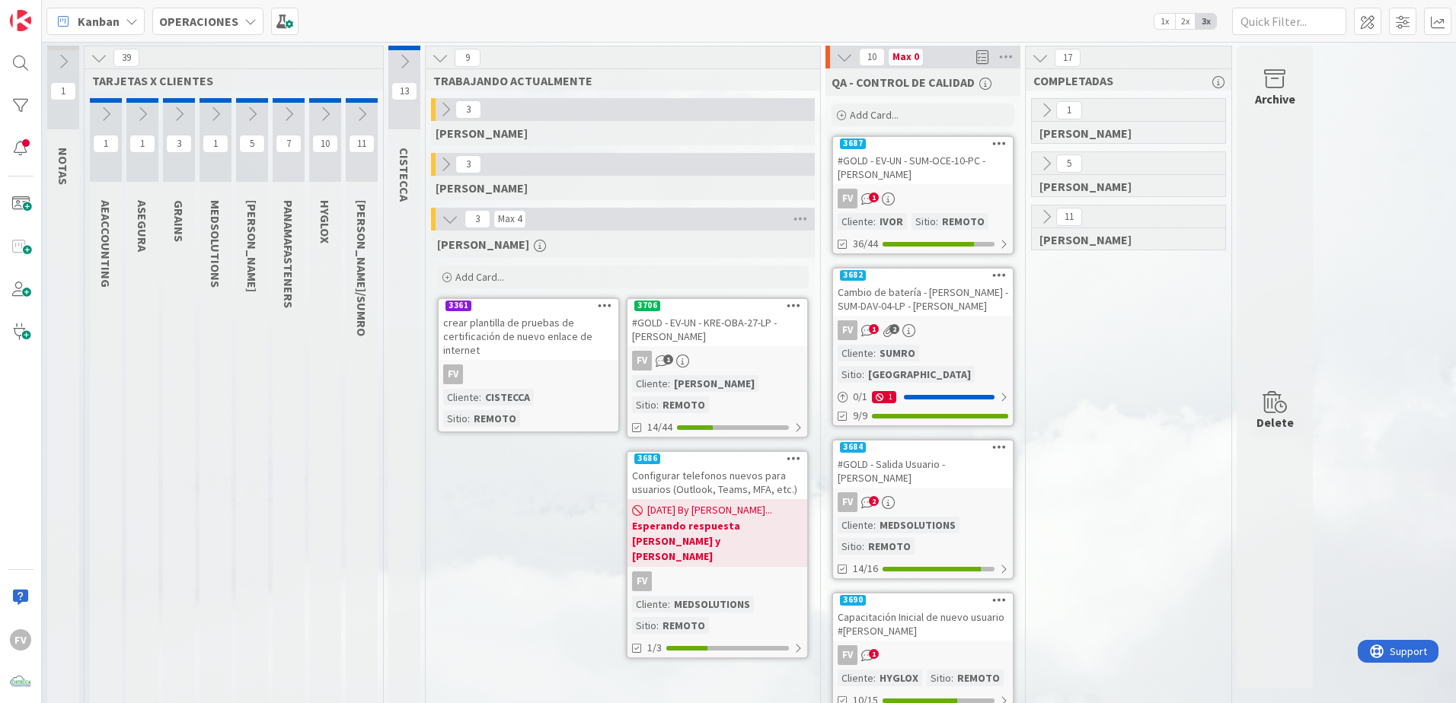
drag, startPoint x: 520, startPoint y: 500, endPoint x: 518, endPoint y: 510, distance: 10.0
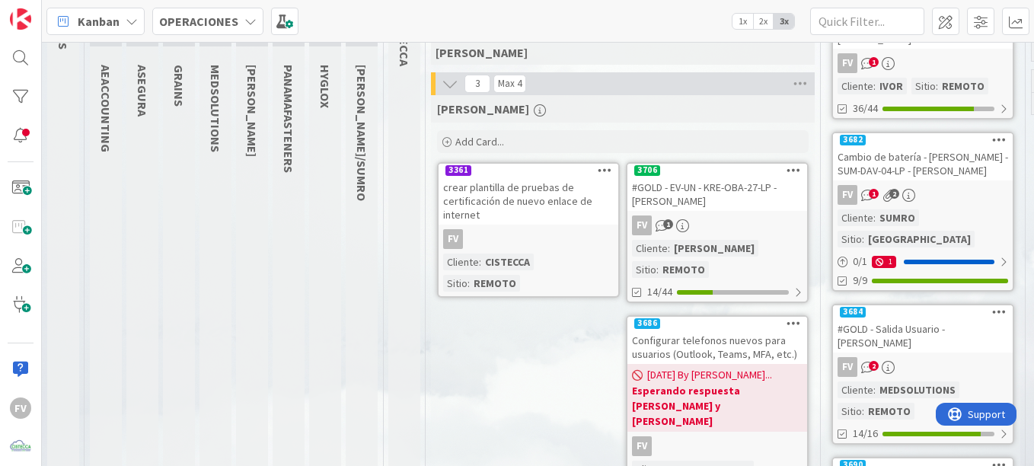
scroll to position [228, 0]
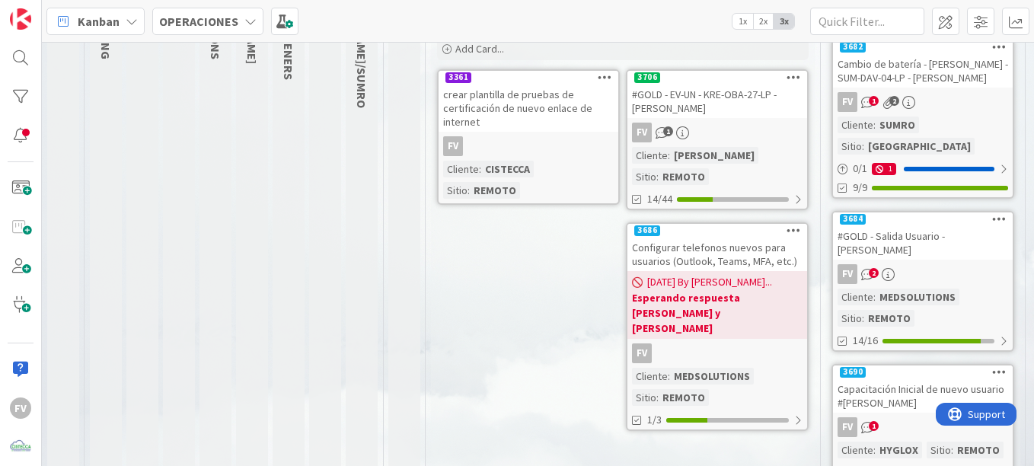
click at [726, 295] on b "Esperando respuesta [PERSON_NAME] y [PERSON_NAME]" at bounding box center [717, 313] width 171 height 46
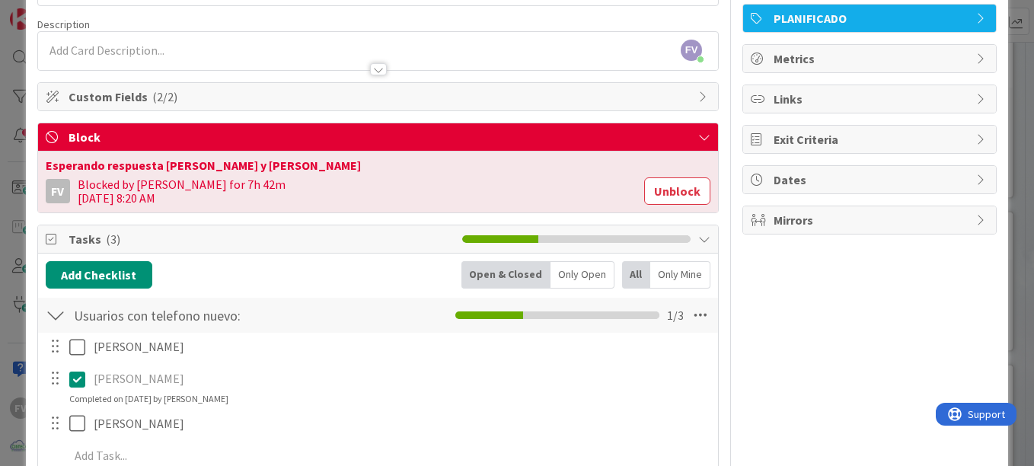
scroll to position [152, 0]
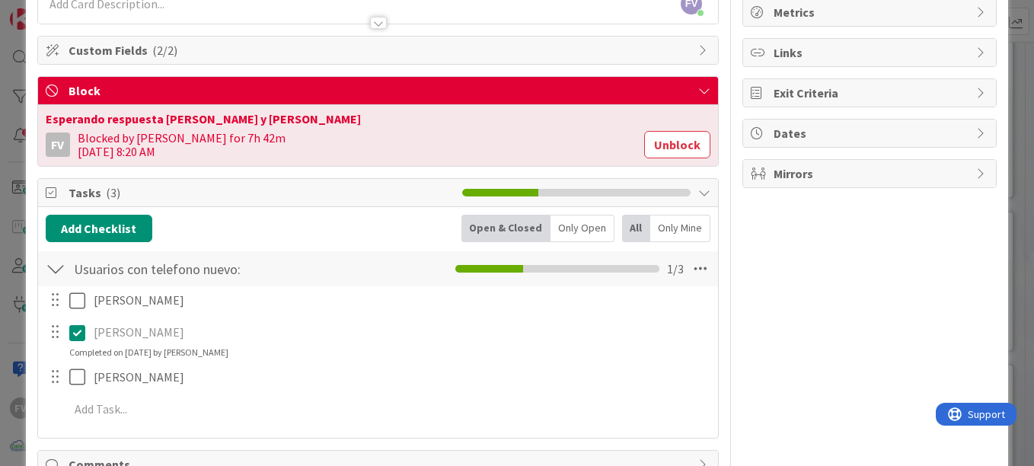
click at [242, 220] on div "Add Checklist Open & Closed Only Open All Only Mine" at bounding box center [378, 228] width 665 height 27
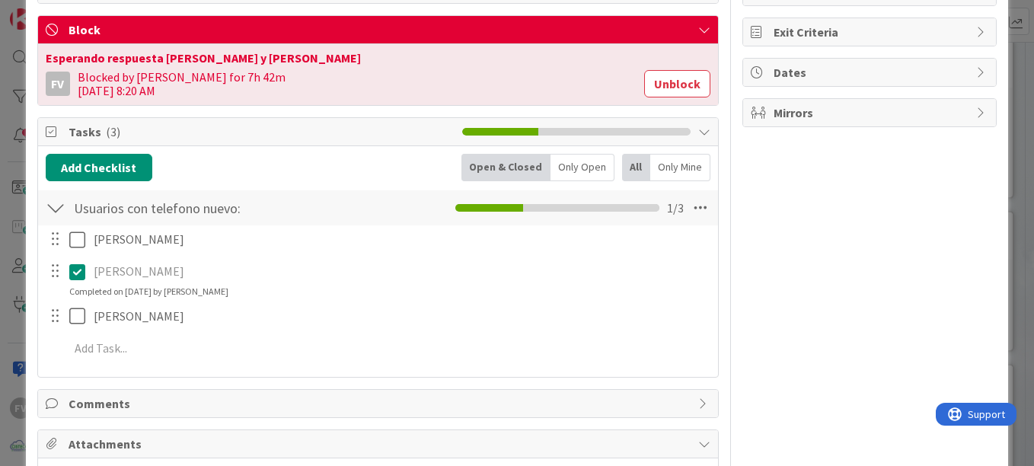
scroll to position [263, 0]
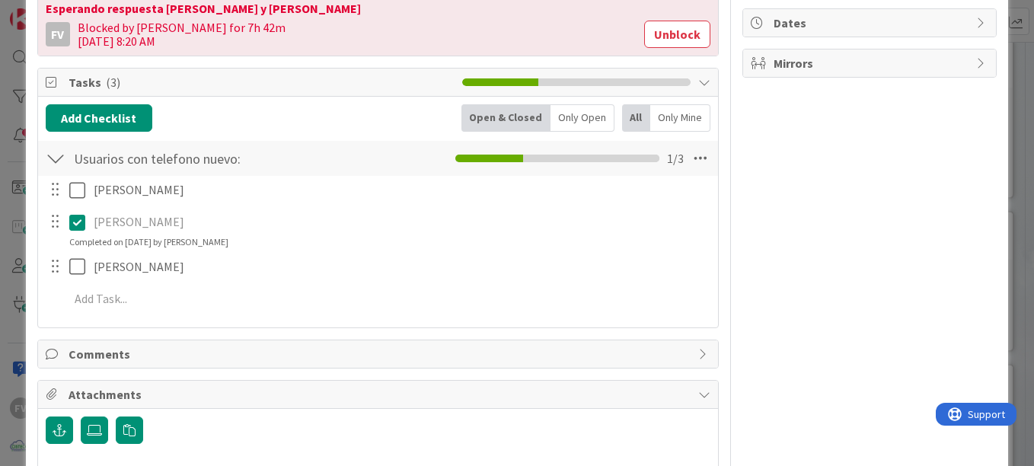
click at [885, 274] on div "FV Owner Watchers PLANIFICADO Metrics Links Exit Criteria Dates Mirrors" at bounding box center [869, 153] width 254 height 713
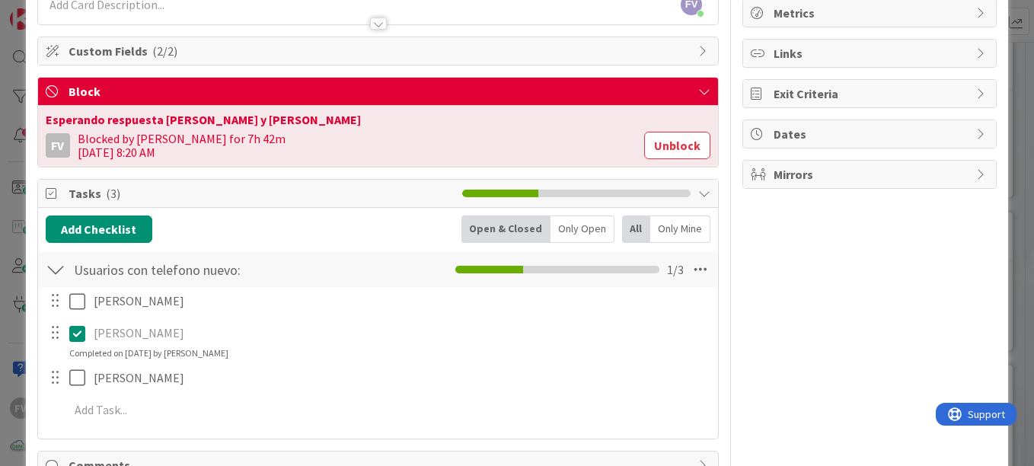
scroll to position [152, 0]
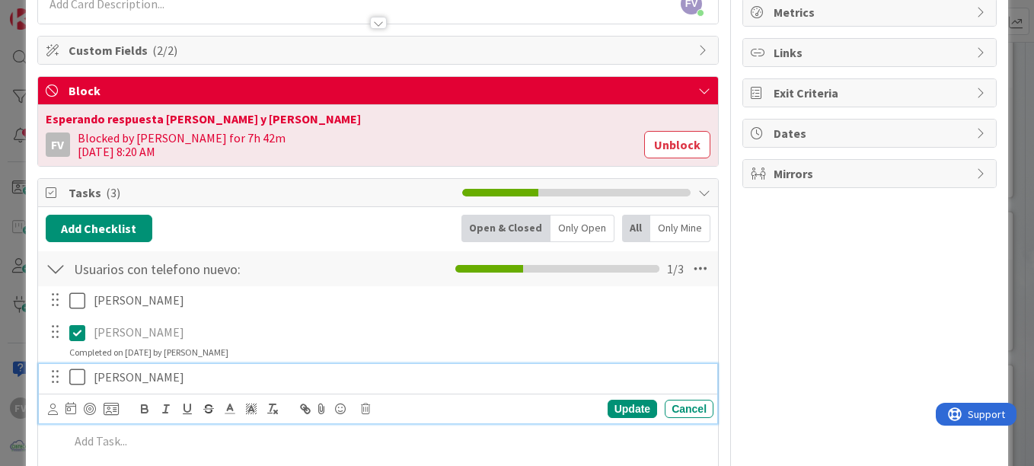
click at [81, 381] on icon at bounding box center [77, 377] width 16 height 18
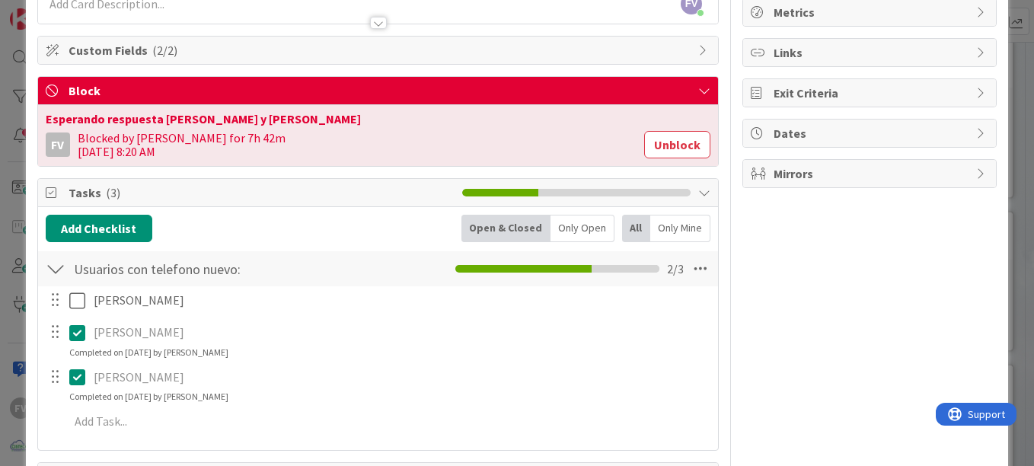
click at [88, 332] on div "[PERSON_NAME]" at bounding box center [401, 332] width 626 height 27
click at [75, 333] on icon at bounding box center [77, 333] width 16 height 18
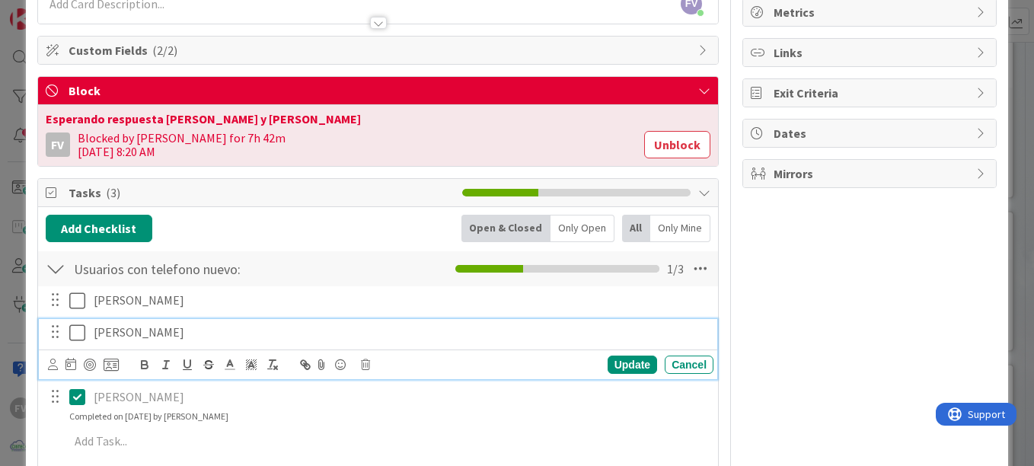
click at [203, 324] on p "[PERSON_NAME]" at bounding box center [401, 333] width 614 height 18
click at [77, 333] on icon at bounding box center [77, 333] width 16 height 18
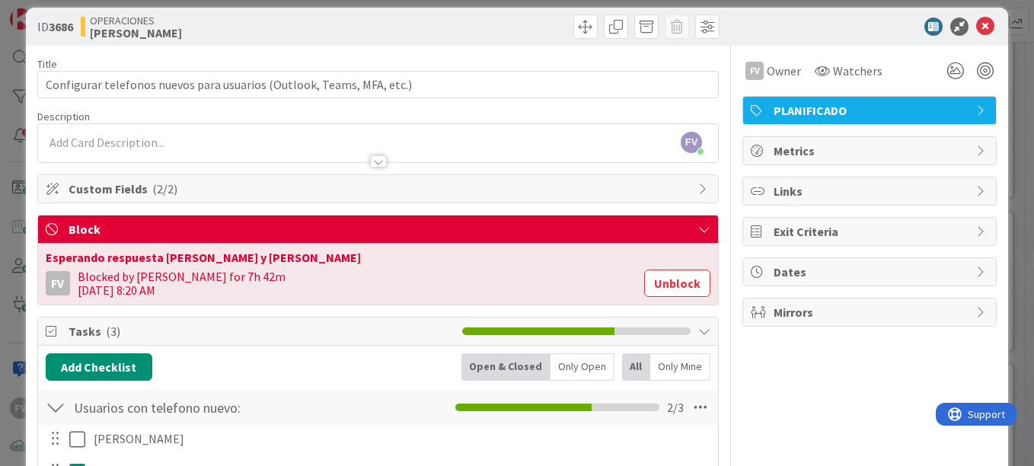
scroll to position [0, 0]
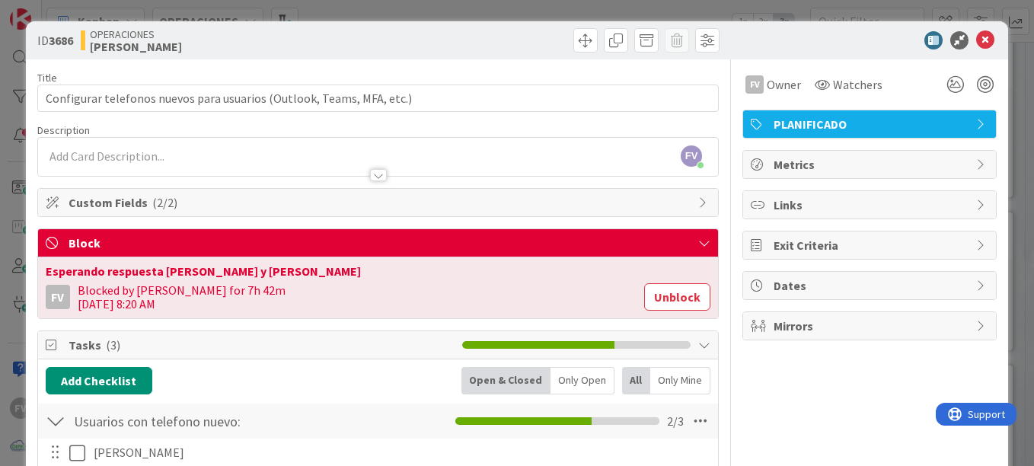
click at [231, 353] on span "Tasks ( 3 )" at bounding box center [262, 345] width 386 height 18
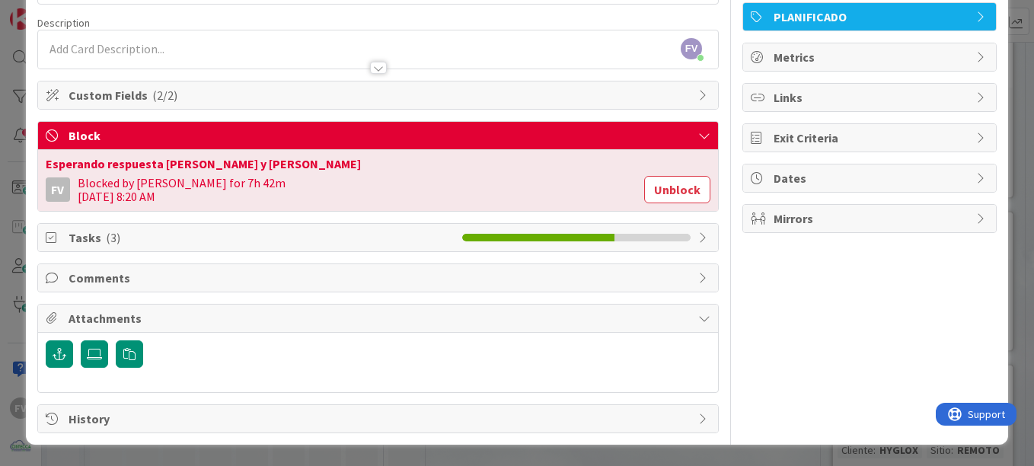
click at [221, 324] on span "Attachments" at bounding box center [380, 318] width 622 height 18
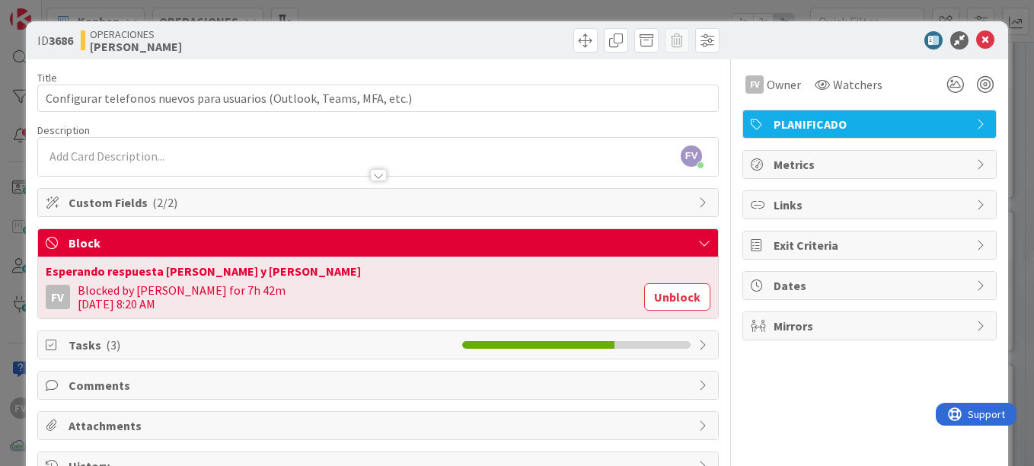
click at [805, 15] on div "ID 3686 OPERACIONES FERNANDO Title 69 / 128 Configurar telefonos nuevos para us…" at bounding box center [517, 233] width 1034 height 466
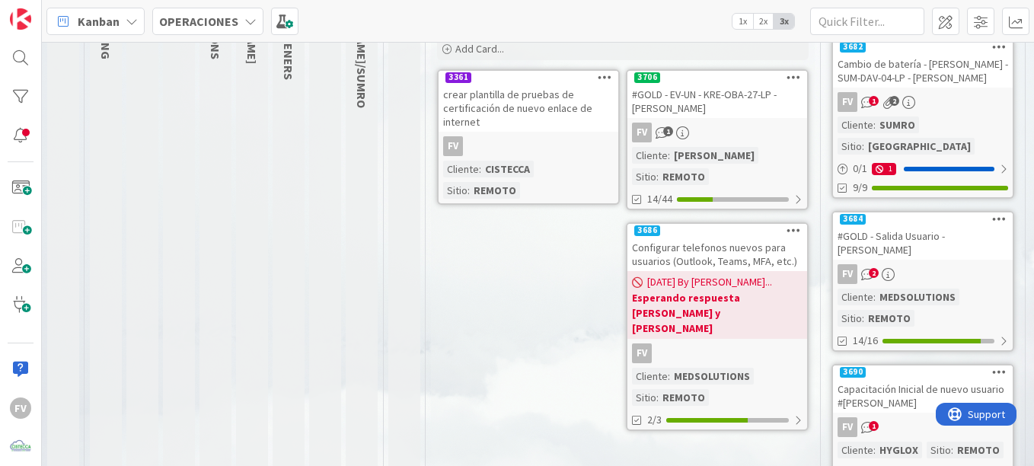
click at [722, 274] on span "[DATE] By [PERSON_NAME]..." at bounding box center [709, 282] width 125 height 16
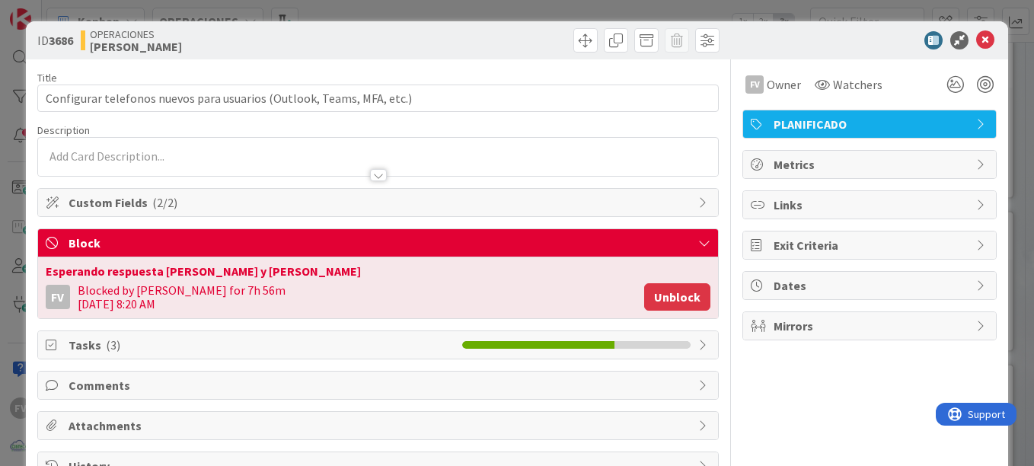
click at [654, 291] on button "Unblock" at bounding box center [677, 296] width 66 height 27
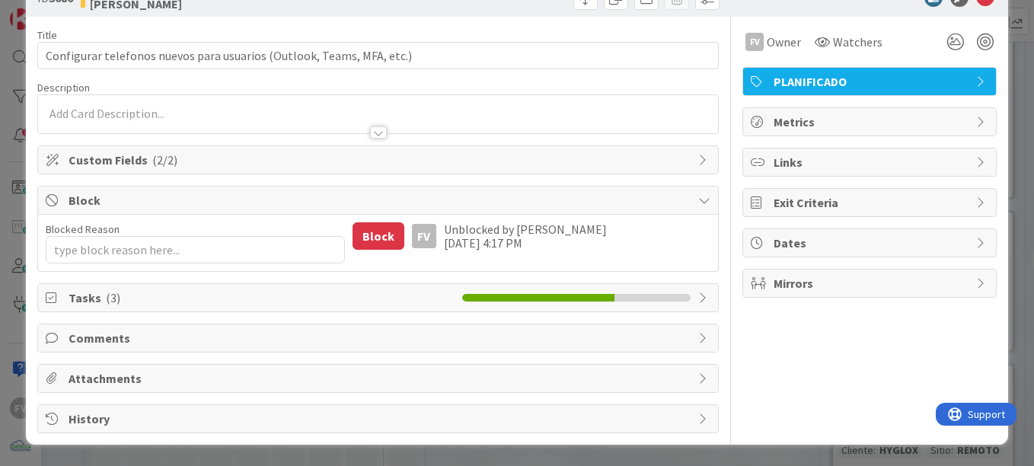
click at [136, 315] on div "Title 69 / 128 Configurar telefonos nuevos para usuarios (Outlook, Teams, MFA, …" at bounding box center [377, 225] width 681 height 416
click at [142, 293] on span "Tasks ( 3 )" at bounding box center [262, 298] width 386 height 18
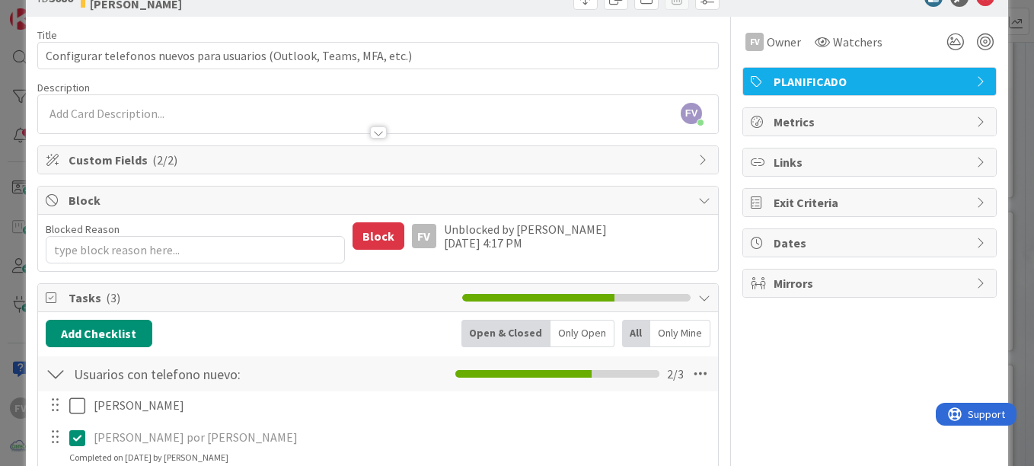
click at [136, 201] on span "Block" at bounding box center [380, 200] width 622 height 18
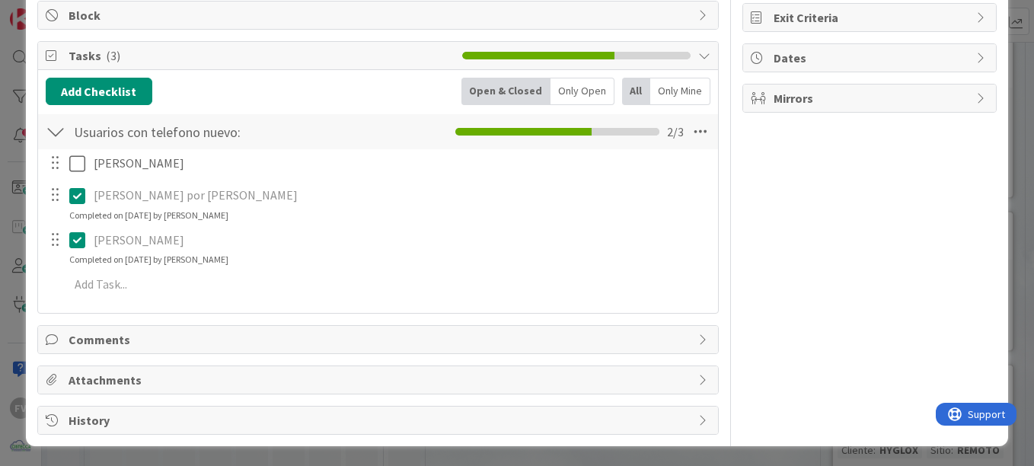
scroll to position [229, 0]
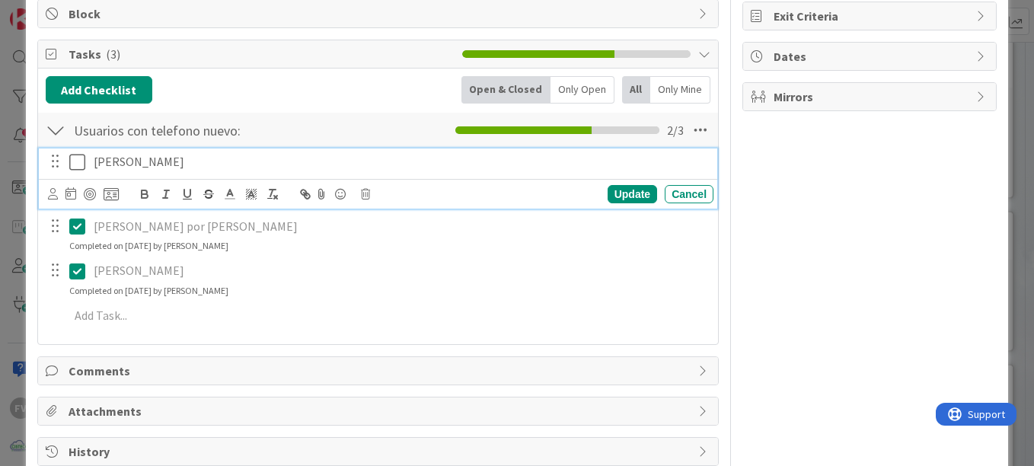
click at [80, 171] on icon at bounding box center [77, 162] width 16 height 18
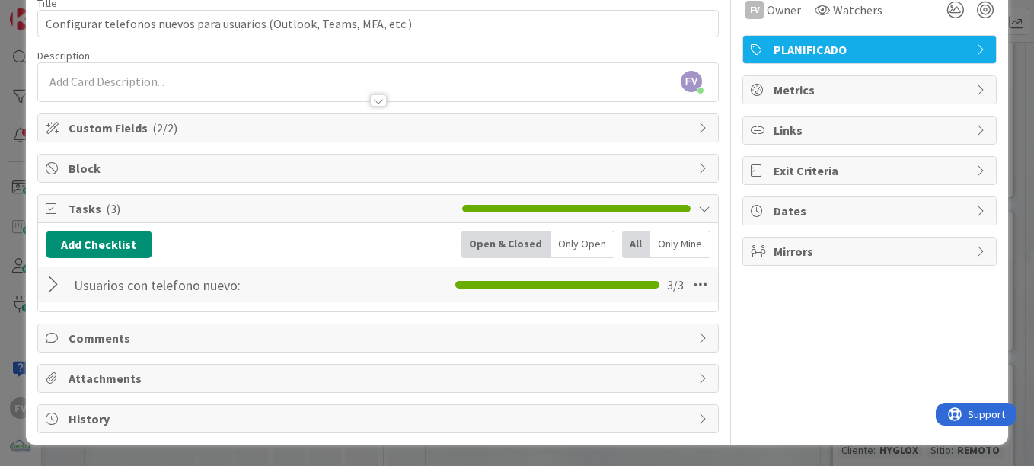
click at [2, 162] on div "ID 3686 OPERACIONES FERNANDO Title 69 / 128 Configurar telefonos nuevos para us…" at bounding box center [517, 233] width 1034 height 466
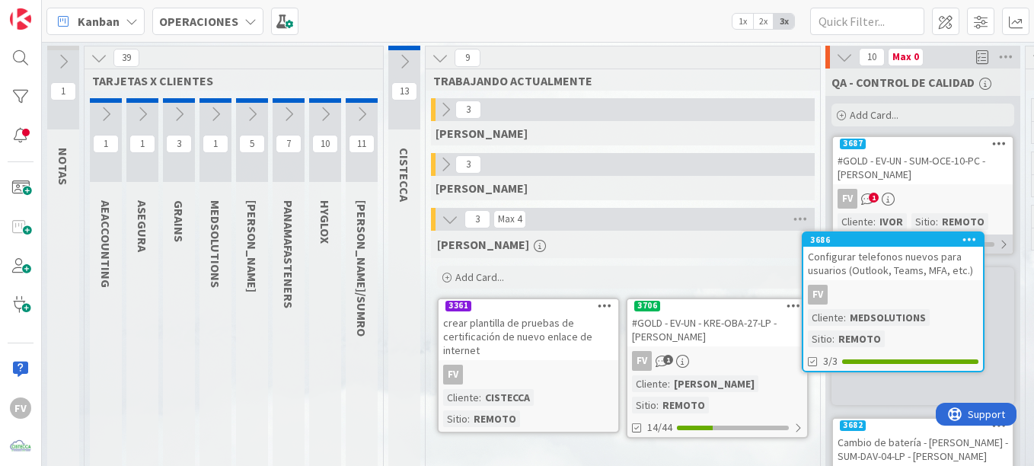
scroll to position [0, 85]
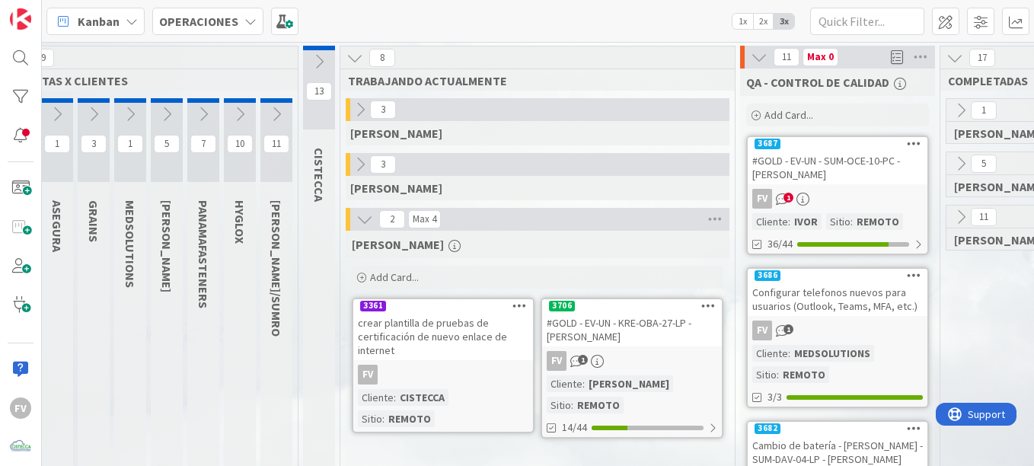
click at [729, 267] on div "FERNANDO Add Card..." at bounding box center [538, 261] width 384 height 61
click at [865, 196] on div "FV 1" at bounding box center [838, 199] width 180 height 20
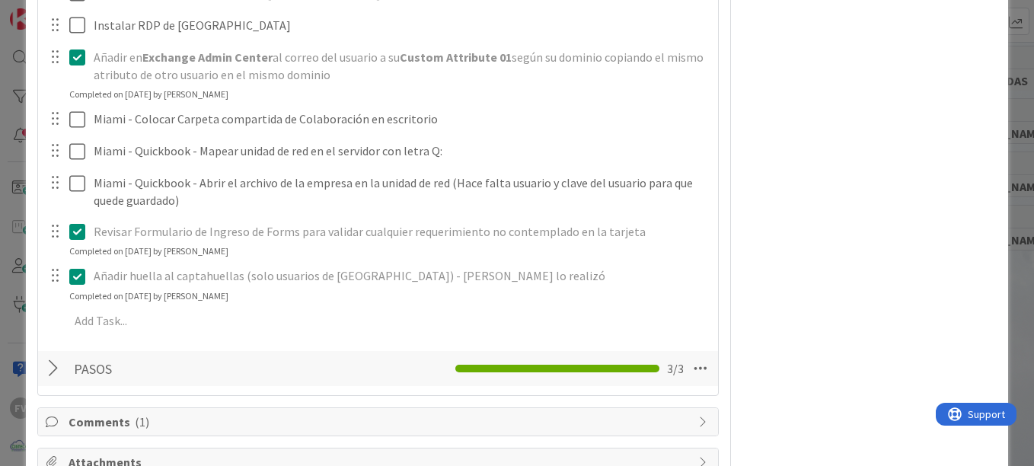
scroll to position [775, 0]
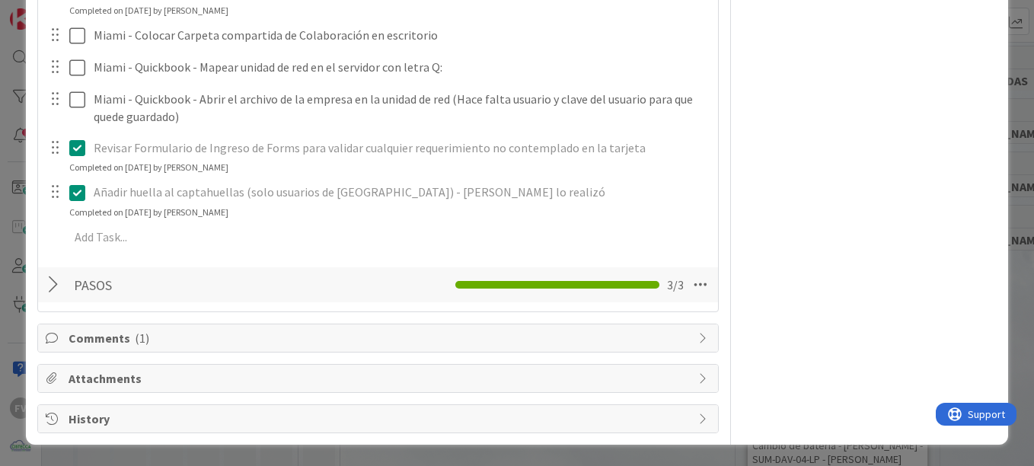
click at [148, 349] on div "Comments ( 1 )" at bounding box center [378, 337] width 680 height 27
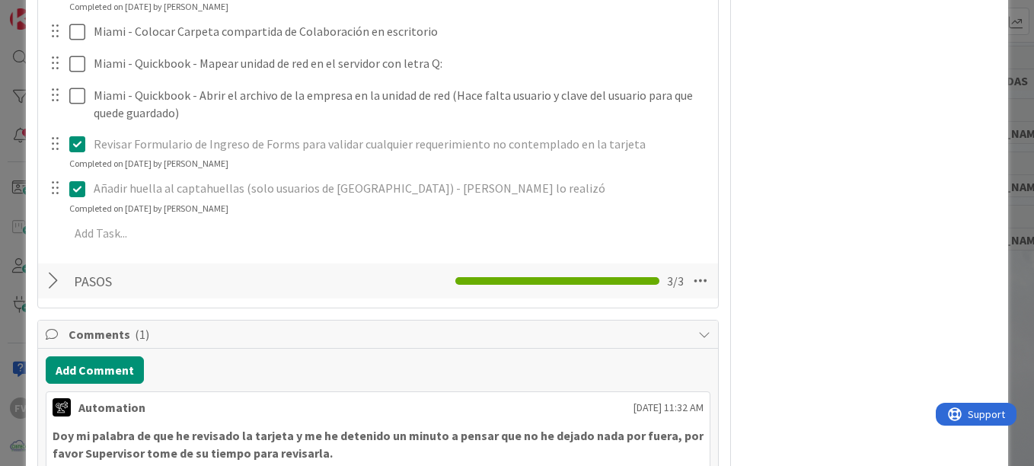
click at [167, 343] on span "Comments ( 1 )" at bounding box center [380, 334] width 622 height 18
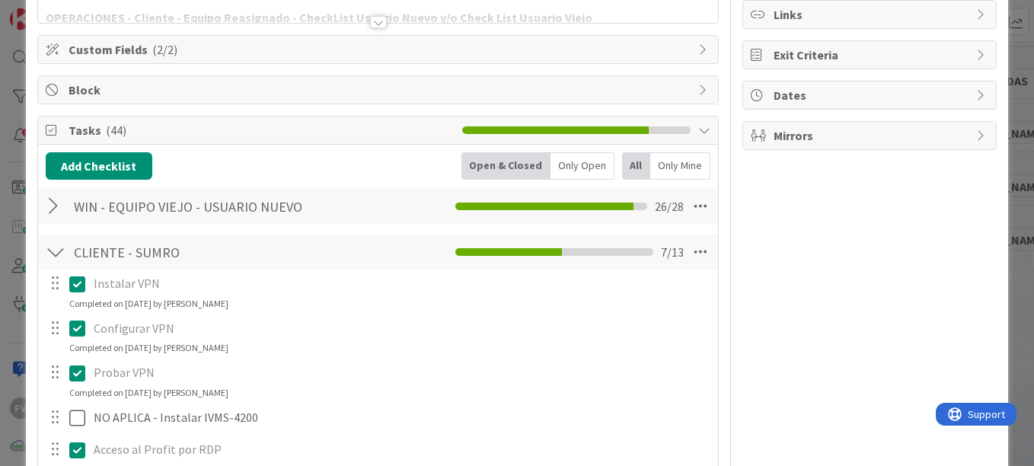
scroll to position [0, 0]
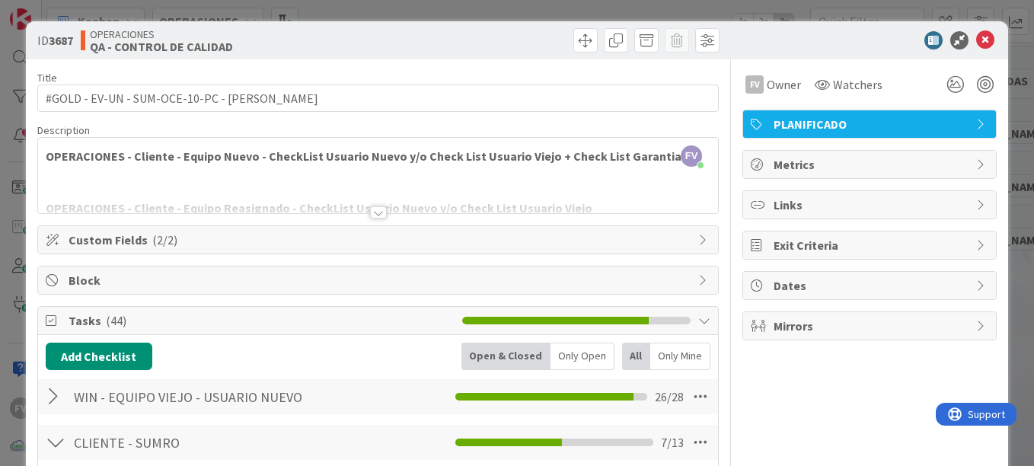
click at [5, 216] on div "ID 3687 OPERACIONES QA - CONTROL DE CALIDAD Title 46 / 128 #GOLD - EV-UN - SUM-…" at bounding box center [517, 233] width 1034 height 466
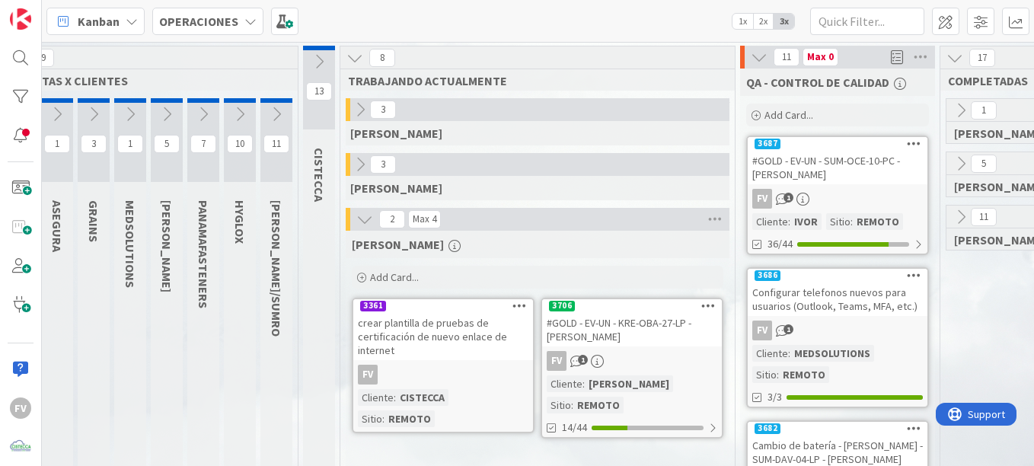
click at [624, 328] on div "#GOLD - EV-UN - KRE-OBA-27-LP - [PERSON_NAME]" at bounding box center [632, 329] width 180 height 33
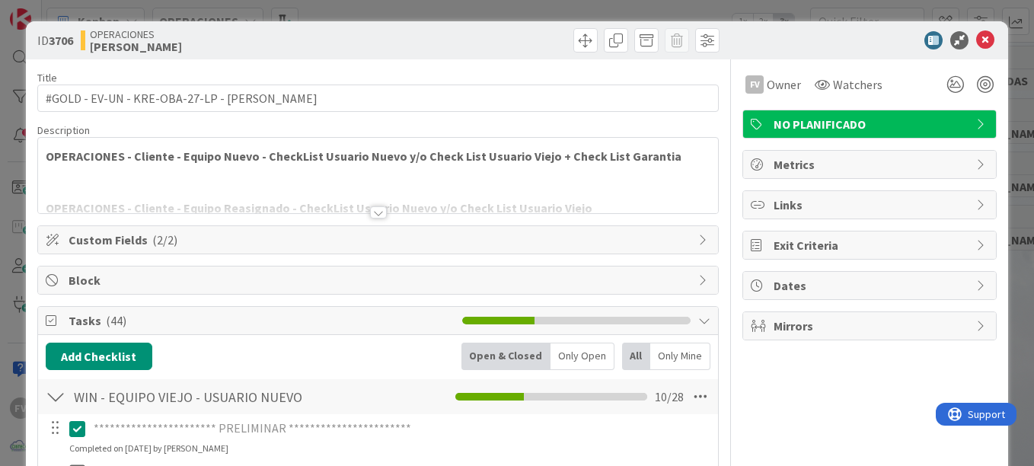
click at [257, 11] on div "**********" at bounding box center [517, 233] width 1034 height 466
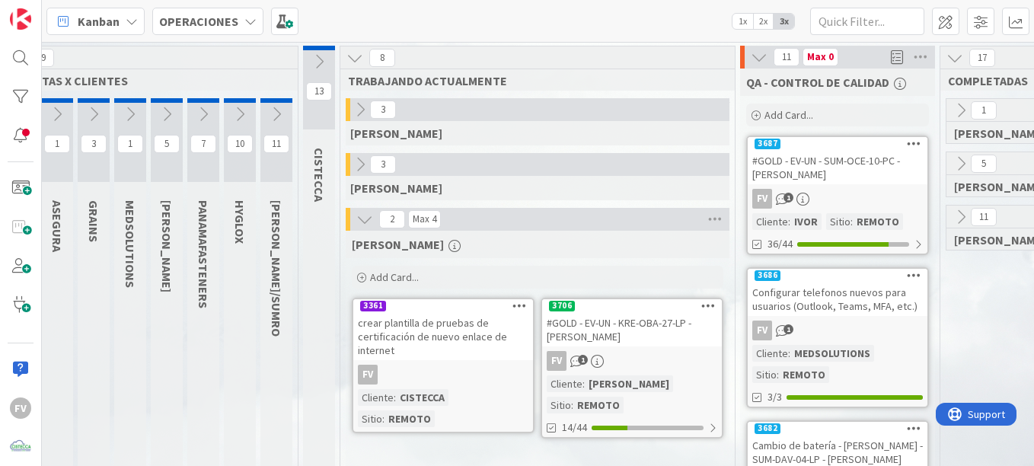
click at [161, 116] on icon at bounding box center [166, 114] width 17 height 17
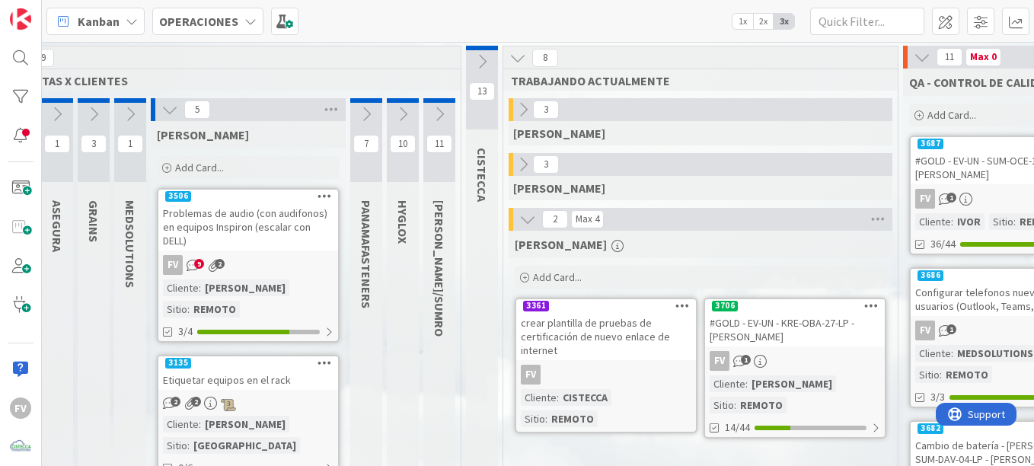
click at [234, 212] on div "Problemas de audio (con audifonos) en equipos Inspiron (escalar con DELL)" at bounding box center [248, 226] width 180 height 47
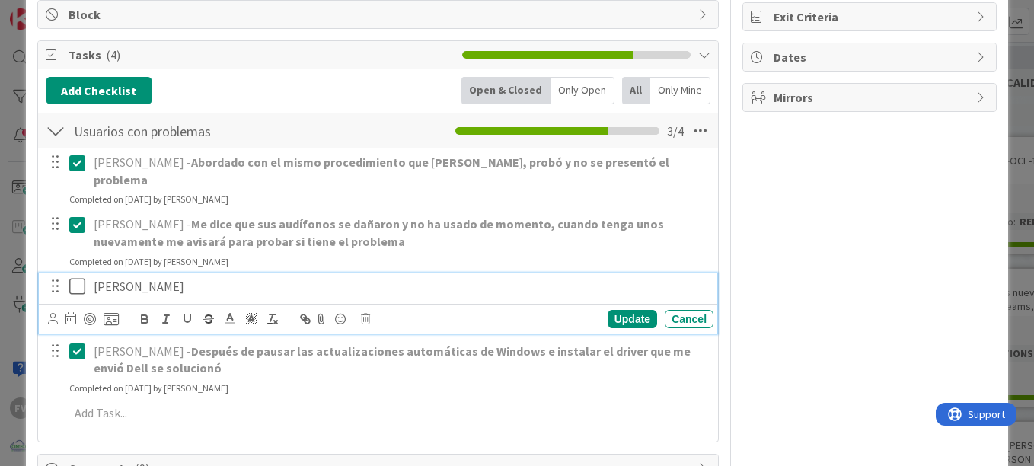
click at [78, 277] on icon at bounding box center [77, 286] width 16 height 18
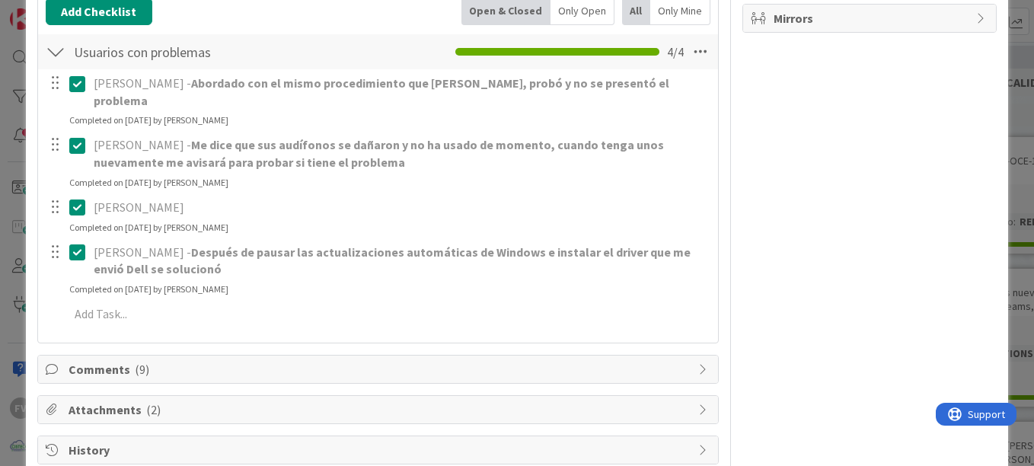
scroll to position [75, 0]
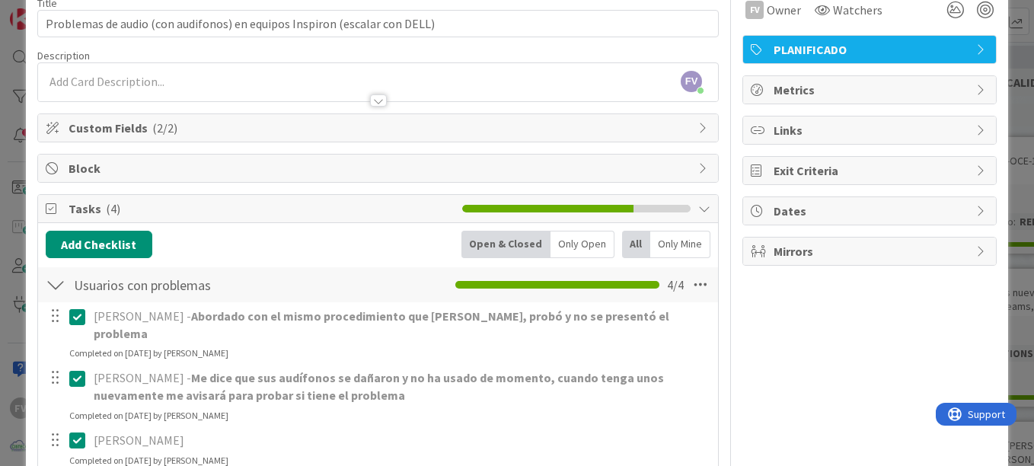
click at [15, 218] on div "ID 3506 OPERACIONES KRESTON Title 73 / 128 Problemas de audio (con audifonos) e…" at bounding box center [517, 233] width 1034 height 466
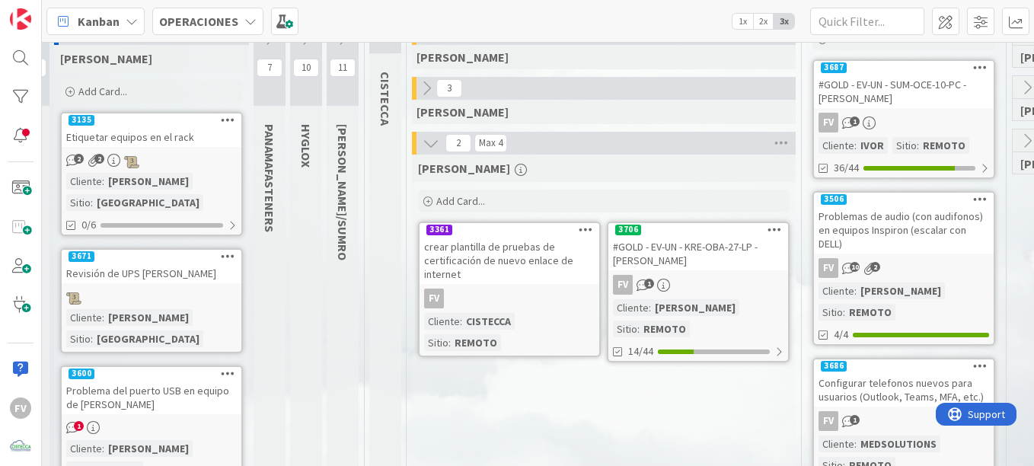
scroll to position [0, 182]
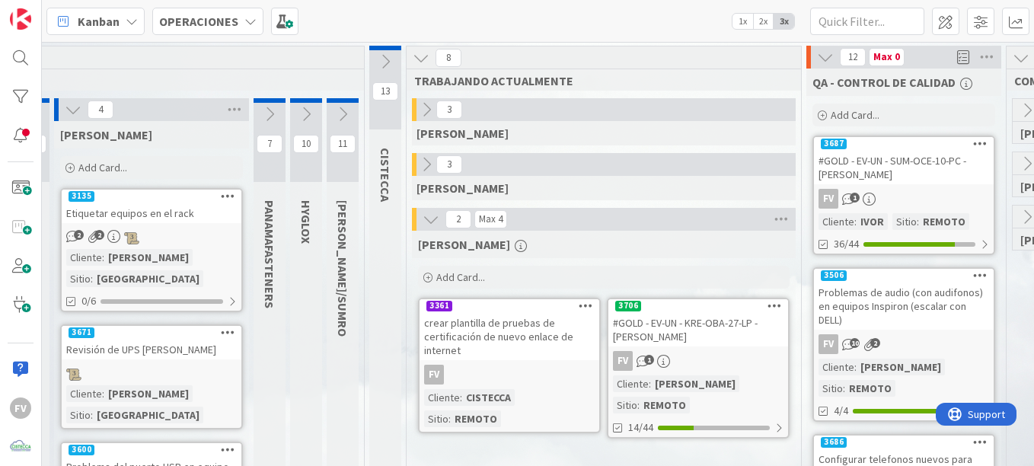
click at [143, 169] on div "Add Card..." at bounding box center [151, 167] width 183 height 23
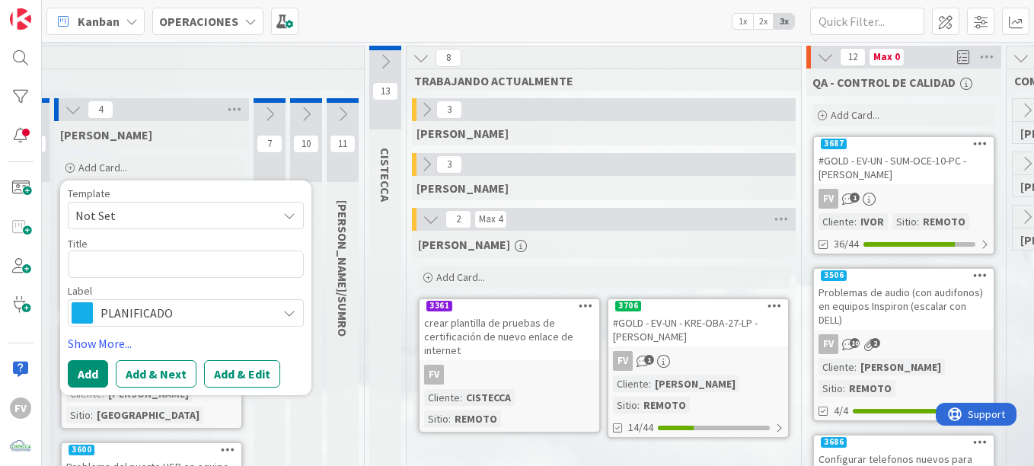
click at [143, 169] on div "Add Card..." at bounding box center [151, 167] width 183 height 23
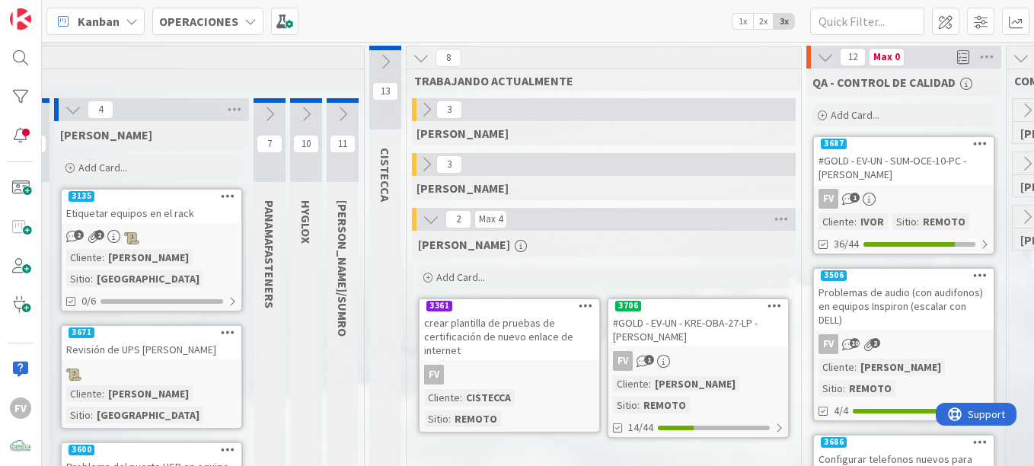
click at [132, 156] on div "KRESTON Add Card... Template Not Set Title 0 / 128 Label PLANIFICADO Show More.…" at bounding box center [151, 151] width 195 height 61
click at [129, 159] on div "Add Card..." at bounding box center [151, 167] width 183 height 23
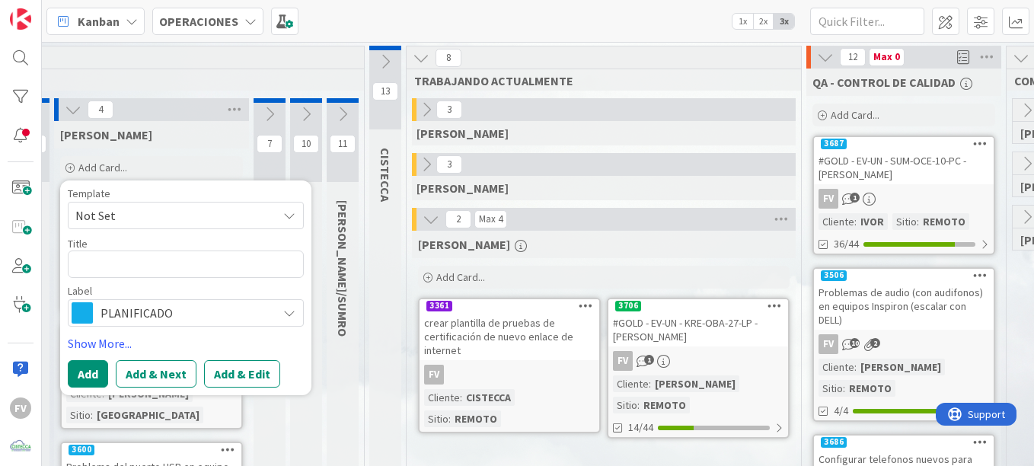
click at [149, 224] on span "Not Set" at bounding box center [170, 216] width 190 height 20
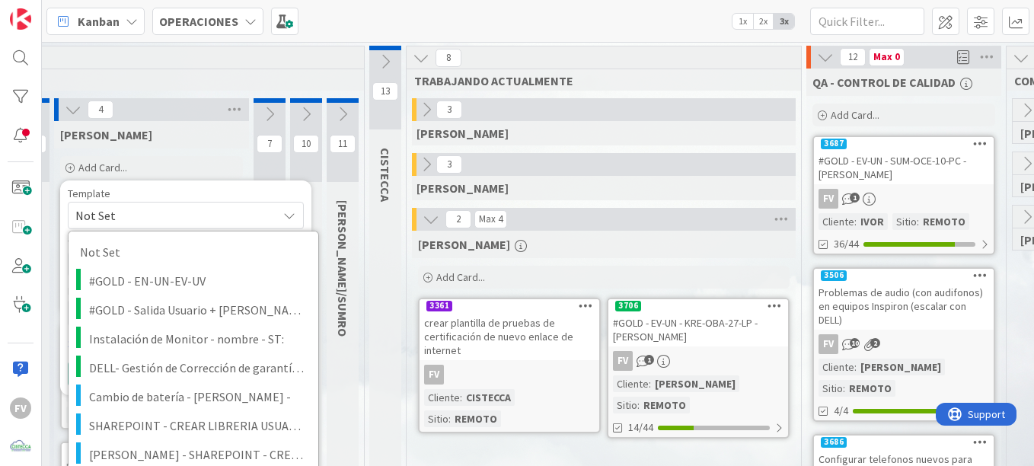
click at [145, 214] on span "Not Set" at bounding box center [170, 216] width 190 height 20
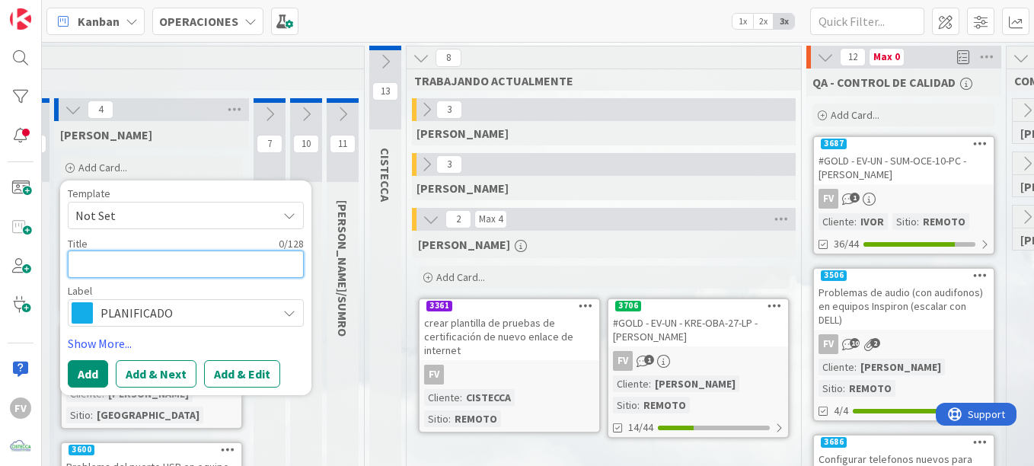
click at [142, 268] on textarea at bounding box center [186, 263] width 236 height 27
type textarea "x"
type textarea "R"
type textarea "x"
type textarea "Re"
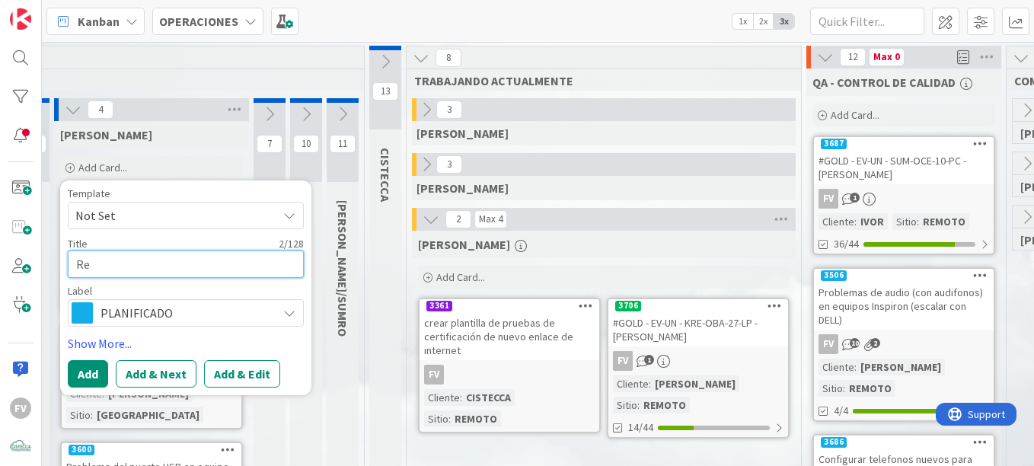
type textarea "x"
type textarea "Revi"
type textarea "x"
type textarea "Revis"
type textarea "x"
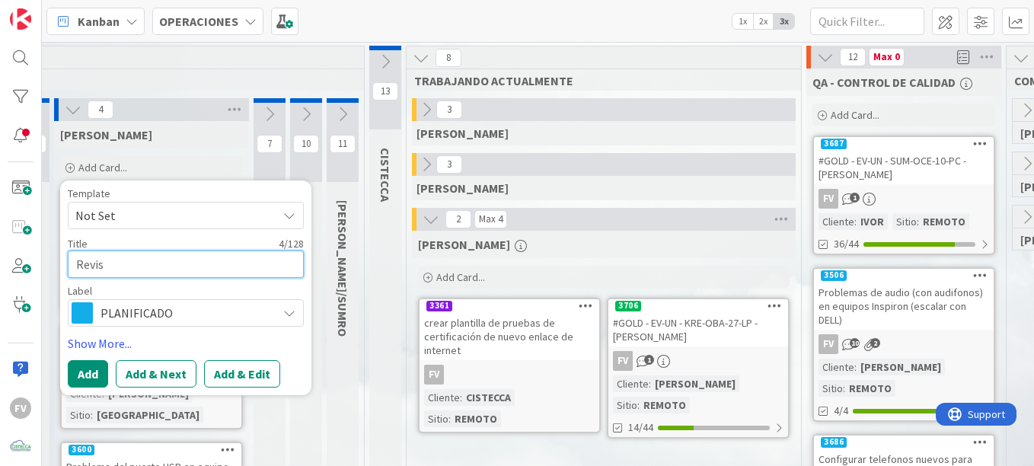
type textarea "Revisi"
type textarea "x"
type textarea "Revisió"
type textarea "x"
type textarea "Revisión"
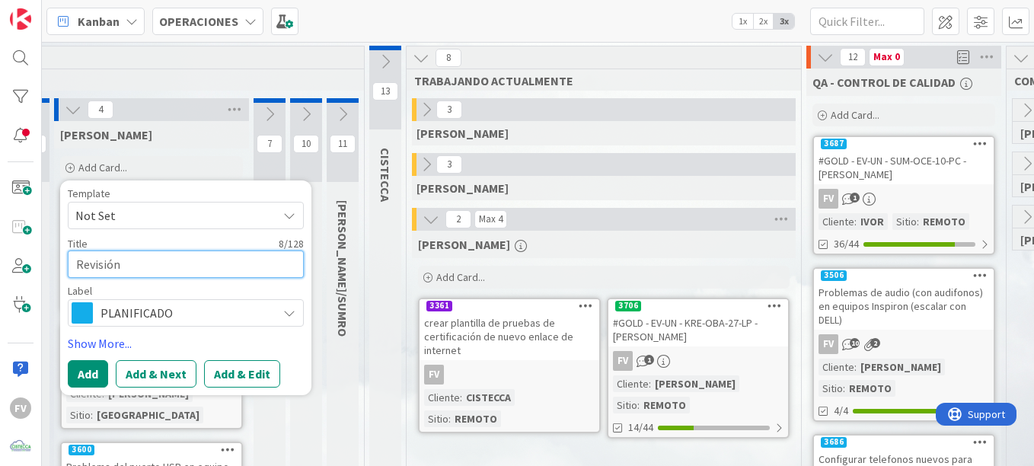
type textarea "x"
type textarea "Revisión"
type textarea "x"
type textarea "Revisión f"
type textarea "x"
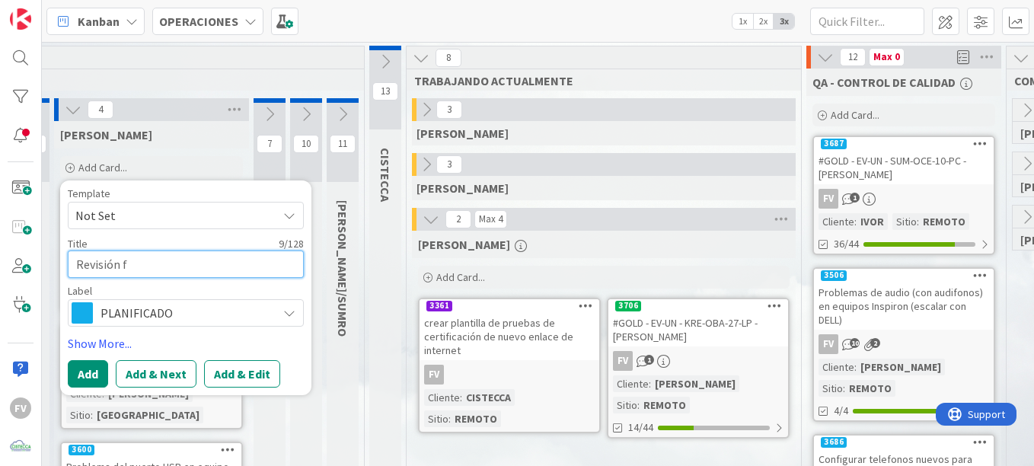
type textarea "Revisión fi"
type textarea "x"
type textarea "Revisión fis"
type textarea "x"
type textarea "Revisión fisic"
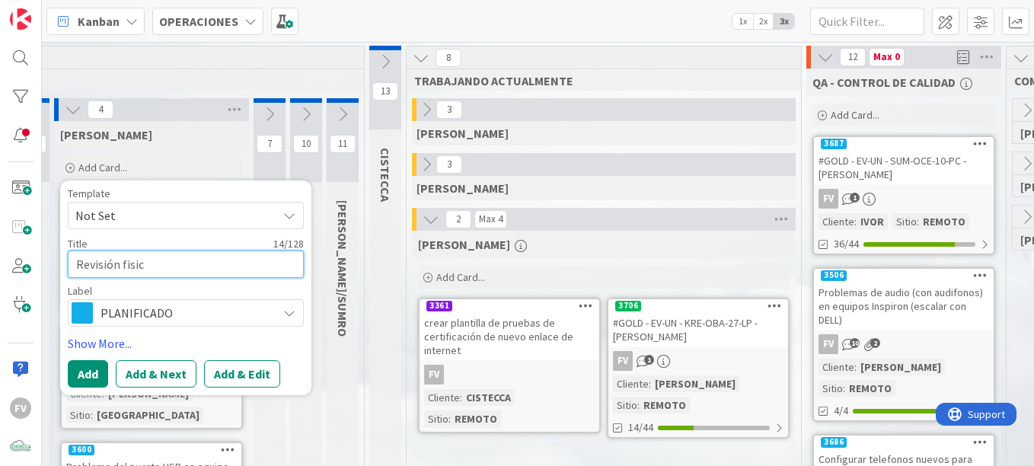
type textarea "x"
type textarea "Revisión fisica"
type textarea "x"
type textarea "Revisión fisica"
type textarea "x"
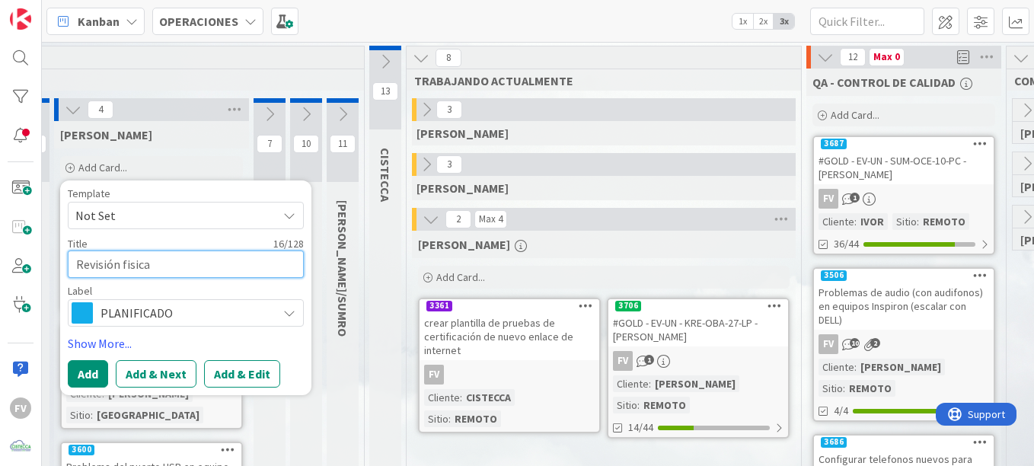
type textarea "Revisión fisica -"
type textarea "x"
type textarea "Revisión fisica -"
type textarea "x"
type textarea "Revisión fisica -"
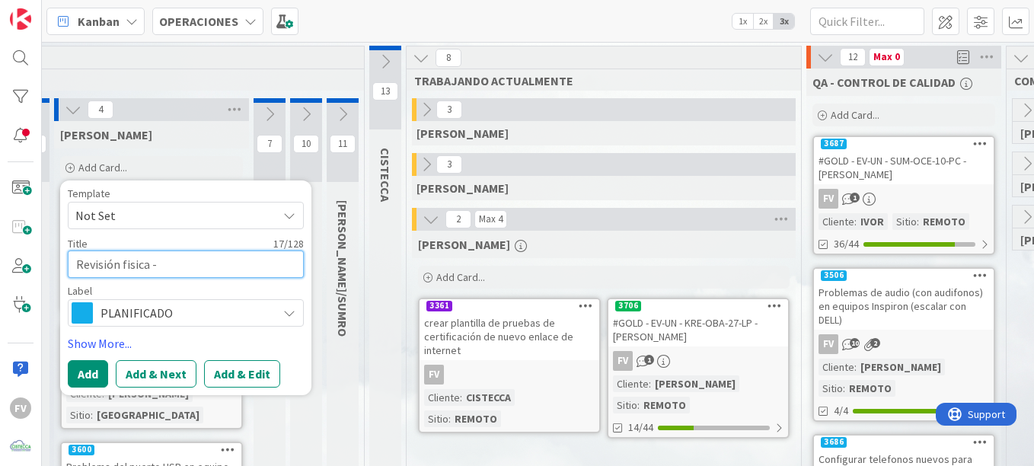
type textarea "x"
type textarea "Revisión fisica"
type textarea "x"
type textarea "Revisión fisica e"
type textarea "x"
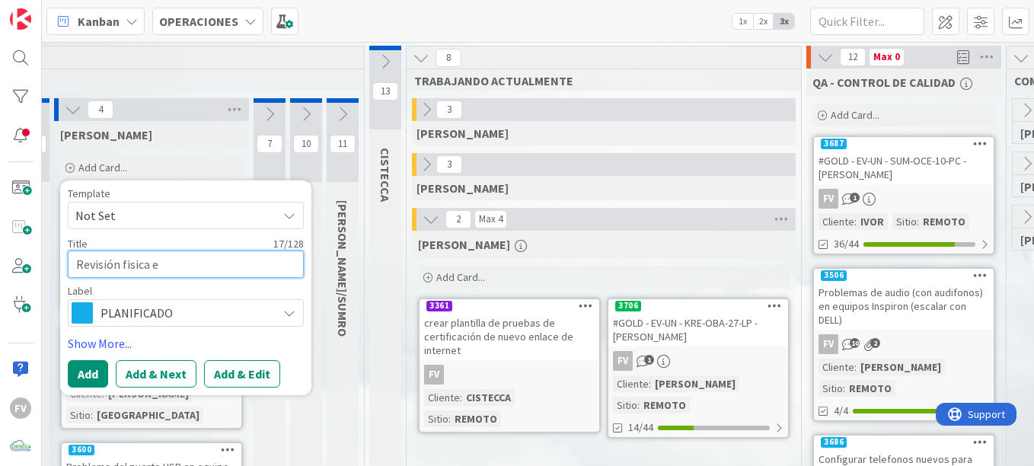
type textarea "Revisión fisica eq"
type textarea "x"
type textarea "Revisión fisica equ"
type textarea "x"
type textarea "Revisión fisica equi"
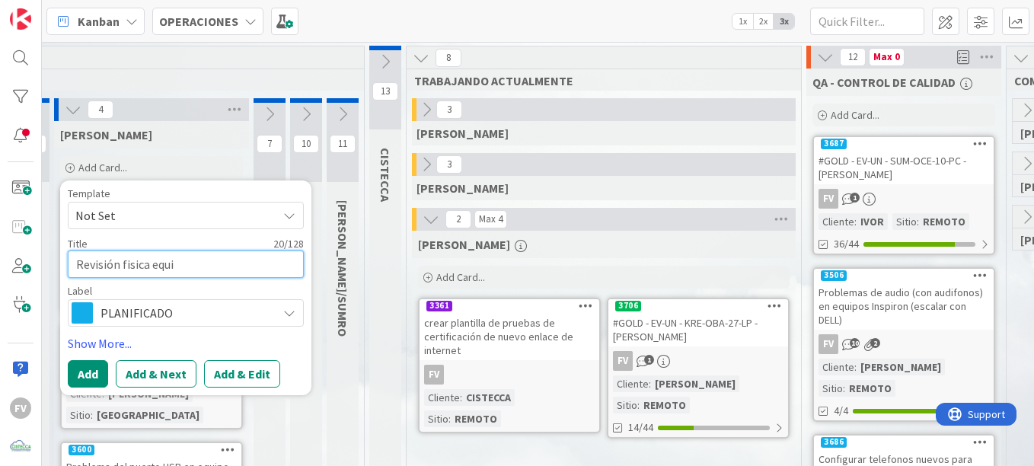
type textarea "x"
type textarea "Revisión fisica equip"
type textarea "x"
type textarea "Revisión fisica equipo"
type textarea "x"
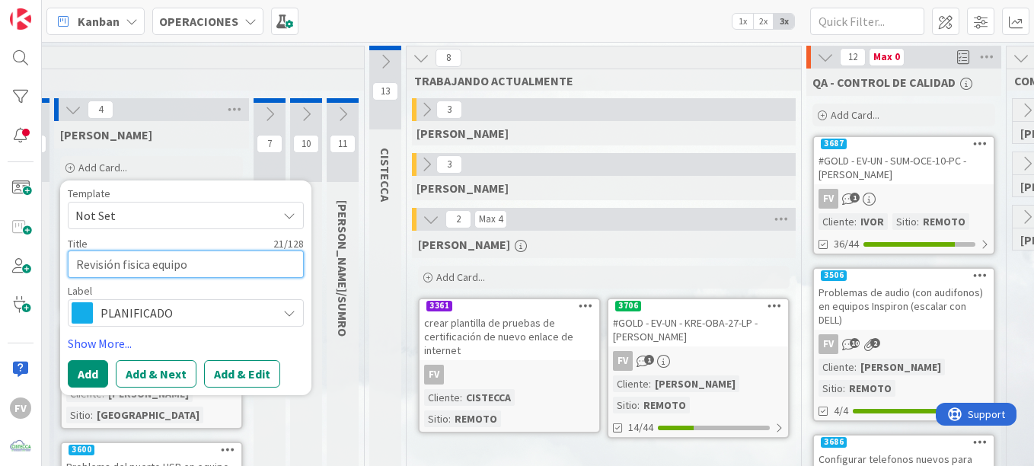
type textarea "Revisión fisica equipo"
type textarea "x"
type textarea "Revisión fisica equipo r"
type textarea "x"
type textarea "Revisión fisica equipo re"
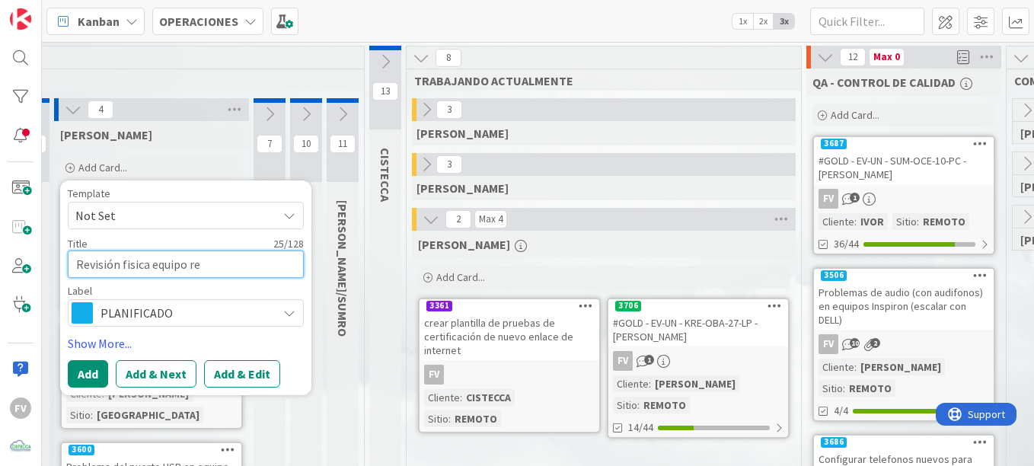
type textarea "x"
type textarea "Revisión fisica equipo rea"
type textarea "x"
type textarea "Revisión fisica equipo re"
type textarea "x"
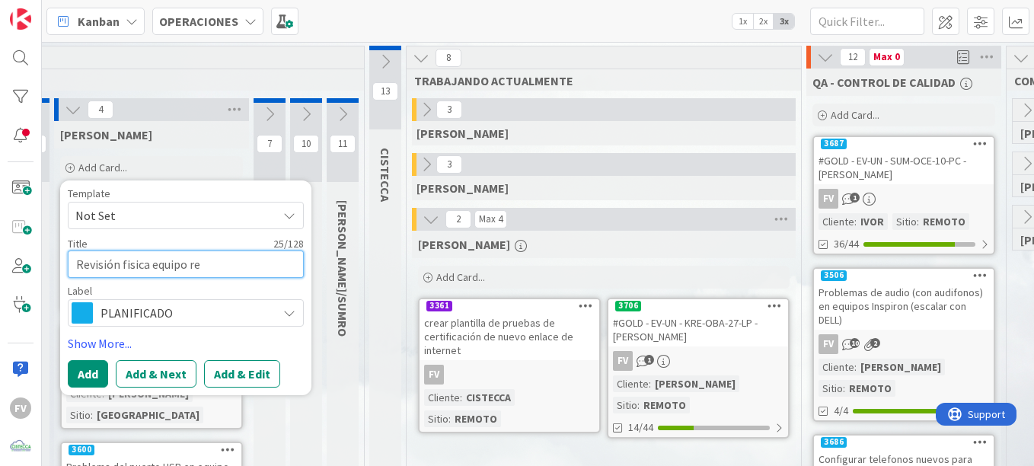
type textarea "Revisión fisica equipo rep"
type textarea "x"
type textarea "Revisión fisica equipo repa"
type textarea "x"
type textarea "Revisión fisica equipo repar"
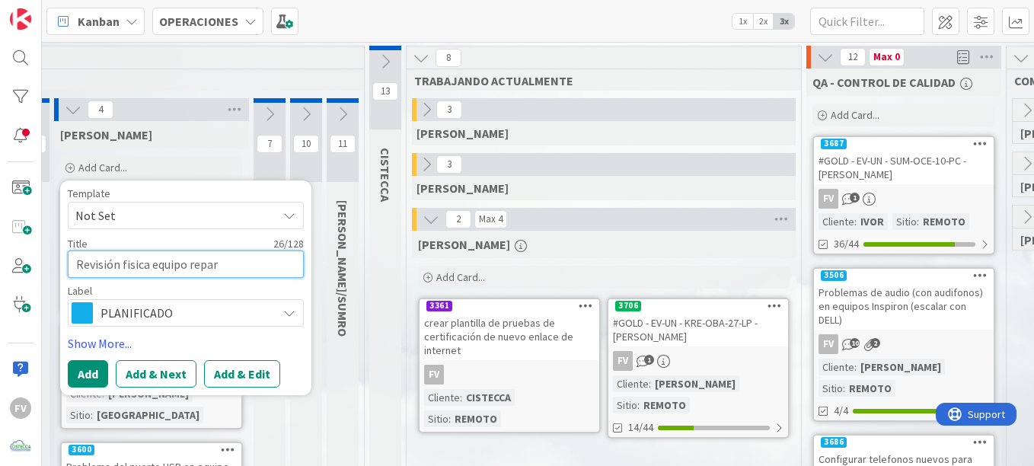
type textarea "x"
type textarea "Revisión fisica equipo reparad"
type textarea "x"
type textarea "Revisión fisica equipo reparado"
type textarea "x"
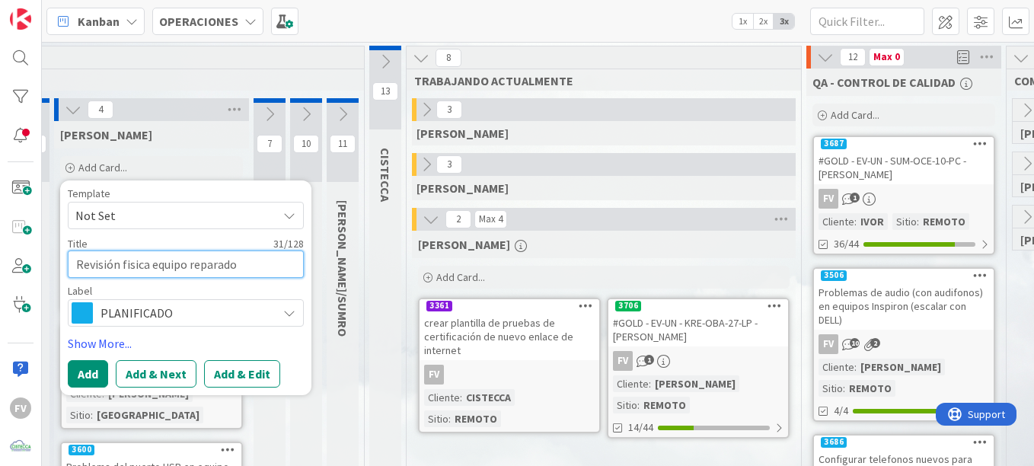
type textarea "Revisión fisica equipo reparado"
type textarea "x"
type textarea "Revisión fisica equipo reparado"
type textarea "x"
type textarea "Revisión fisica equipo reparad"
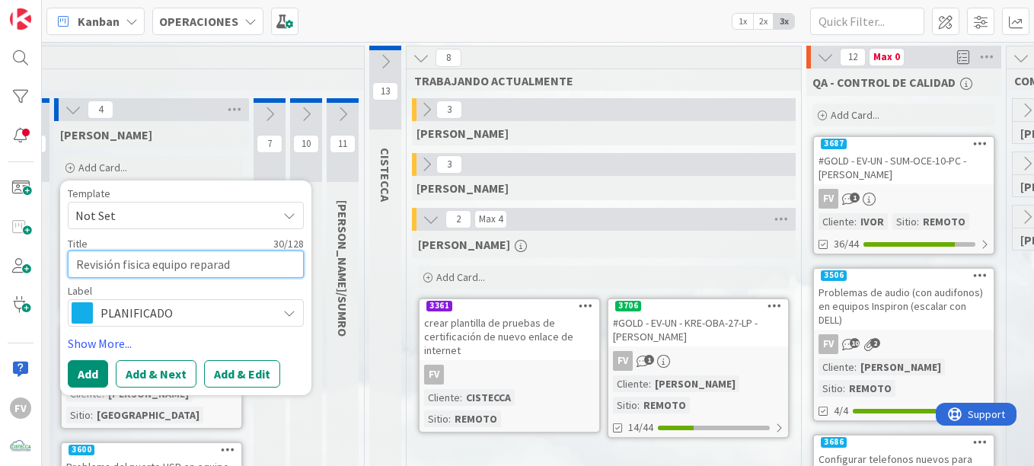
type textarea "x"
type textarea "Revisión fisica equipo reparado"
type textarea "x"
type textarea "Revisión fisica equipo reparado"
type textarea "x"
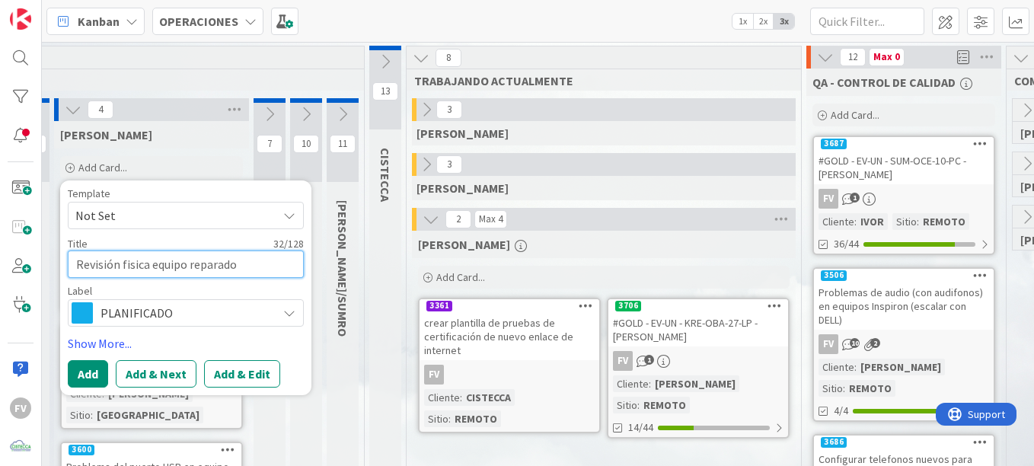
type textarea "Revisión fisica equipo reparado"
type textarea "x"
type textarea "Revisión fisica equipo reparad"
type textarea "x"
type textarea "Revisión fisica equipo repara"
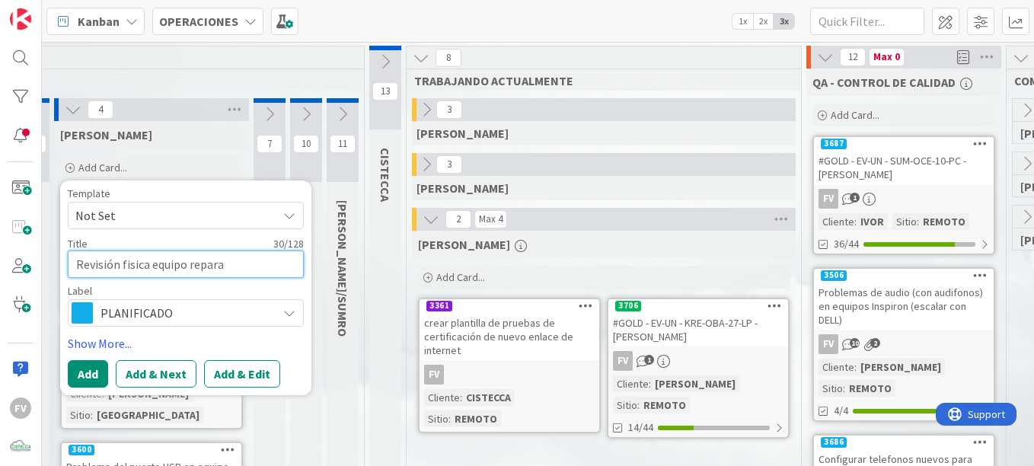
type textarea "x"
type textarea "Revisión fisica equipo repar"
type textarea "x"
type textarea "Revisión fisica equipo repa"
type textarea "x"
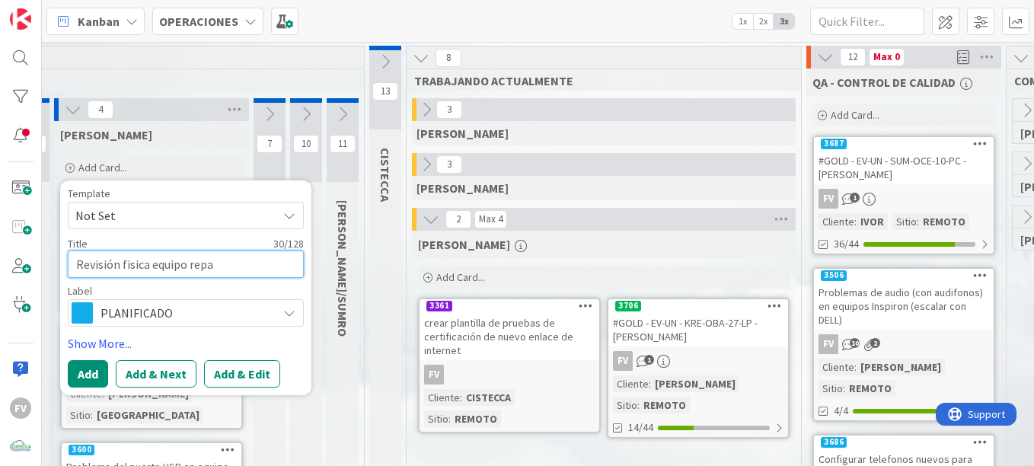
type textarea "Revisión fisica equipo rep"
type textarea "x"
type textarea "Revisión fisica equipo re"
type textarea "x"
type textarea "Revisión fisica equipo r"
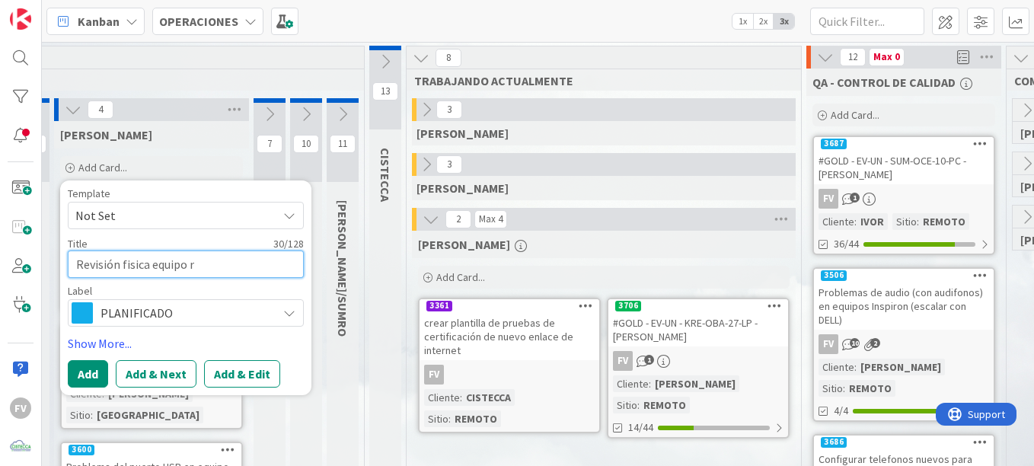
type textarea "x"
type textarea "Revisión fisica equipo"
type textarea "x"
type textarea "Revisión fisica equipo"
type textarea "x"
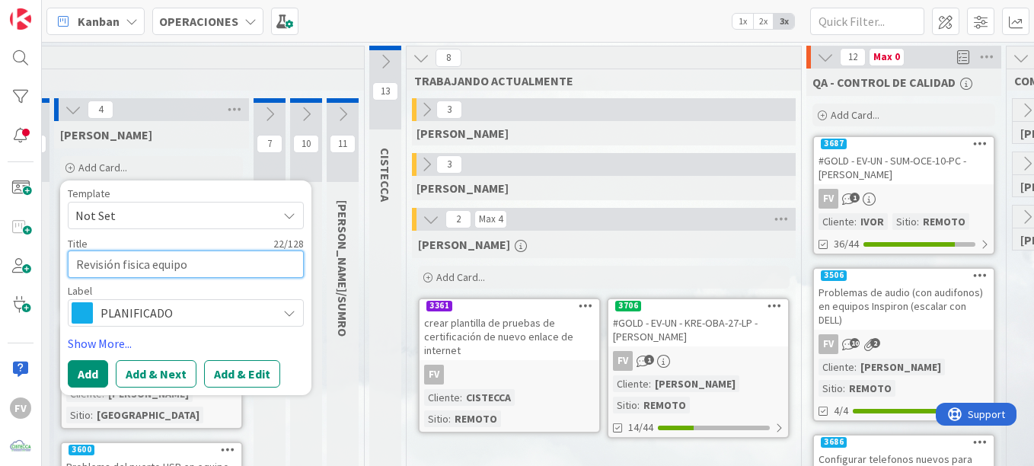
type textarea "Revisión fisica equip"
type textarea "x"
type textarea "Revisión fisica equi"
type textarea "x"
type textarea "Revisión fisica equ"
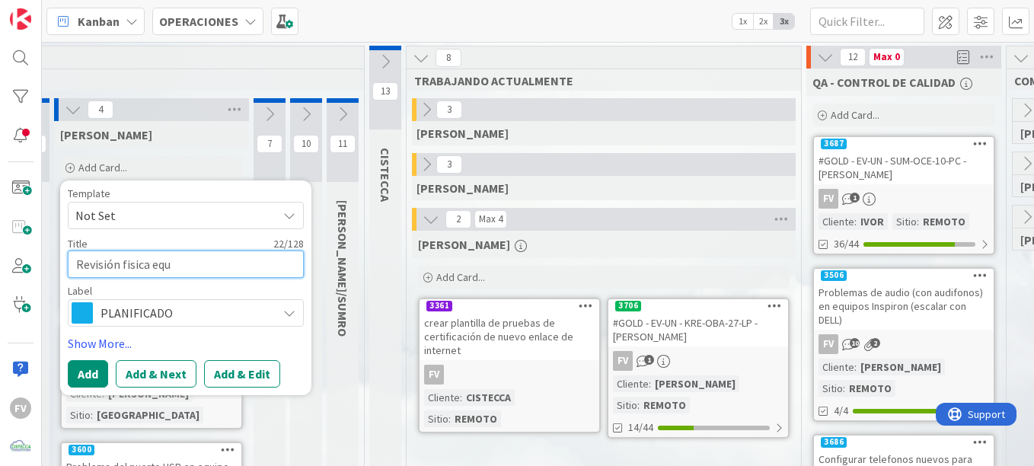
type textarea "x"
type textarea "Revisión fisica eq"
type textarea "x"
type textarea "Revisión fisica e"
type textarea "x"
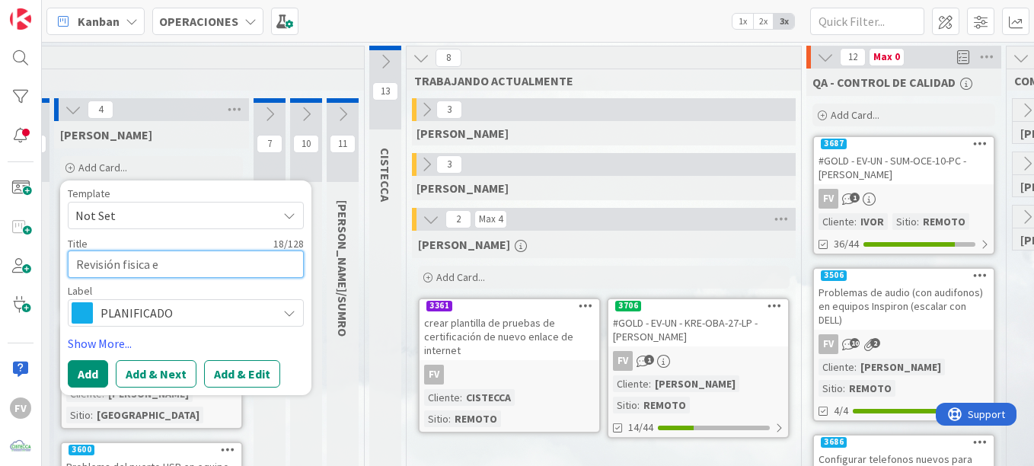
type textarea "Revisión fisica"
type textarea "x"
type textarea "Revisión fisica d"
type textarea "x"
type textarea "Revisión fisica de"
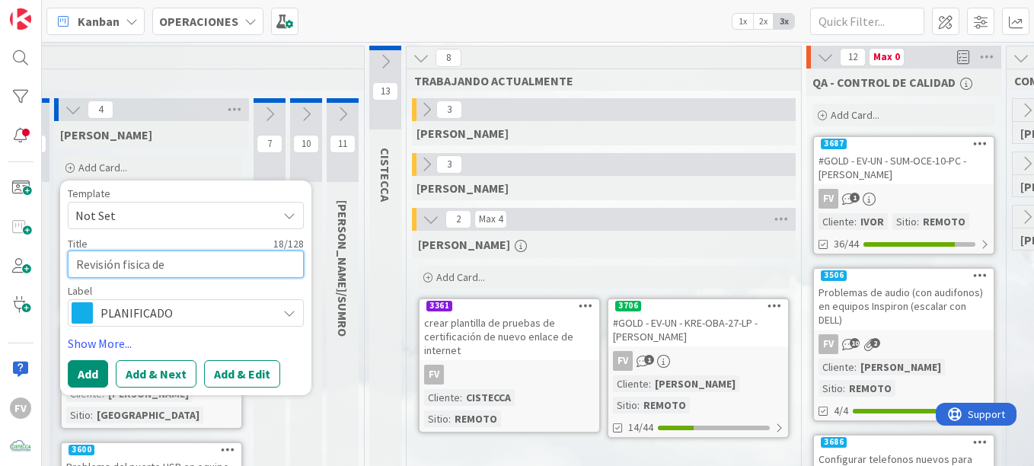
type textarea "x"
type textarea "Revisión fisica de"
type textarea "x"
type textarea "Revisión fisica de e"
type textarea "x"
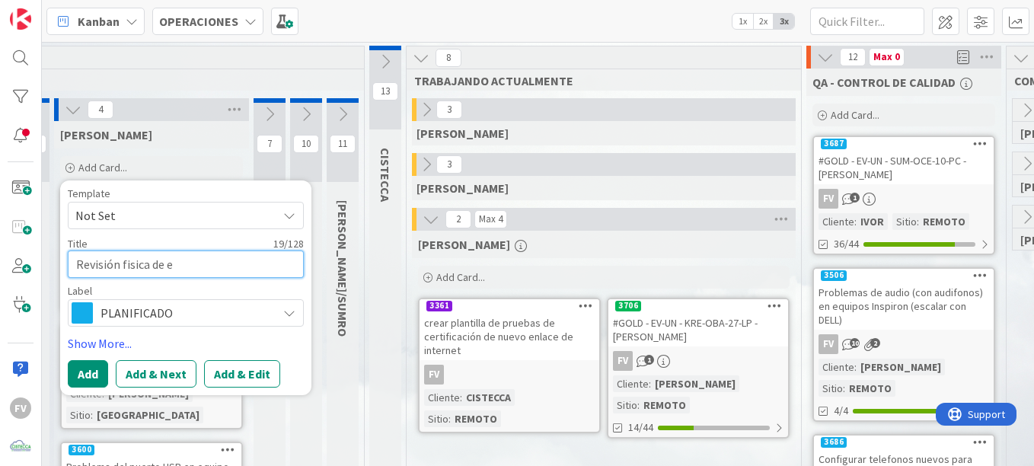
type textarea "Revisión fisica de eq"
type textarea "x"
type textarea "Revisión fisica de equ"
type textarea "x"
type textarea "Revisión fisica de equi"
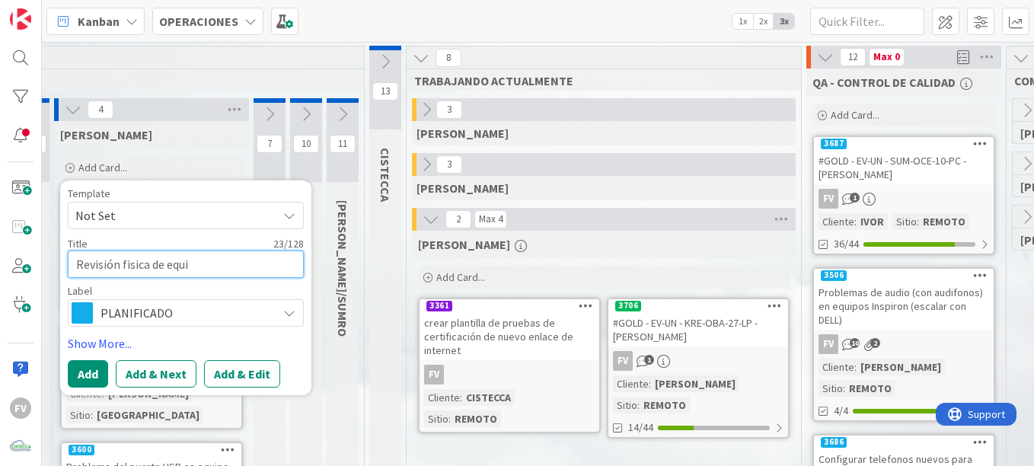
type textarea "x"
type textarea "Revisión fisica de equip"
type textarea "x"
type textarea "Revisión fisica de equipo"
type textarea "x"
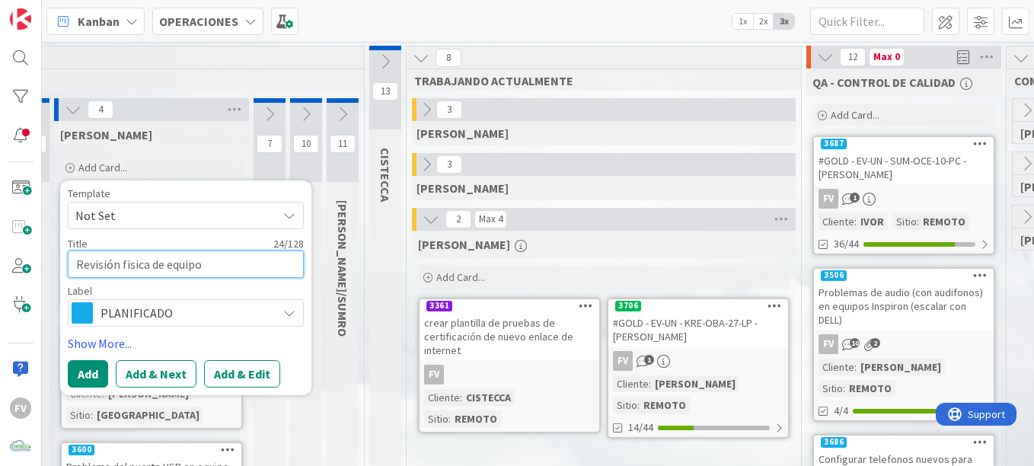
type textarea "Revisión fisica de equipos"
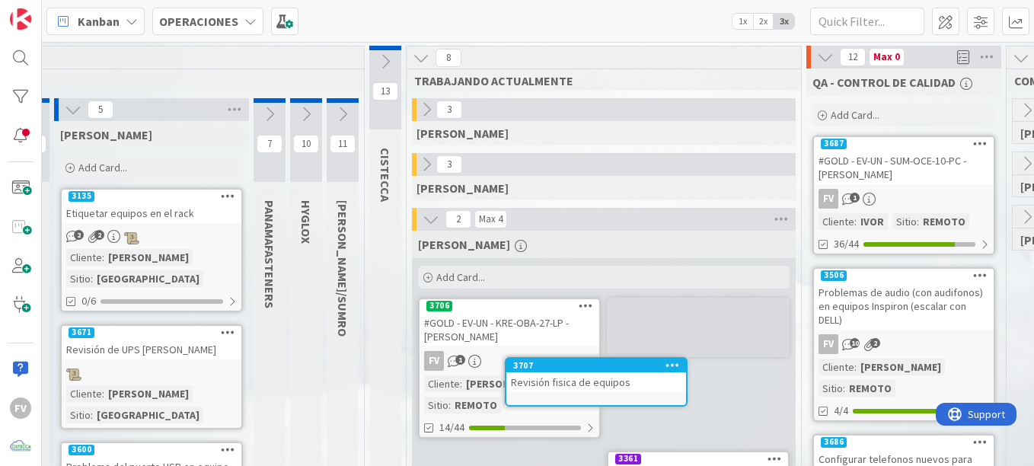
scroll to position [0, 151]
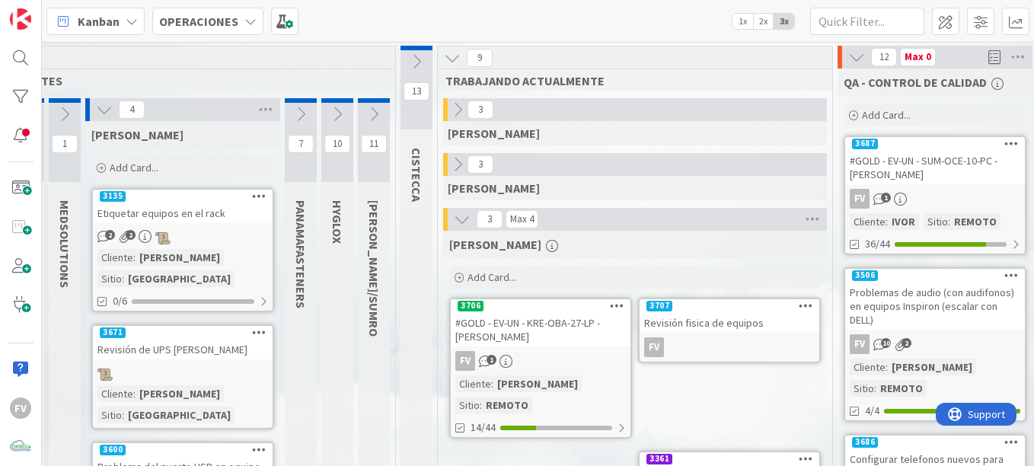
click at [691, 316] on div "Revisión fisica de equipos" at bounding box center [730, 323] width 180 height 20
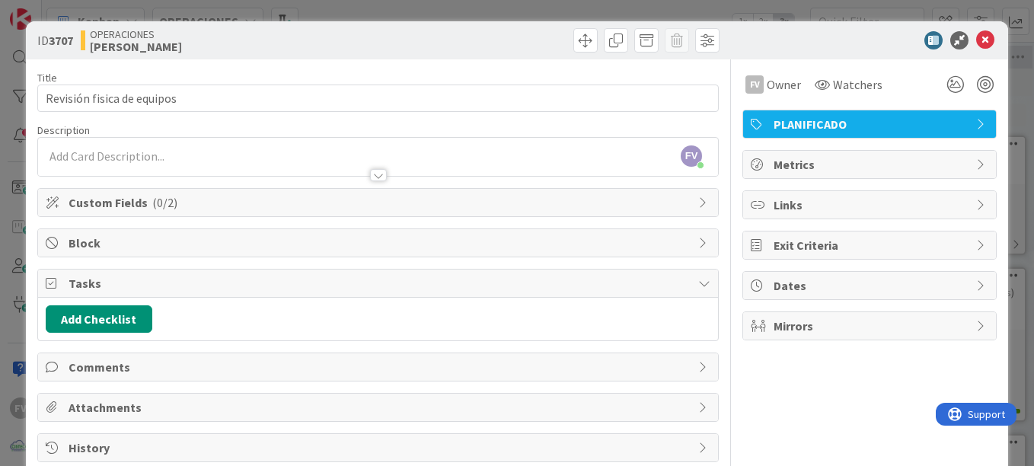
click at [343, 277] on span "Tasks" at bounding box center [380, 283] width 622 height 18
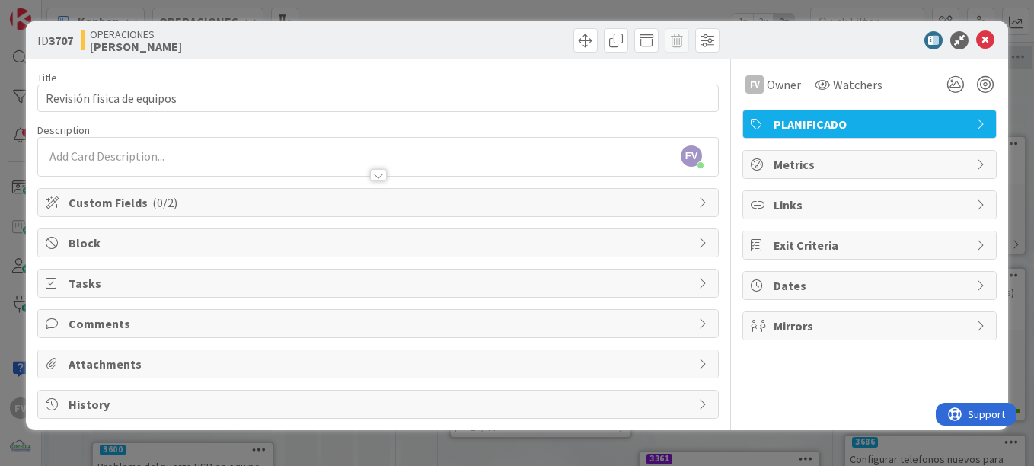
click at [146, 205] on span "Custom Fields ( 0/2 )" at bounding box center [380, 202] width 622 height 18
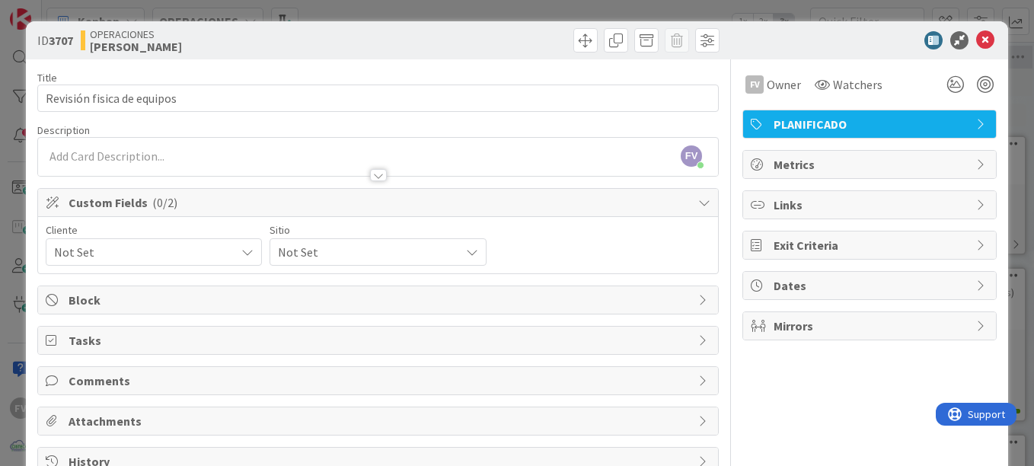
click at [100, 248] on span "Not Set" at bounding box center [141, 251] width 174 height 21
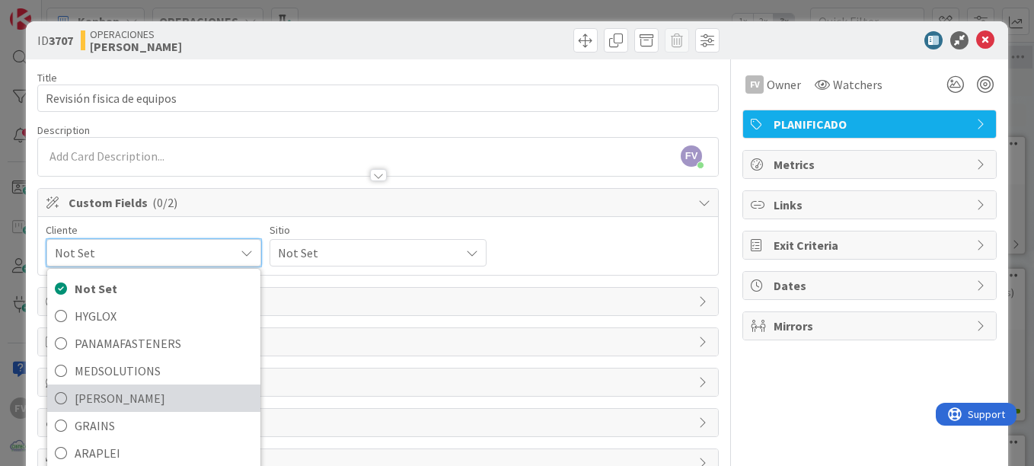
click at [139, 388] on span "[PERSON_NAME]" at bounding box center [164, 398] width 178 height 23
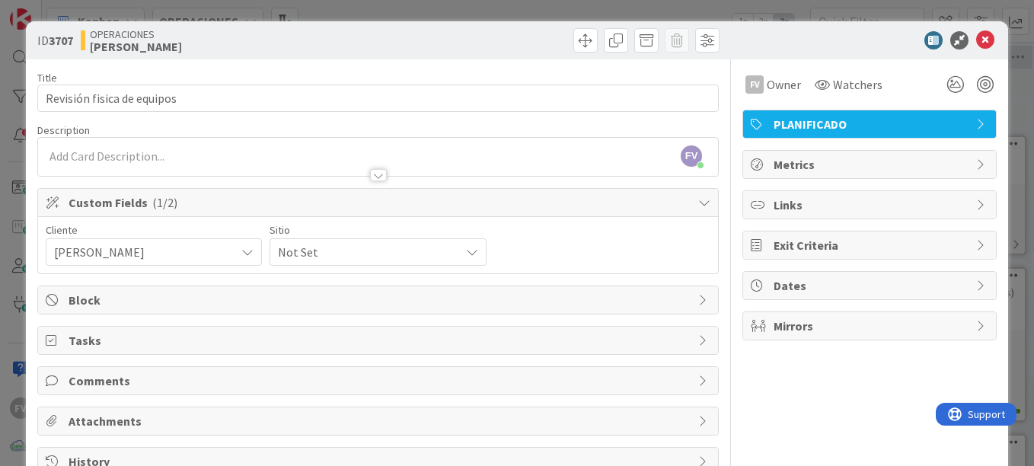
click at [327, 258] on span "Not Set" at bounding box center [365, 251] width 174 height 21
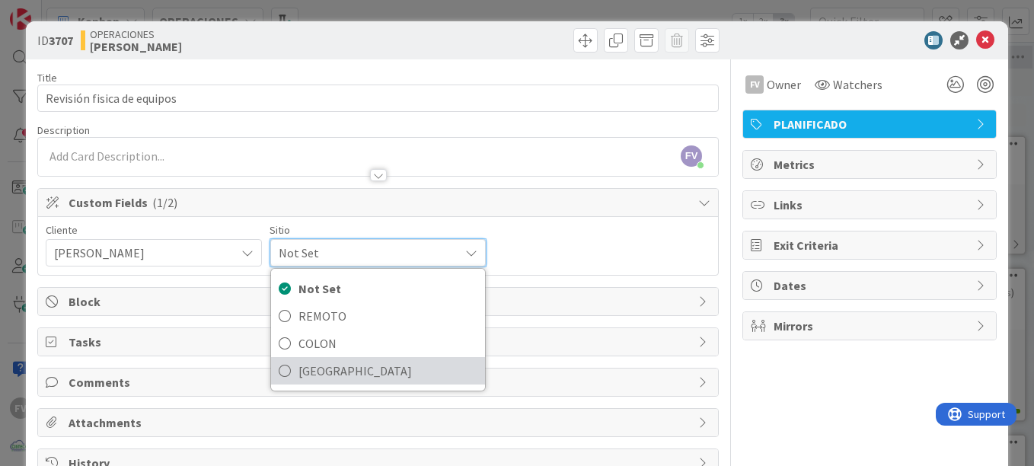
click at [343, 378] on span "[GEOGRAPHIC_DATA]" at bounding box center [387, 370] width 178 height 23
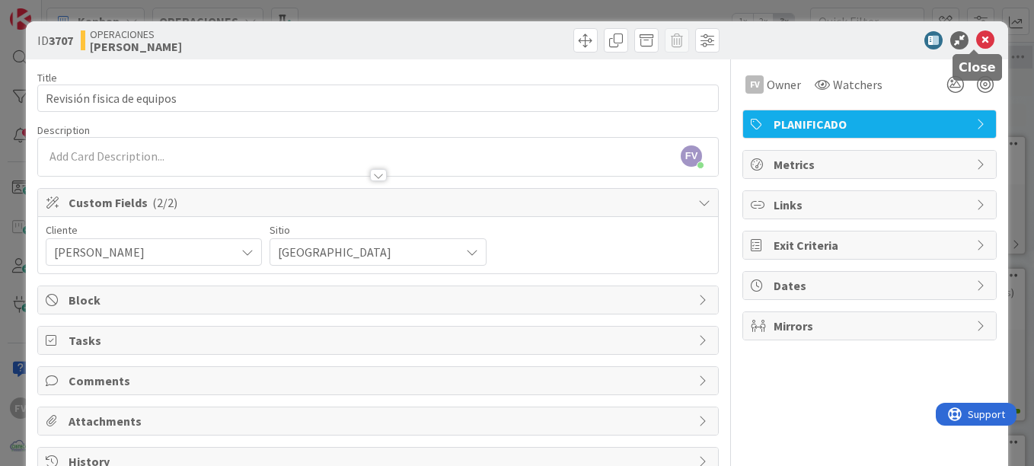
click at [976, 46] on icon at bounding box center [985, 40] width 18 height 18
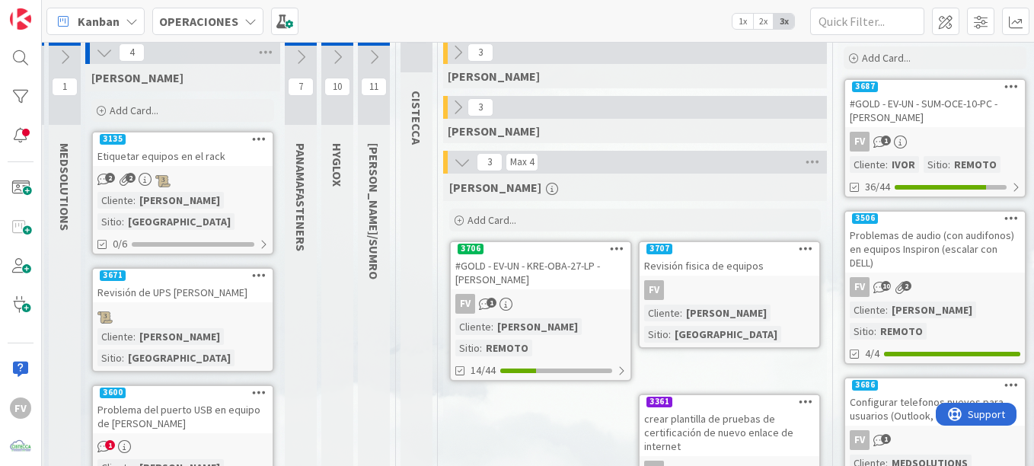
scroll to position [76, 151]
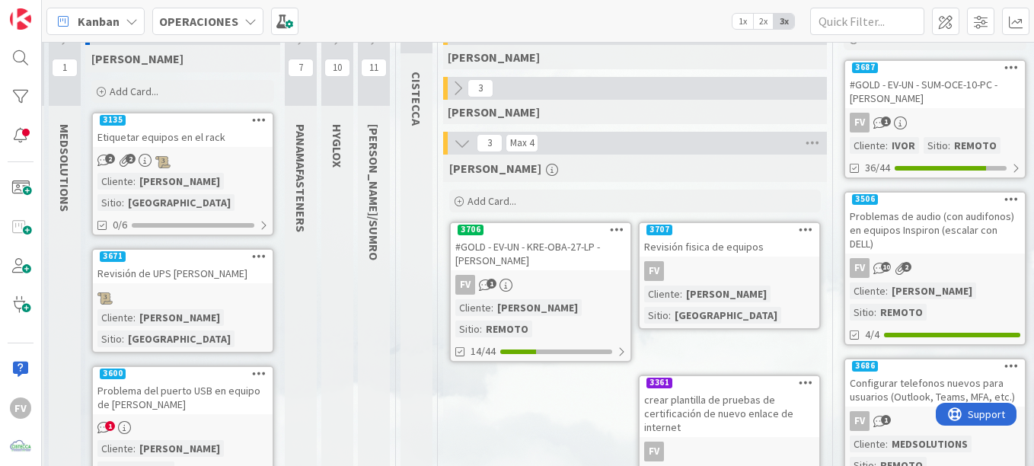
click at [529, 246] on div "#GOLD - EV-UN - KRE-OBA-27-LP - [PERSON_NAME]" at bounding box center [541, 253] width 180 height 33
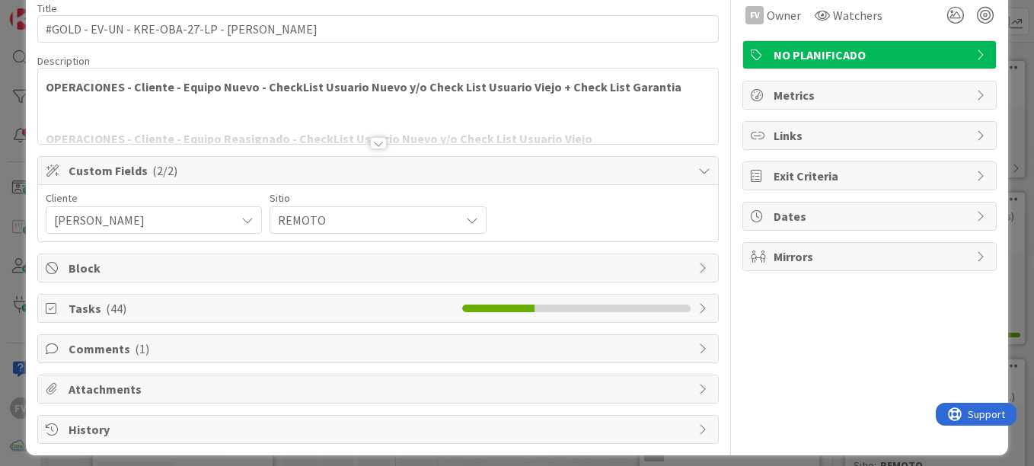
scroll to position [80, 0]
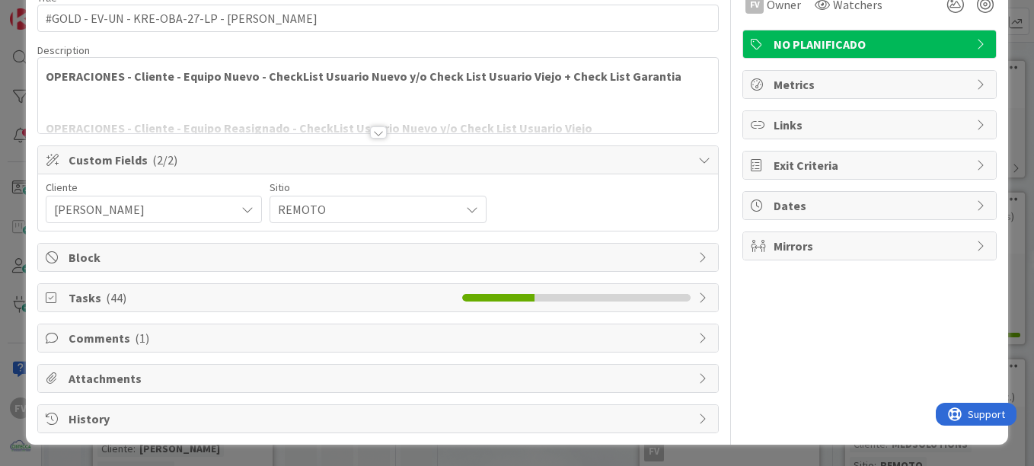
click at [108, 298] on span "( 44 )" at bounding box center [116, 297] width 21 height 15
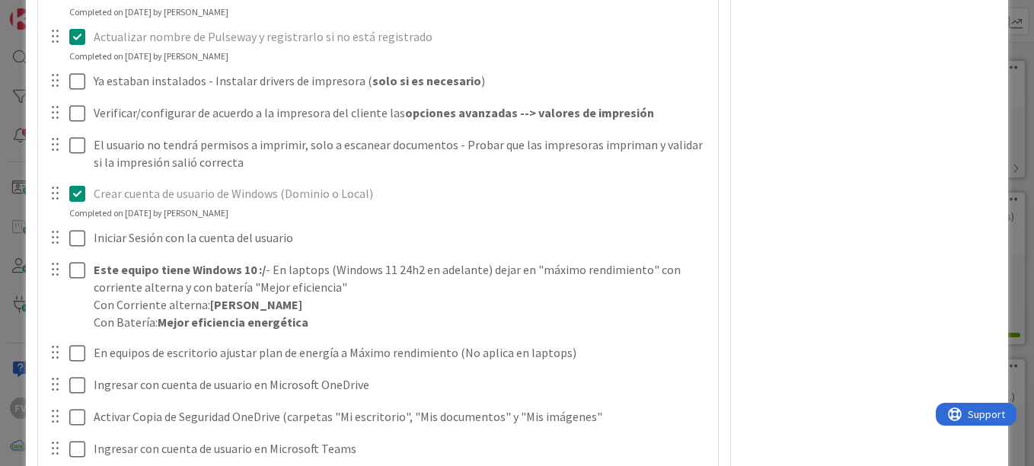
scroll to position [1026, 0]
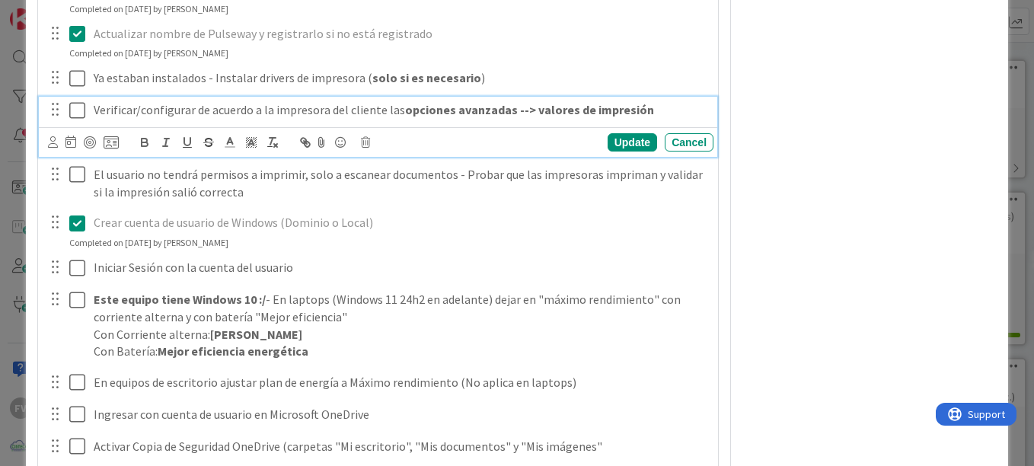
click at [78, 115] on icon at bounding box center [77, 110] width 16 height 18
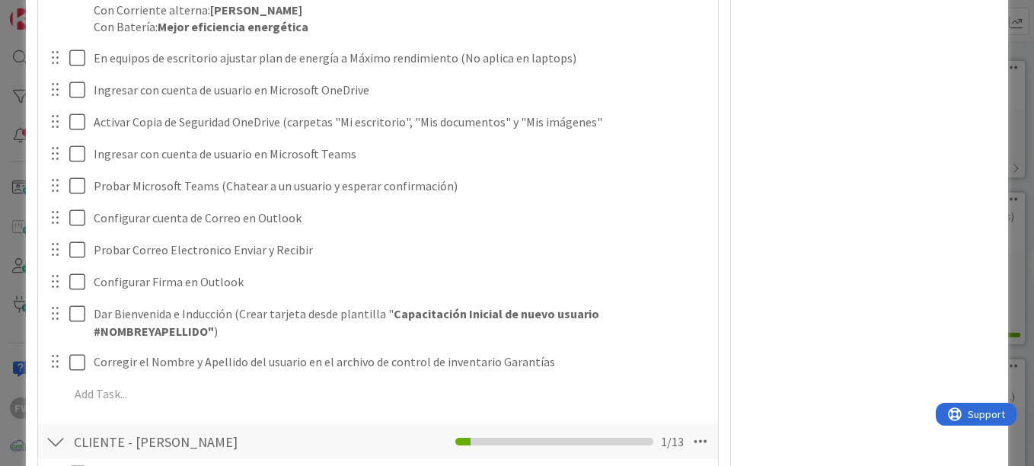
scroll to position [1558, 0]
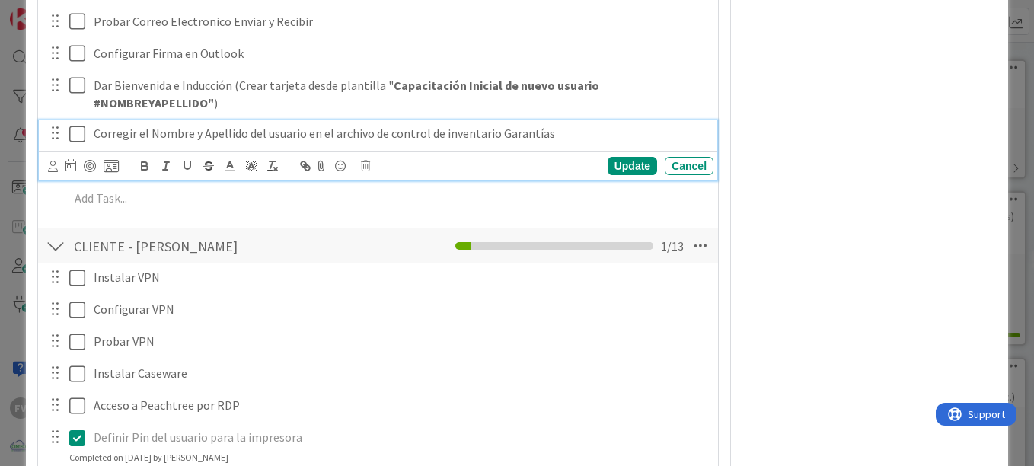
click at [80, 140] on icon at bounding box center [77, 134] width 16 height 18
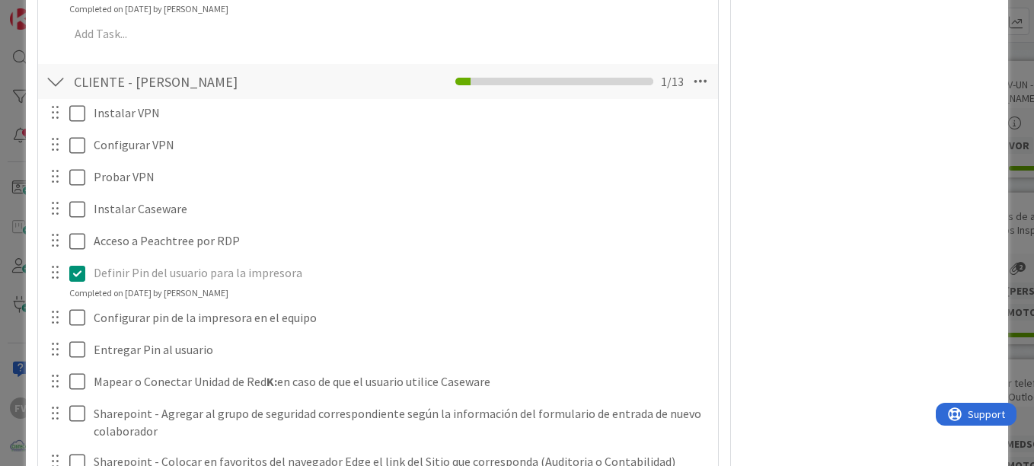
scroll to position [1627, 0]
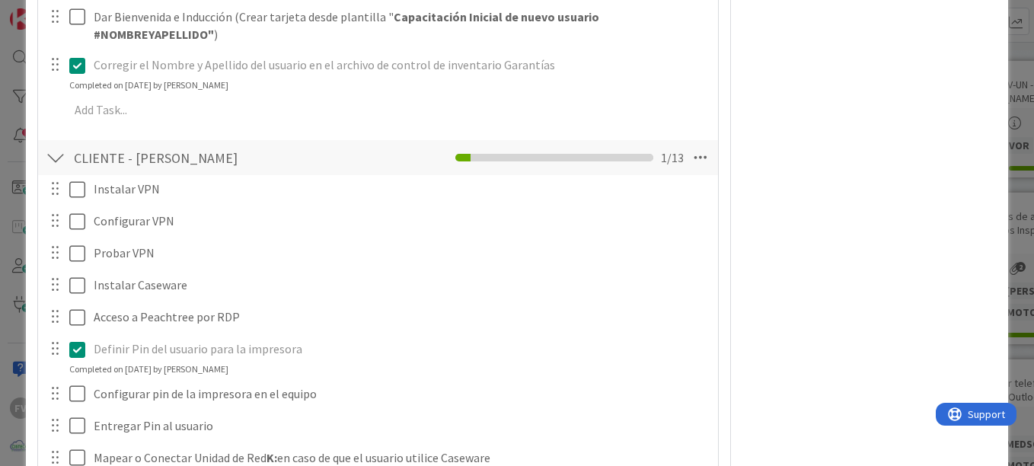
click at [66, 182] on div at bounding box center [66, 189] width 43 height 27
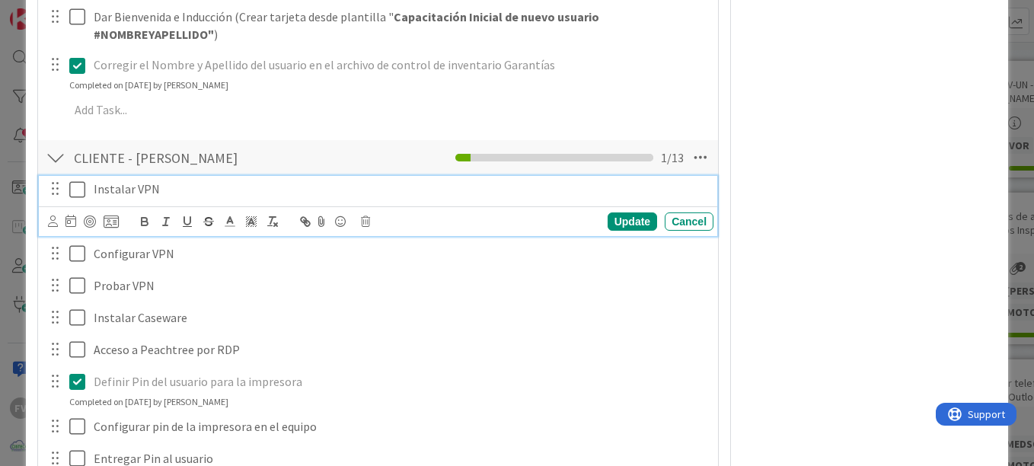
click at [75, 189] on icon at bounding box center [77, 189] width 16 height 18
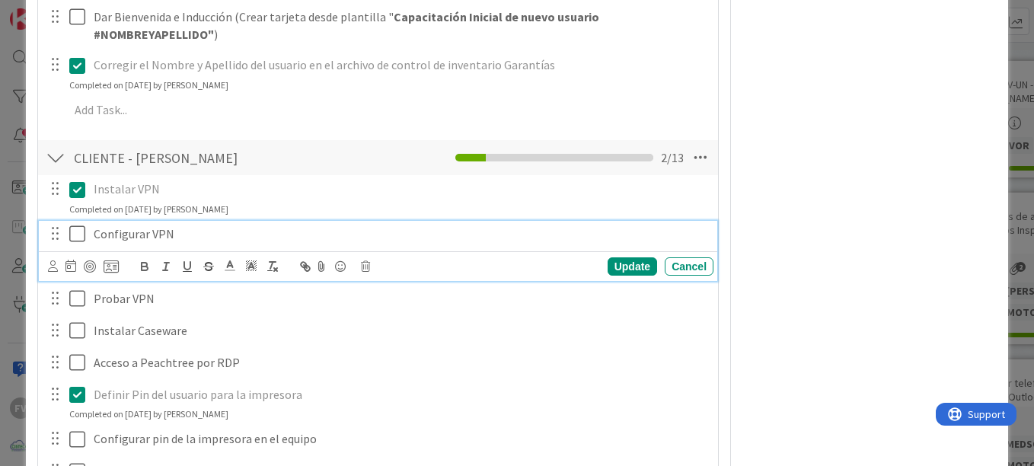
click at [75, 238] on icon at bounding box center [77, 234] width 16 height 18
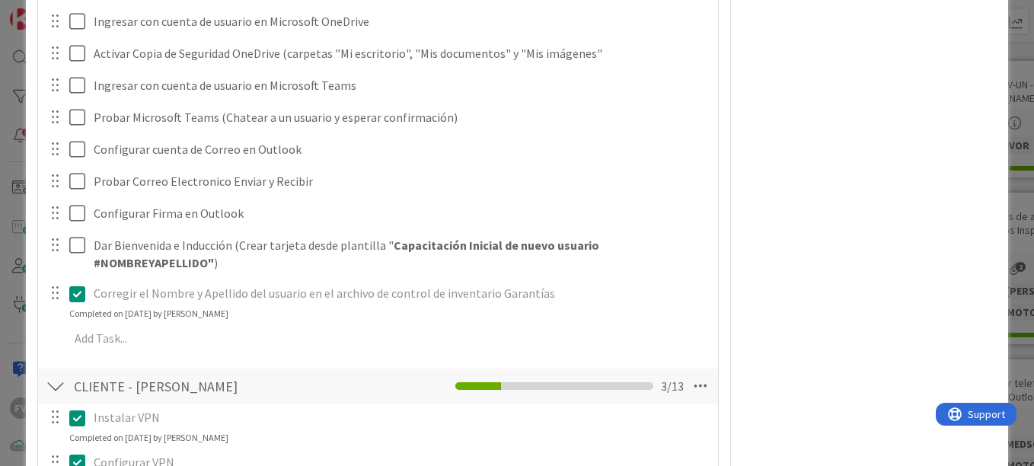
scroll to position [1094, 0]
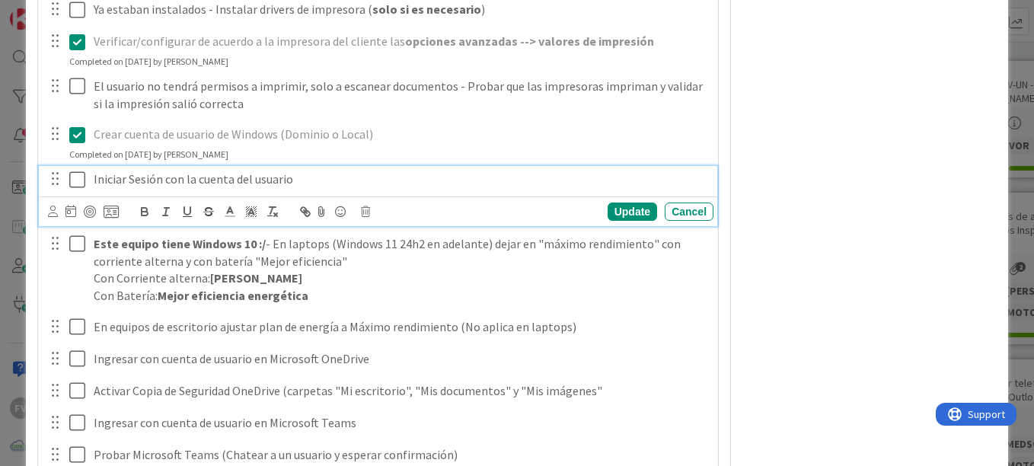
click at [80, 179] on icon at bounding box center [77, 180] width 16 height 18
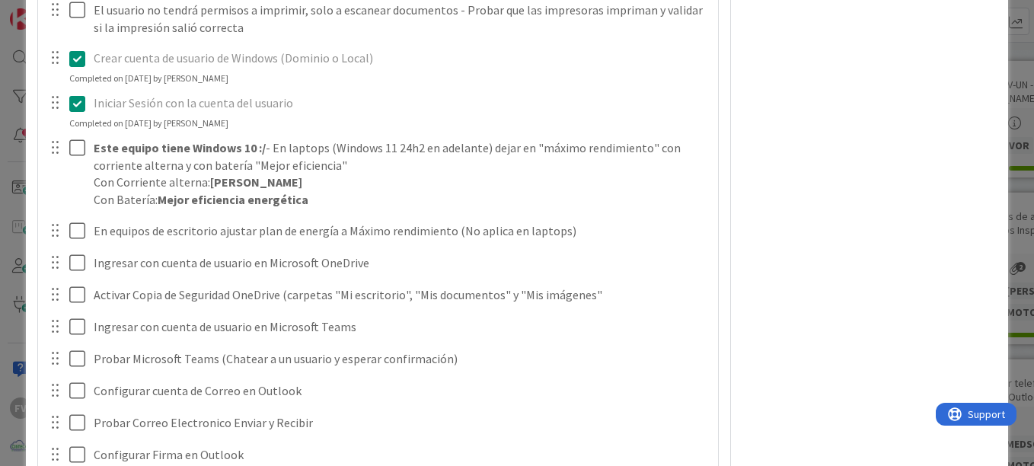
scroll to position [1322, 0]
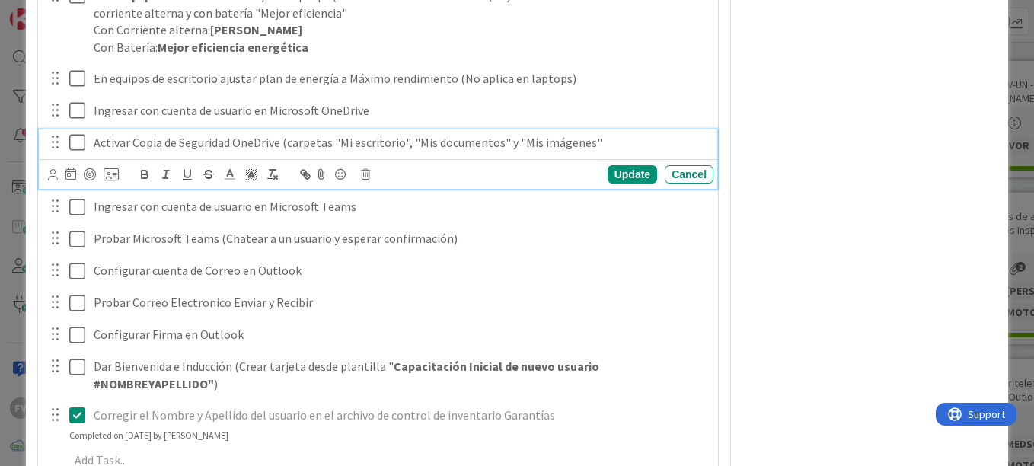
click at [80, 148] on icon at bounding box center [77, 142] width 16 height 18
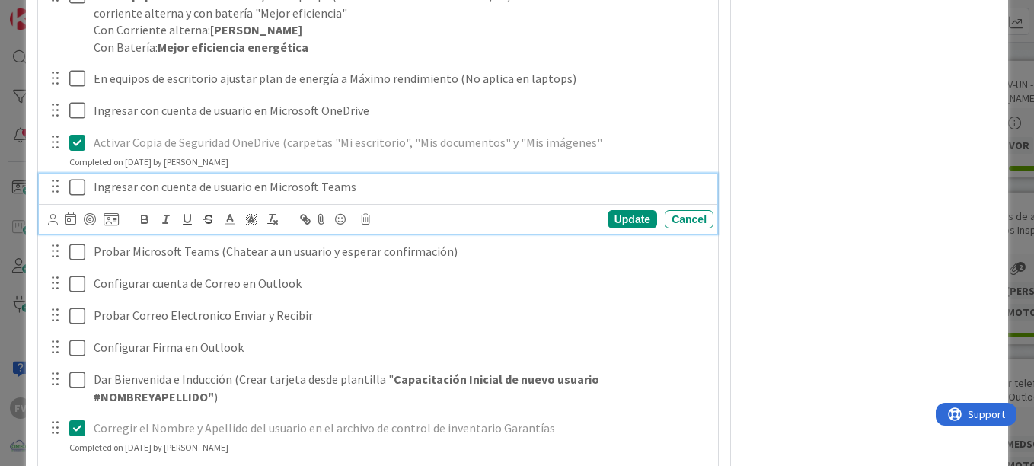
click at [78, 181] on icon at bounding box center [77, 187] width 16 height 18
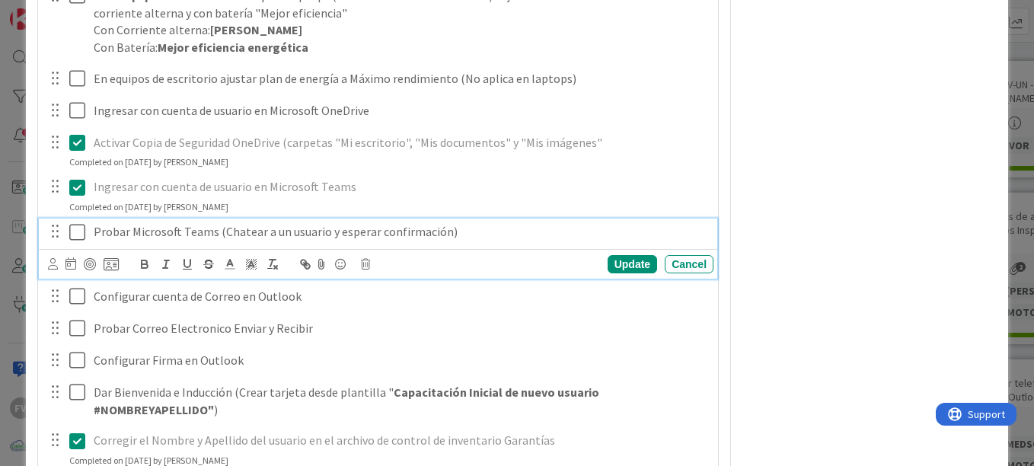
click at [70, 231] on icon at bounding box center [77, 232] width 16 height 18
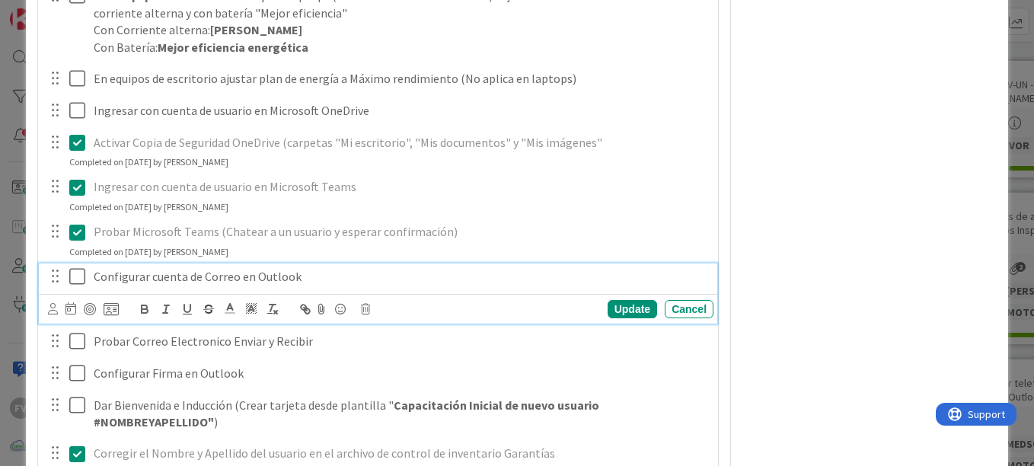
click at [78, 278] on icon at bounding box center [77, 276] width 16 height 18
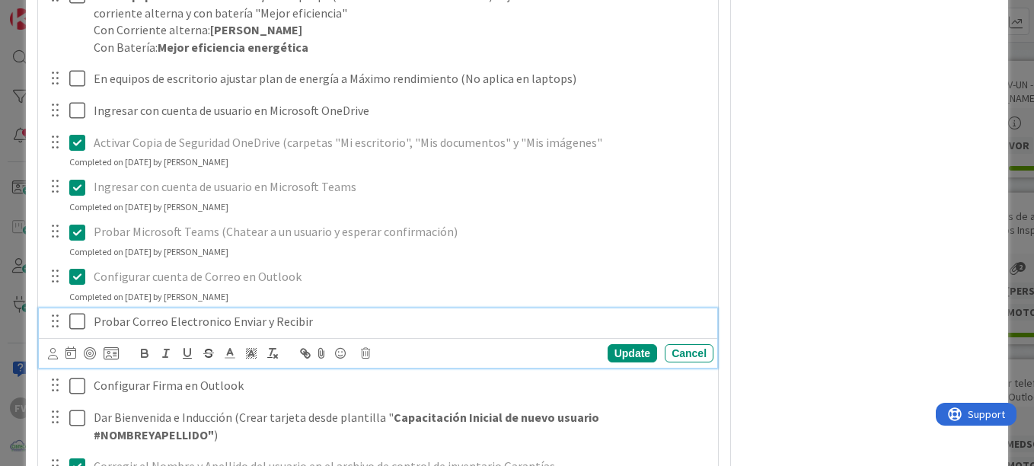
click at [79, 310] on button at bounding box center [78, 322] width 18 height 24
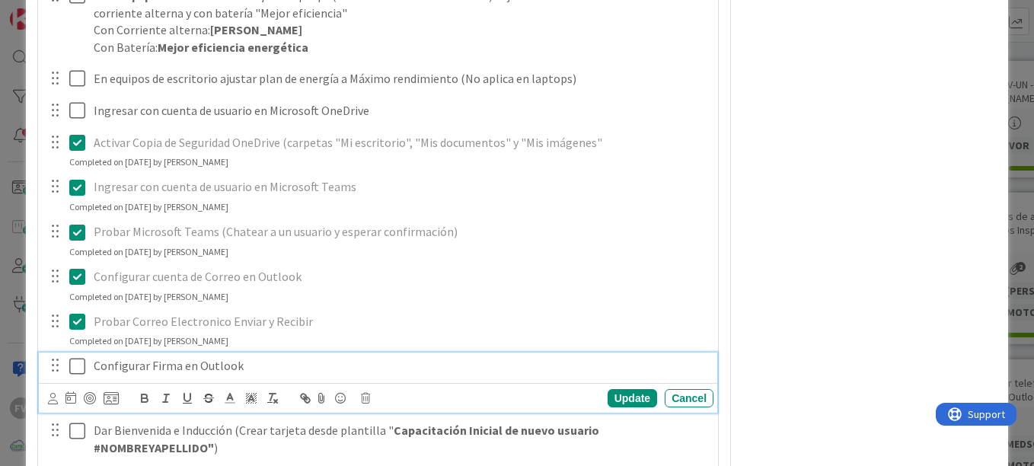
click at [80, 366] on icon at bounding box center [77, 366] width 16 height 18
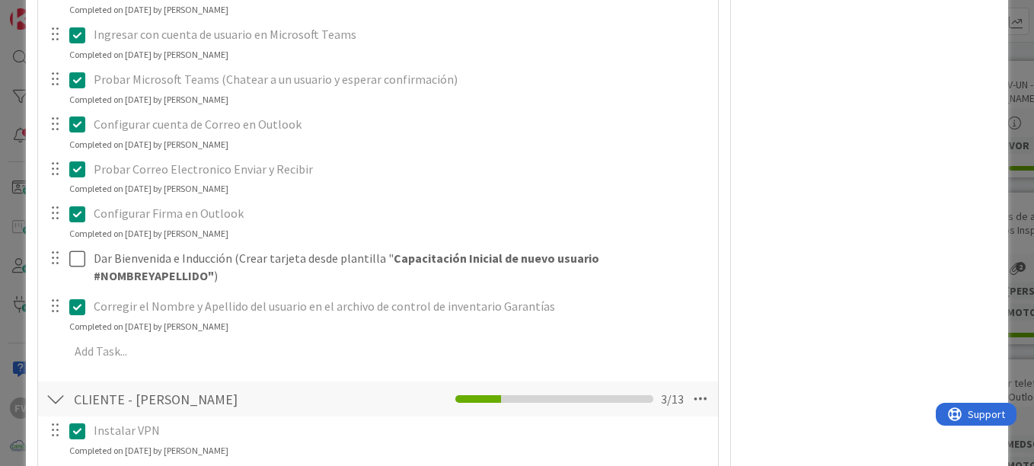
scroll to position [1551, 0]
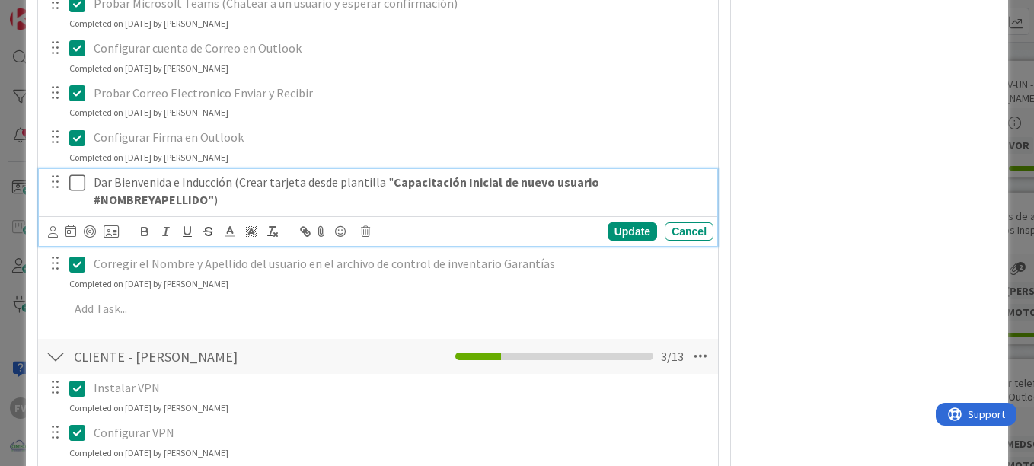
click at [367, 193] on p "Dar Bienvenida e Inducción (Crear tarjeta desde plantilla " Capacitación Inicia…" at bounding box center [401, 191] width 614 height 34
click at [116, 233] on icon at bounding box center [111, 232] width 15 height 14
type textarea "x"
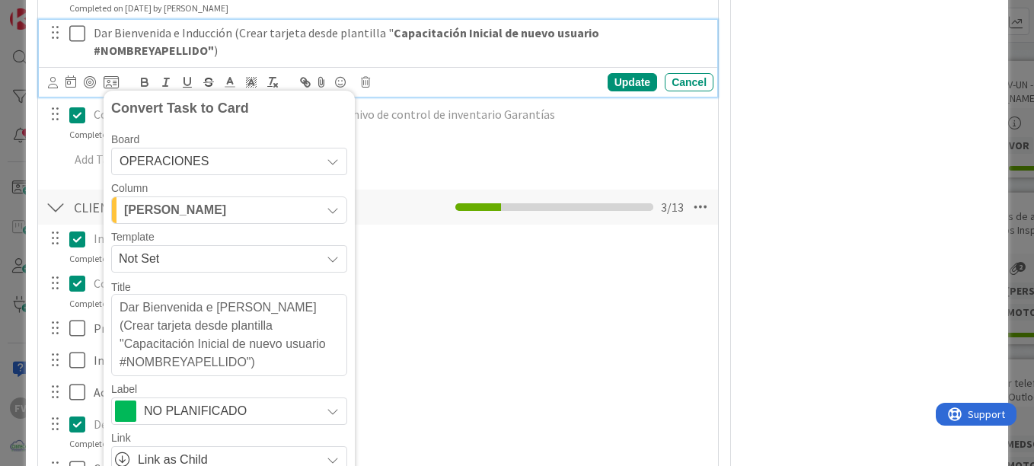
scroll to position [1703, 0]
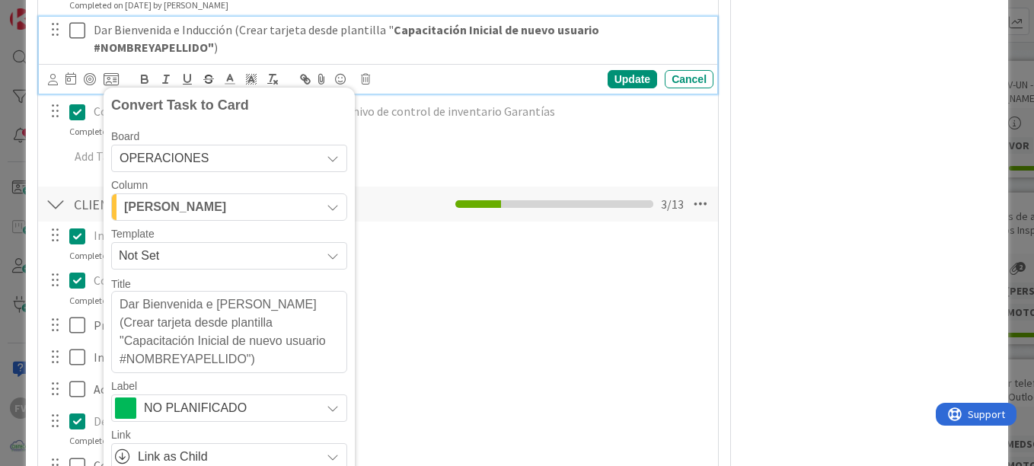
click at [234, 160] on span "OPERACIONES" at bounding box center [216, 158] width 193 height 21
drag, startPoint x: 280, startPoint y: 356, endPoint x: 21, endPoint y: 238, distance: 284.8
click at [21, 238] on div "**********" at bounding box center [517, 233] width 1034 height 466
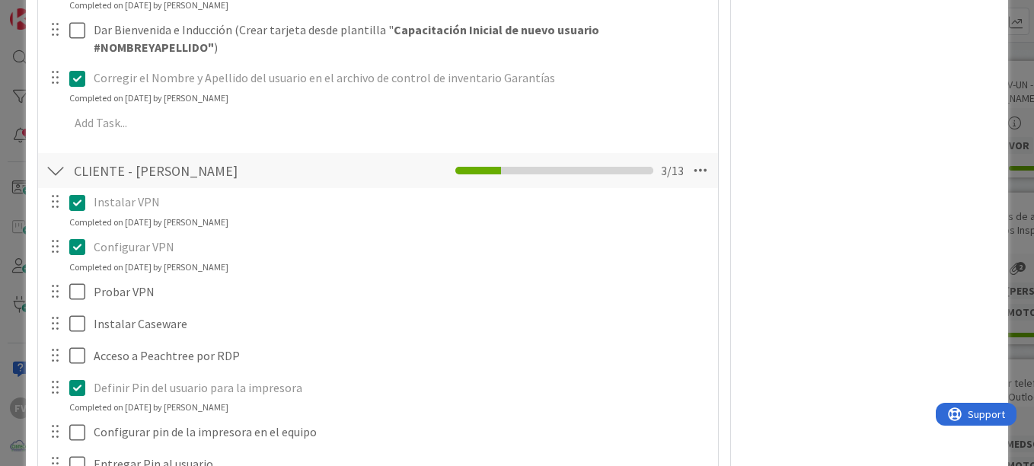
scroll to position [1627, 0]
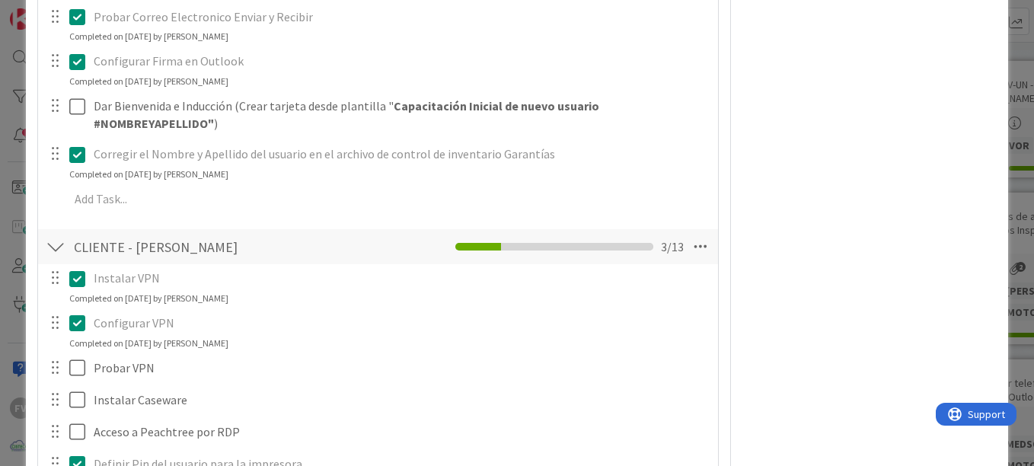
click at [0, 0] on span "Not Set" at bounding box center [0, 0] width 0 height 0
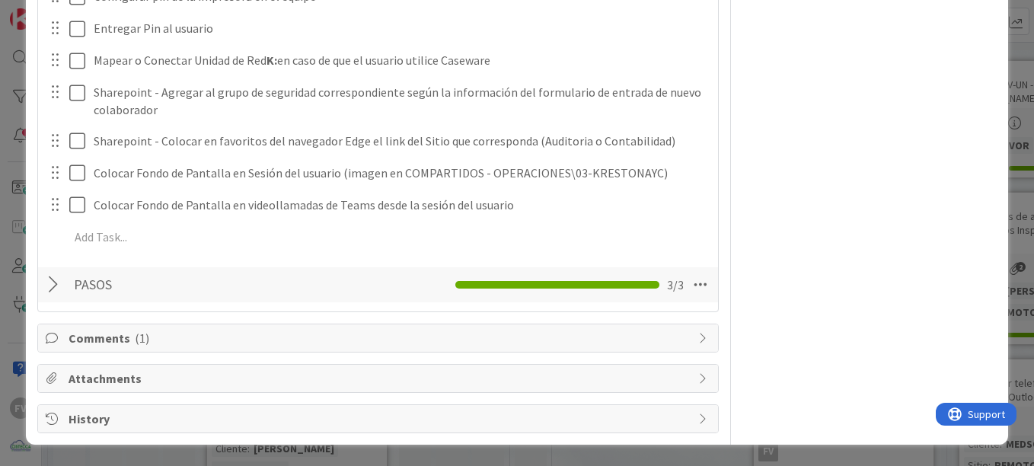
scroll to position [2172, 0]
click at [0, 0] on span "Capacitación Inicial de nuevo usuario #NOMBREYAPELLIDO" at bounding box center [0, 0] width 0 height 0
type textarea "x"
type textarea "Capacitación Inicial de nuevo usuario #NOMBREYAPELLIDO"
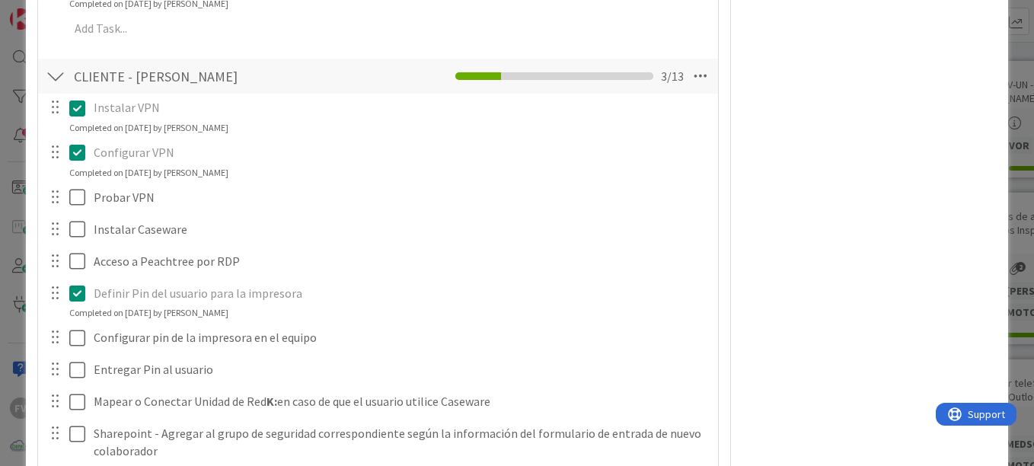
scroll to position [1791, 0]
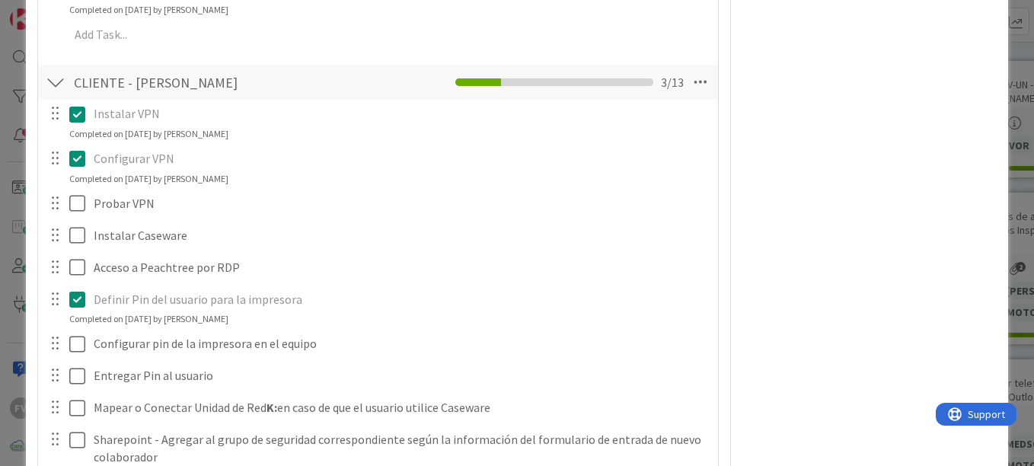
drag, startPoint x: 258, startPoint y: 235, endPoint x: 129, endPoint y: 235, distance: 129.4
click at [0, 0] on textarea "Capacitación Inicial de nuevo usuario #NOMBREYAPELLIDO" at bounding box center [0, 0] width 0 height 0
type textarea "x"
type textarea "Capacitación Inicial de nuevo usuario #L"
type textarea "x"
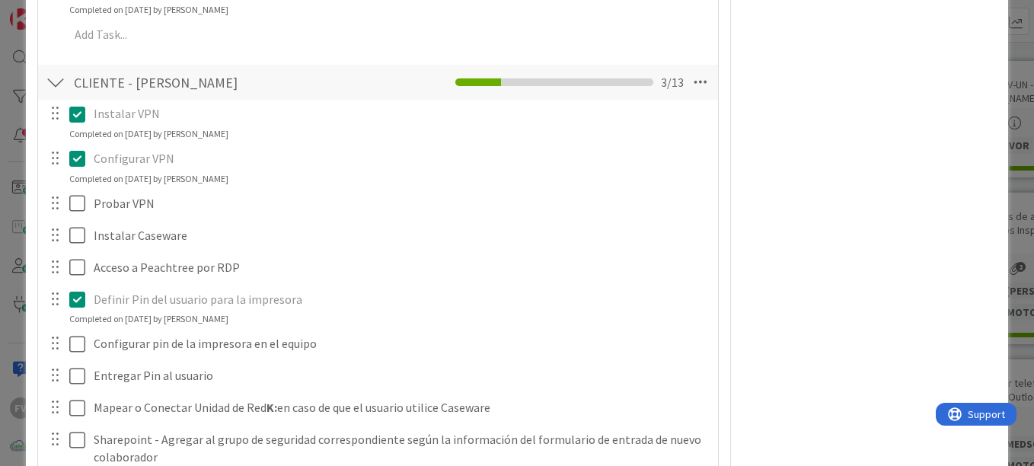
type textarea "Capacitación Inicial de nuevo usuario #Li"
type textarea "x"
type textarea "Capacitación Inicial de nuevo usuario #Lie"
type textarea "x"
type textarea "Capacitación Inicial de nuevo usuario #Lie"
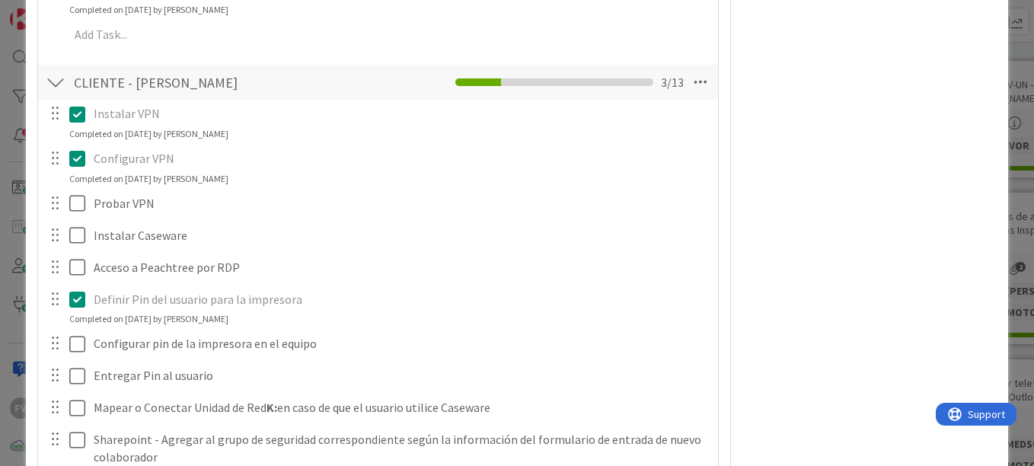
type textarea "x"
type textarea "Capacitación Inicial de nuevo usuario #Li"
type textarea "x"
type textarea "Capacitación Inicial de nuevo usuario #Liz"
type textarea "x"
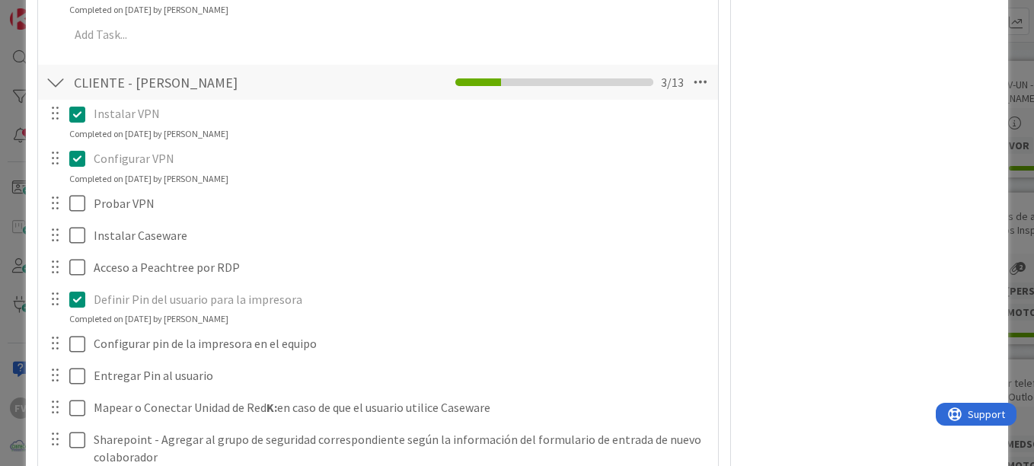
type textarea "Capacitación Inicial de nuevo usuario #Lize"
type textarea "x"
type textarea "Capacitación Inicial de nuevo usuario #Lizet"
type textarea "x"
type textarea "Capacitación Inicial de nuevo usuario #Lizeth"
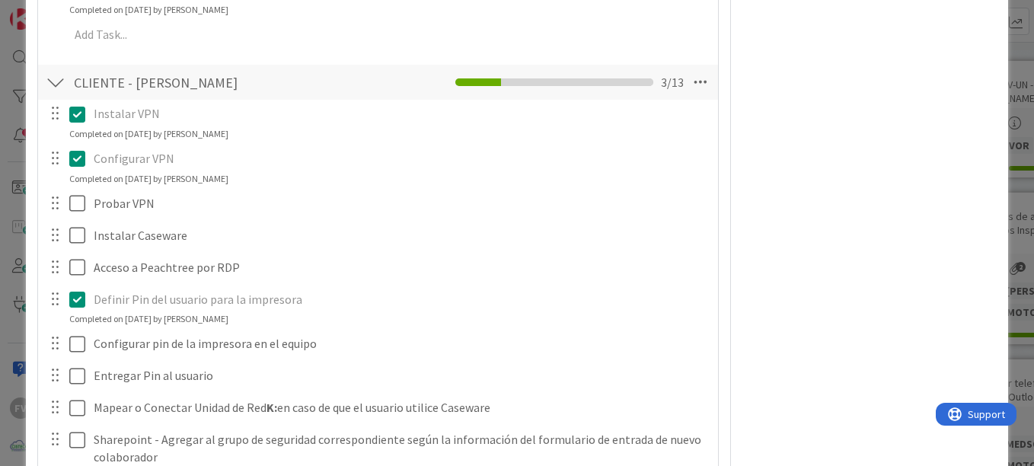
type textarea "x"
type textarea "Capacitación Inicial de nuevo usuario #Lizeth C"
type textarea "x"
type textarea "Capacitación Inicial de nuevo usuario #Lizeth Ca"
type textarea "x"
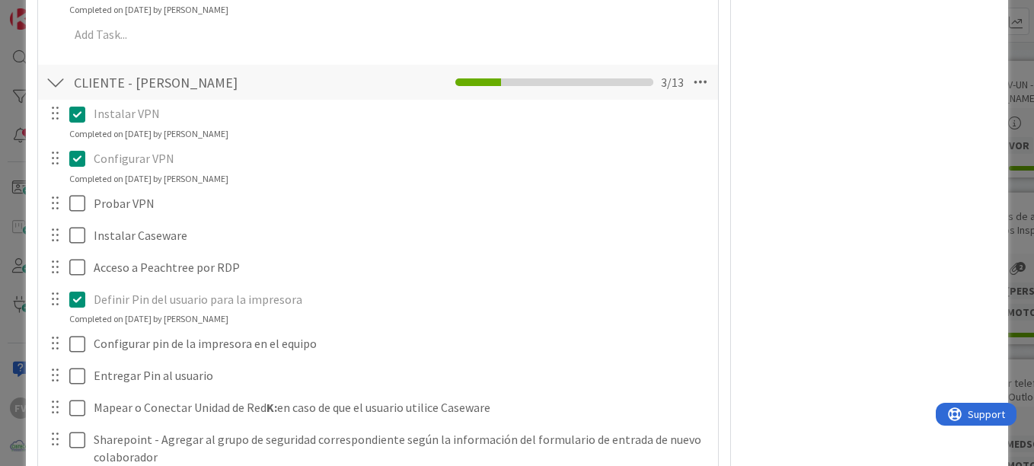
type textarea "Capacitación Inicial de nuevo usuario #Lizeth Cam"
type textarea "x"
type textarea "Capacitación Inicial de nuevo usuario #Lizeth Camp"
type textarea "x"
type textarea "Capacitación Inicial de nuevo usuario #Lizeth Campo"
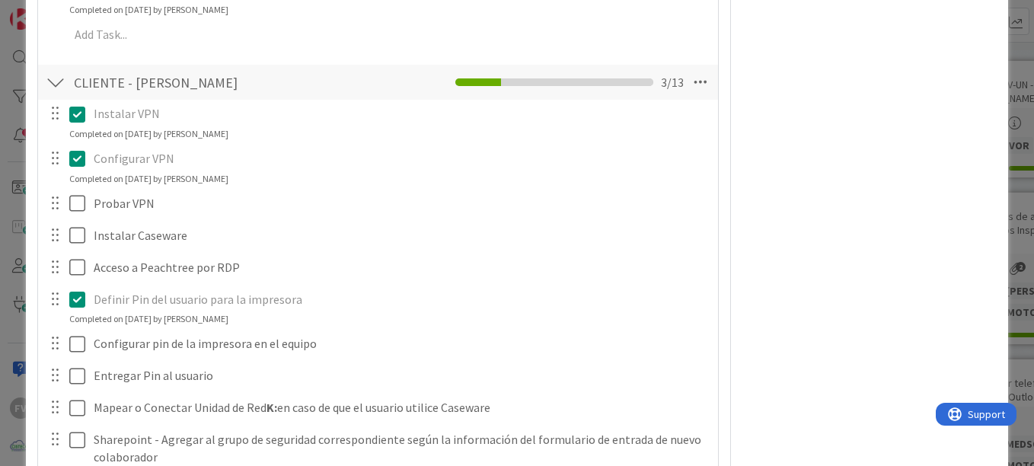
type textarea "x"
type textarea "Capacitación Inicial de nuevo usuario #Lizeth Campos"
click at [0, 0] on div "NOTAS" at bounding box center [0, 0] width 0 height 0
click at [0, 0] on span "[PERSON_NAME]" at bounding box center [0, 0] width 0 height 0
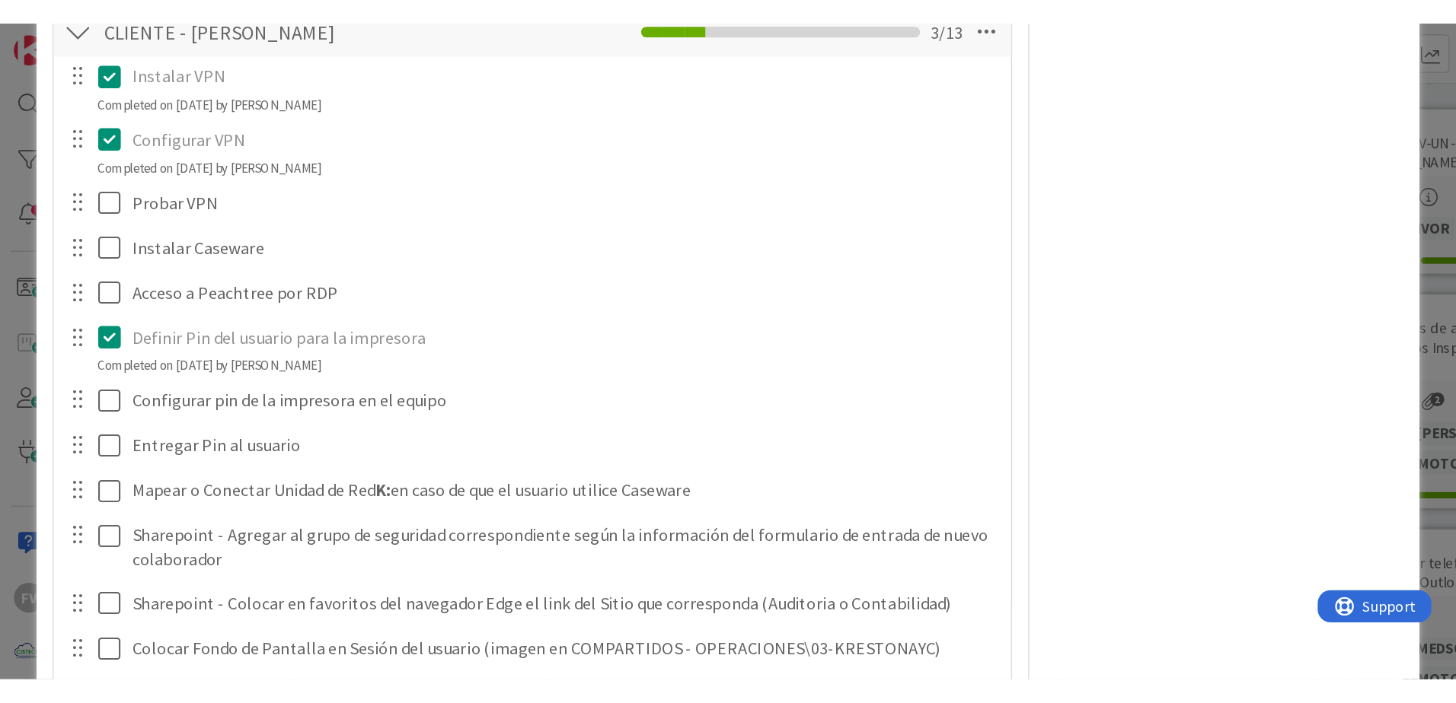
scroll to position [2020, 0]
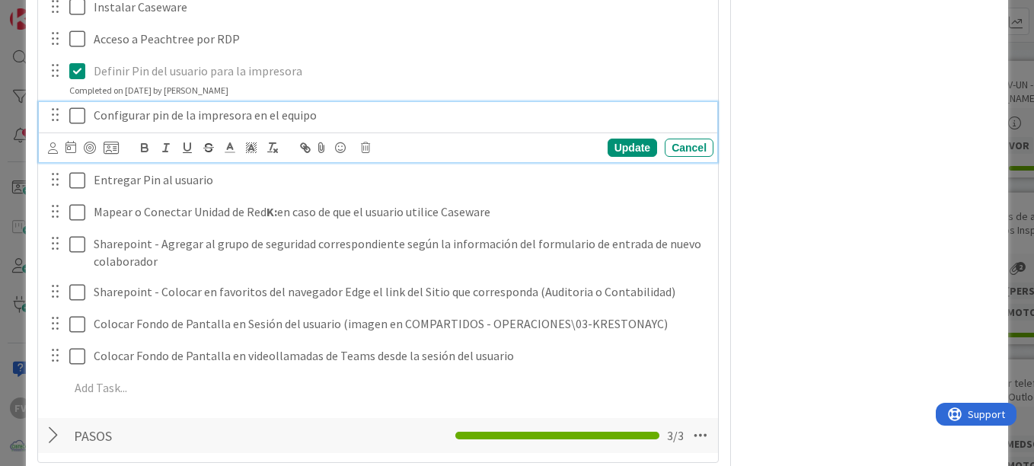
click at [72, 114] on icon at bounding box center [77, 116] width 16 height 18
type textarea "x"
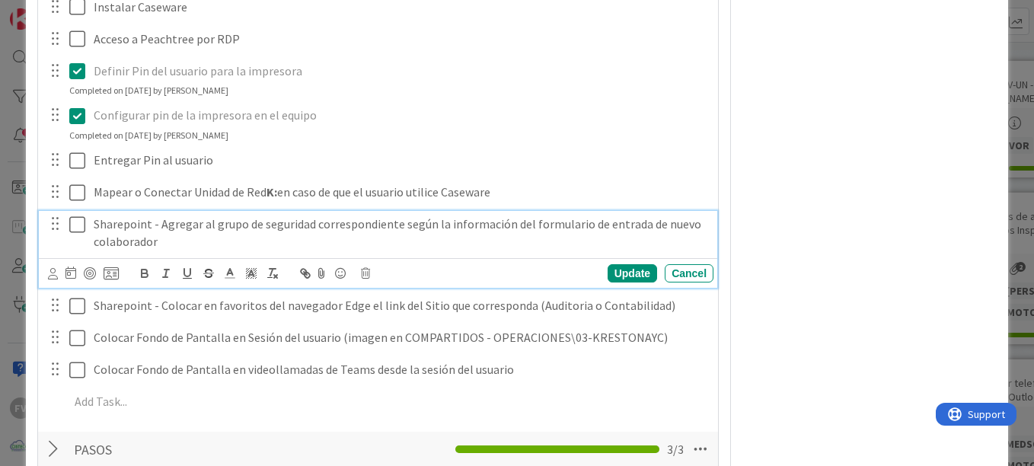
click at [72, 214] on button at bounding box center [78, 224] width 18 height 24
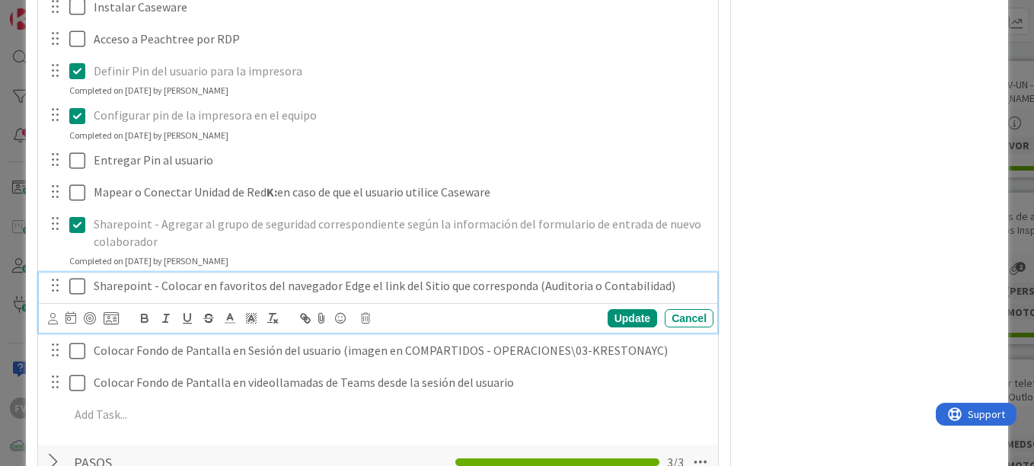
click at [76, 283] on icon at bounding box center [77, 286] width 16 height 18
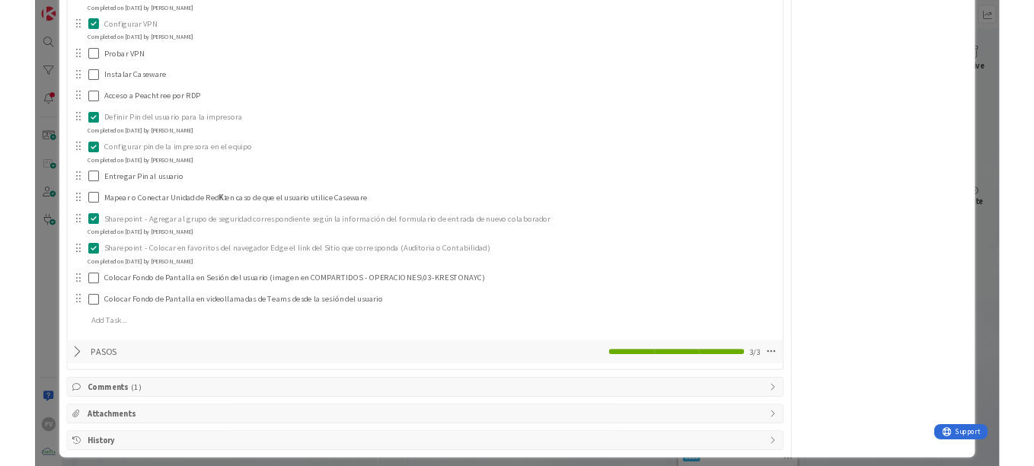
scroll to position [1855, 0]
